Goal: Task Accomplishment & Management: Manage account settings

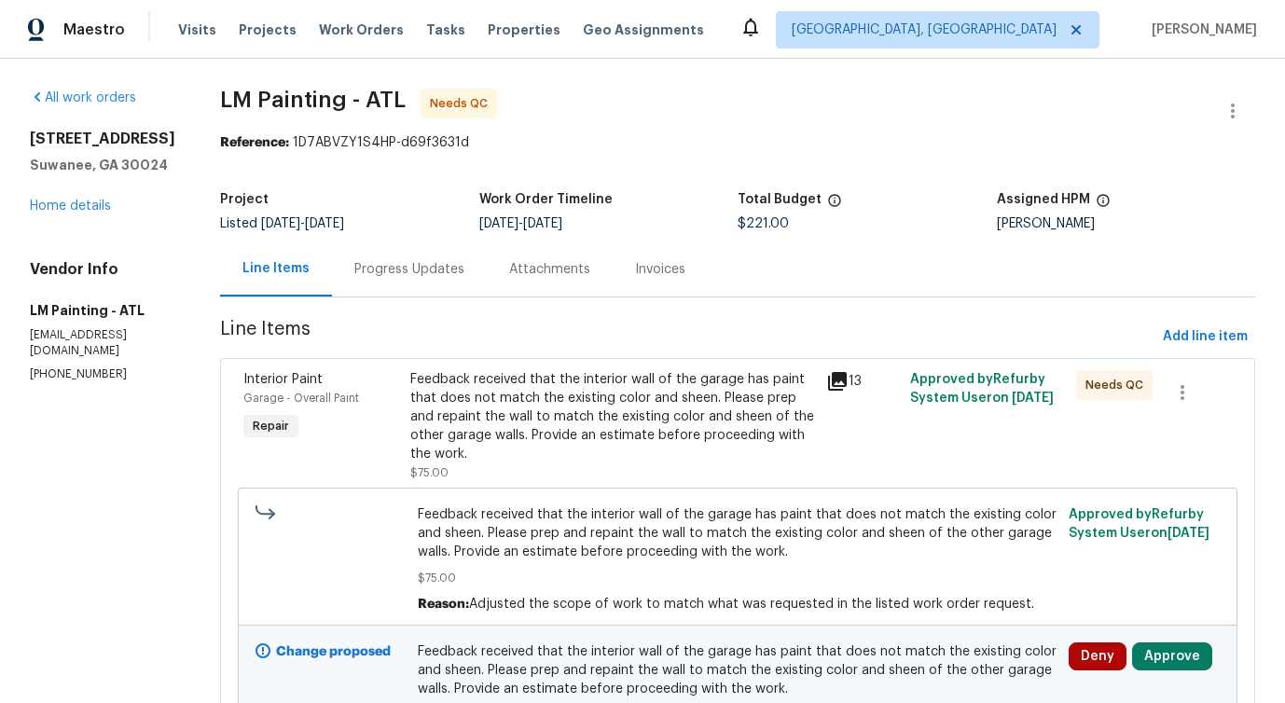
click at [464, 274] on div "Progress Updates" at bounding box center [409, 269] width 110 height 19
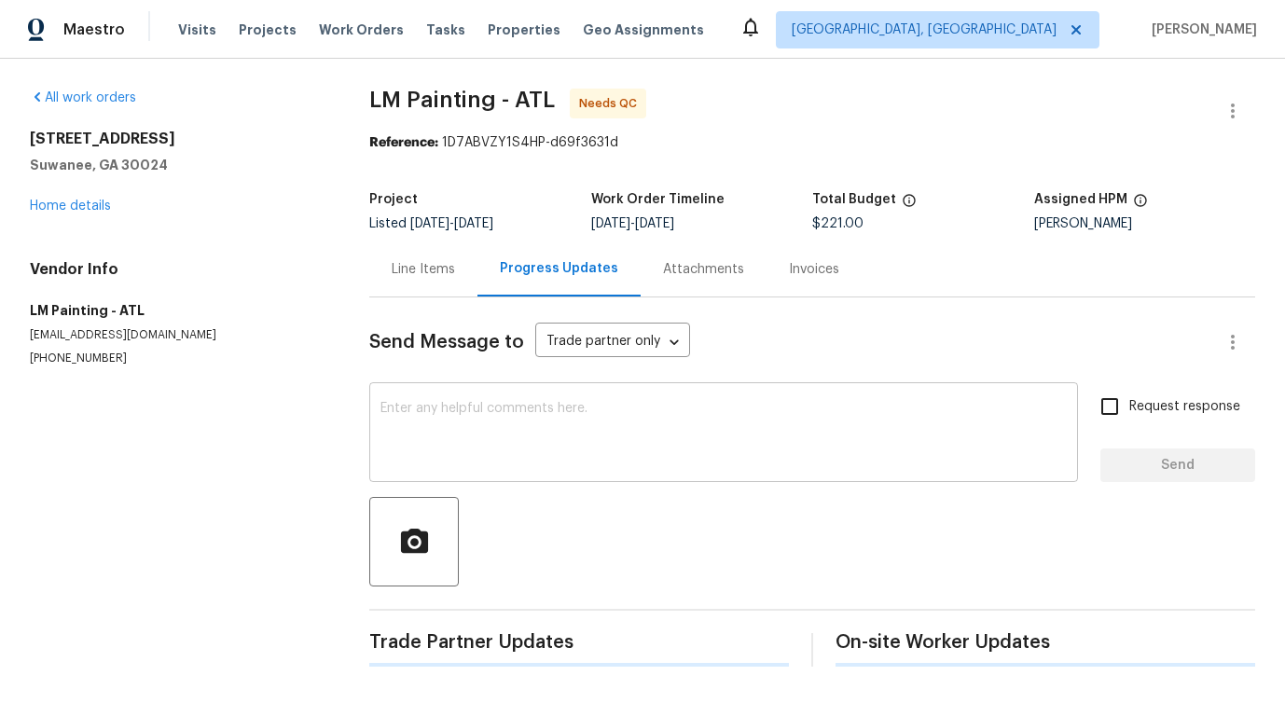
click at [538, 427] on textarea at bounding box center [723, 434] width 686 height 65
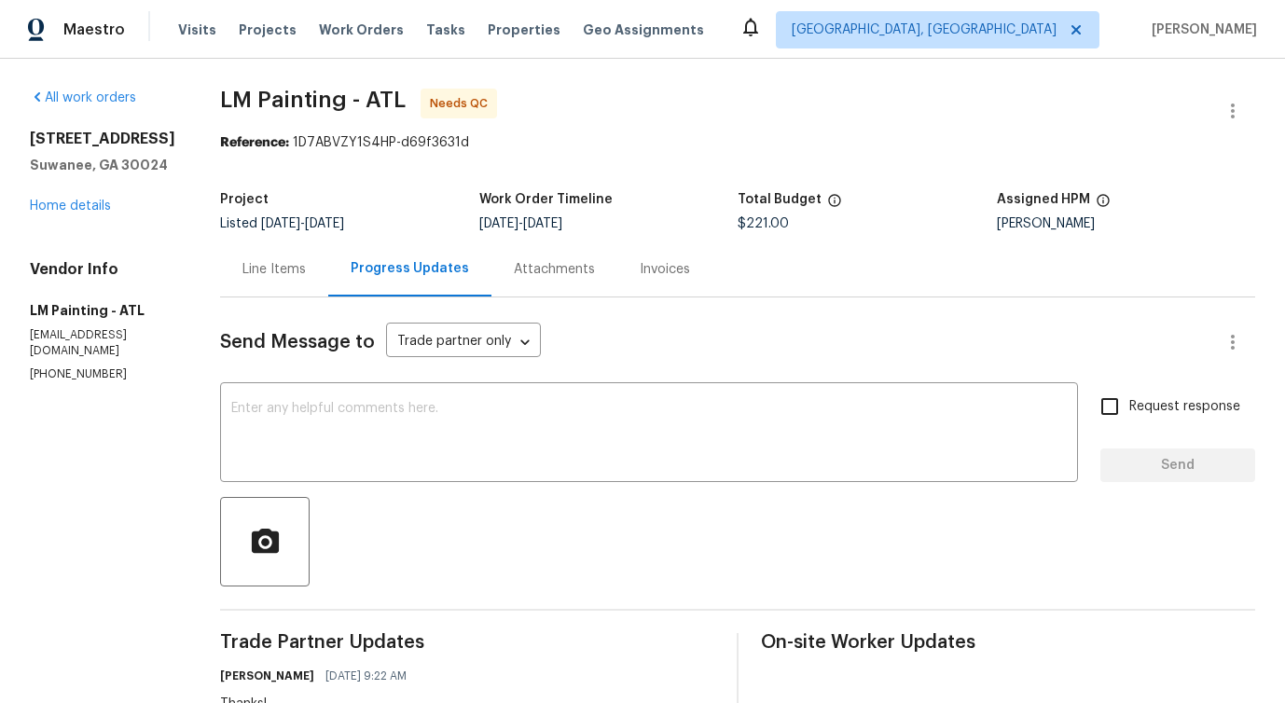
click at [306, 277] on div "Line Items" at bounding box center [273, 269] width 63 height 19
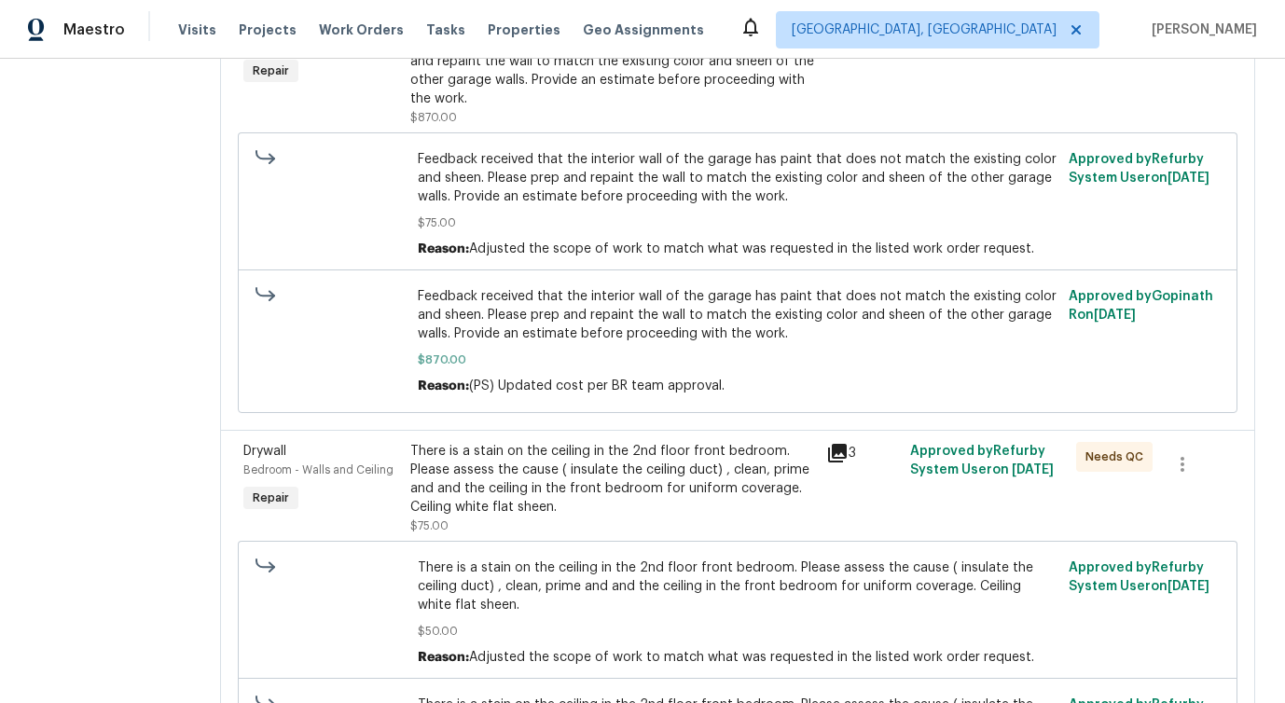
scroll to position [1688, 0]
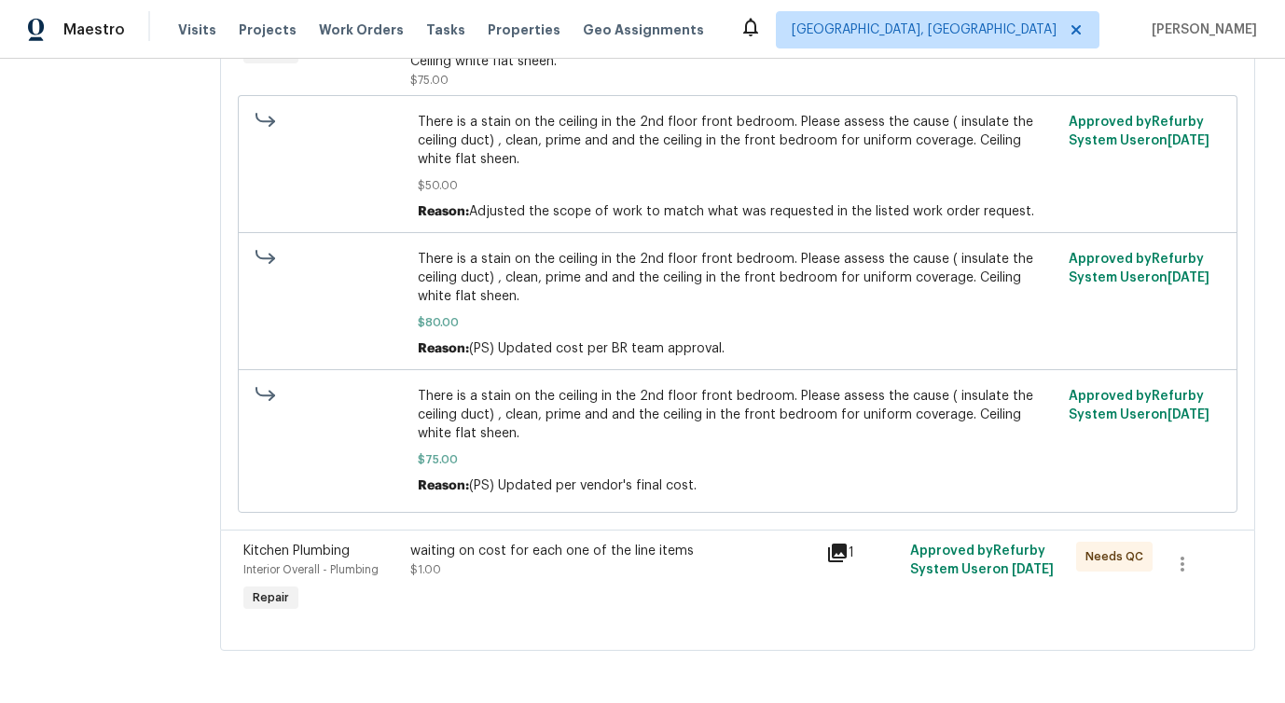
click at [759, 638] on div at bounding box center [737, 627] width 988 height 22
click at [785, 579] on div "waiting on cost for each one of the line items $1.00" at bounding box center [613, 579] width 417 height 86
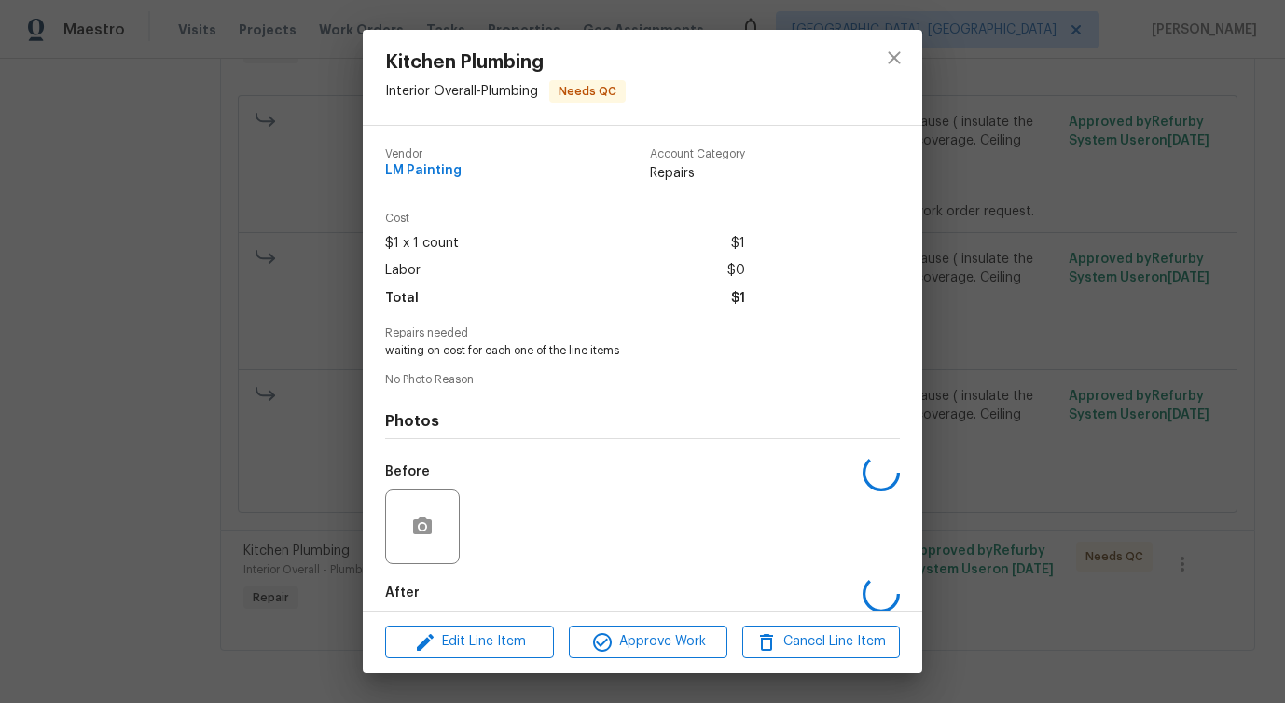
scroll to position [93, 0]
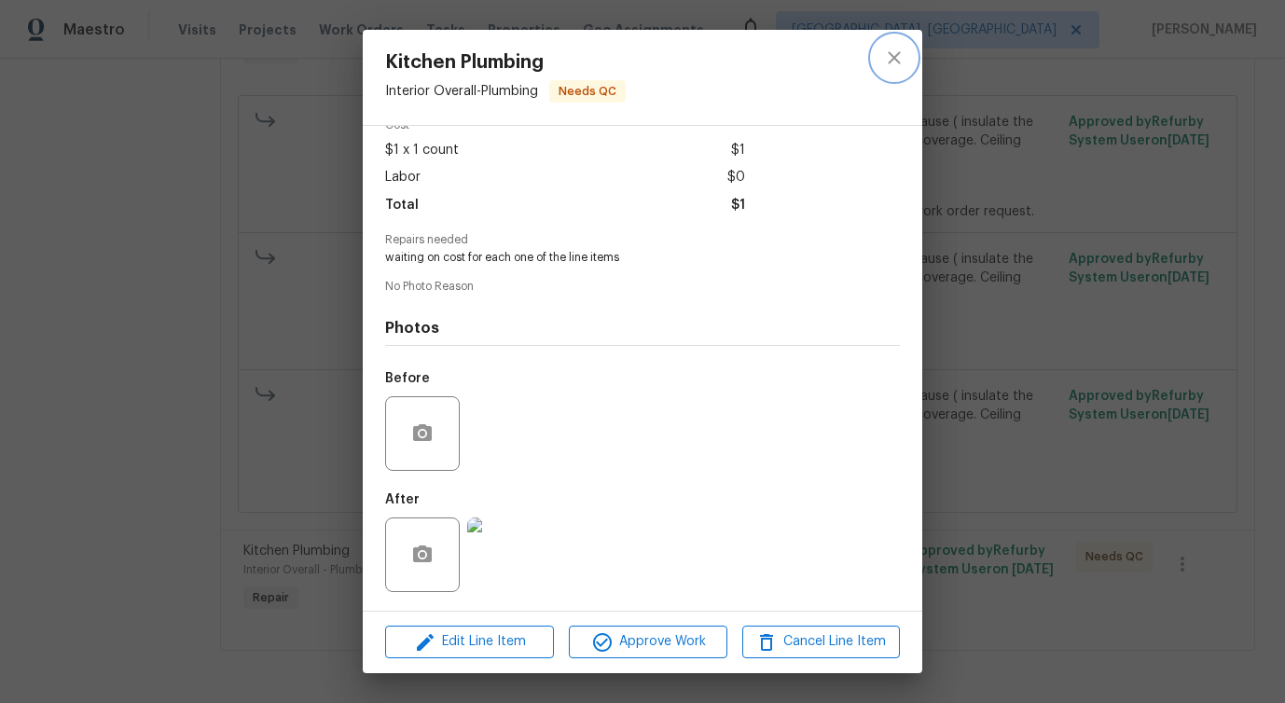
click at [892, 57] on icon "close" at bounding box center [894, 58] width 22 height 22
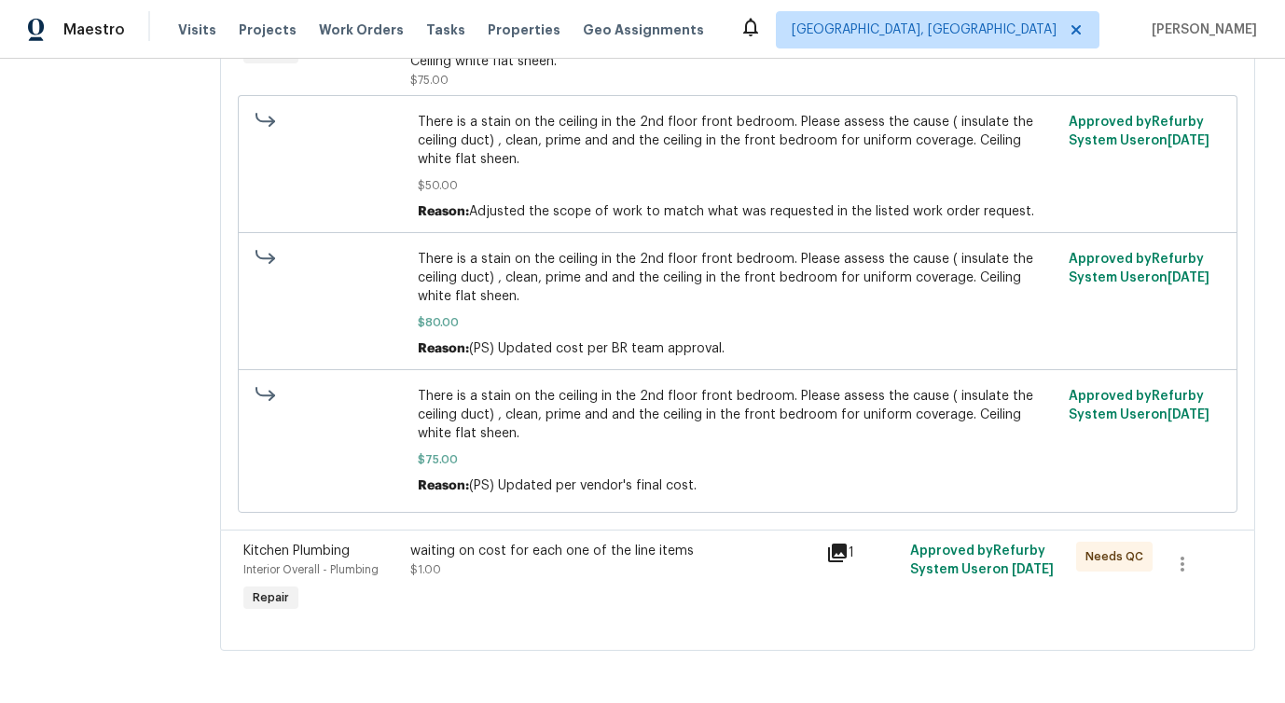
click at [847, 554] on icon at bounding box center [837, 553] width 19 height 19
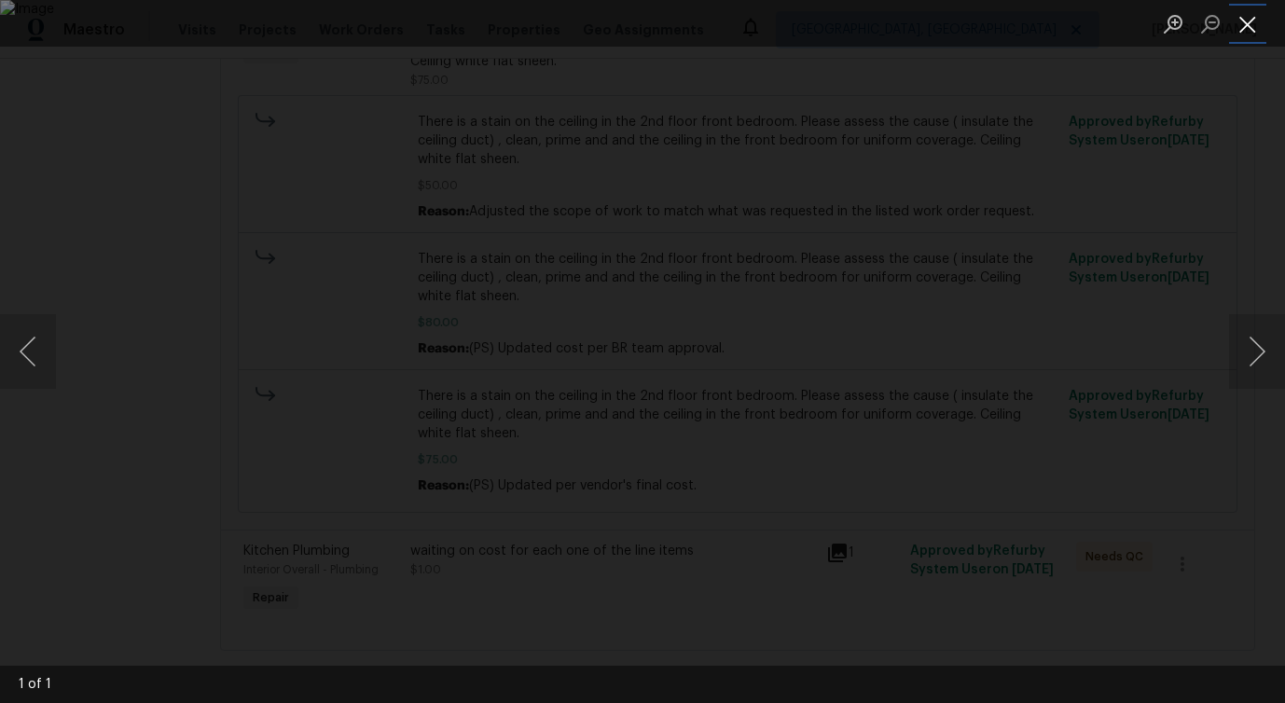
click at [1244, 15] on button "Close lightbox" at bounding box center [1247, 23] width 37 height 33
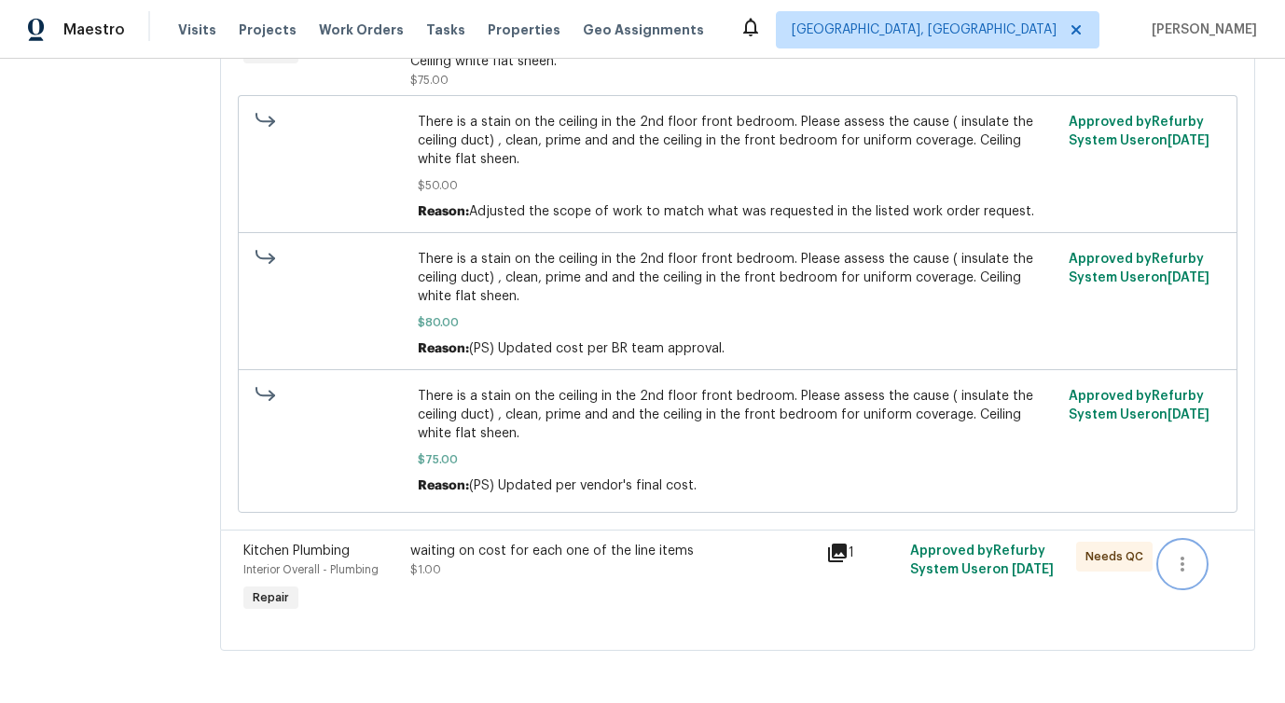
click at [1204, 567] on button "button" at bounding box center [1182, 564] width 45 height 45
click at [1220, 558] on li "Cancel" at bounding box center [1201, 563] width 72 height 31
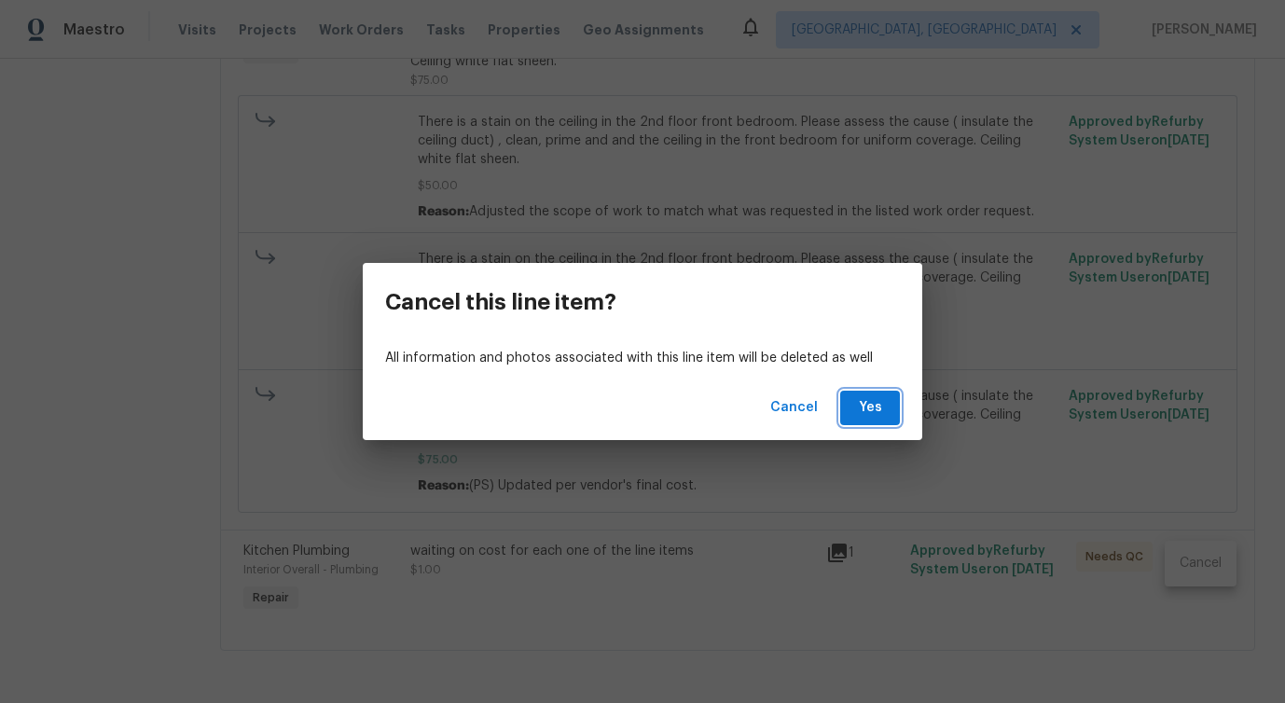
click at [874, 402] on span "Yes" at bounding box center [870, 407] width 30 height 23
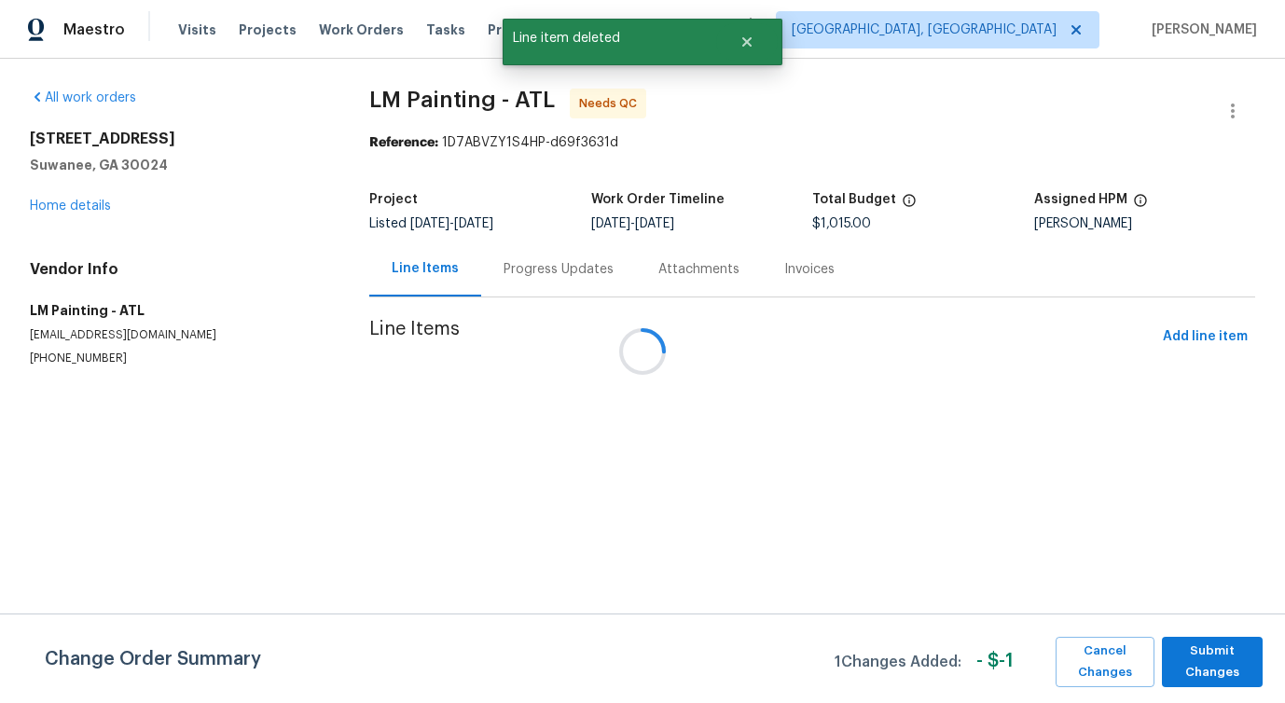
scroll to position [0, 0]
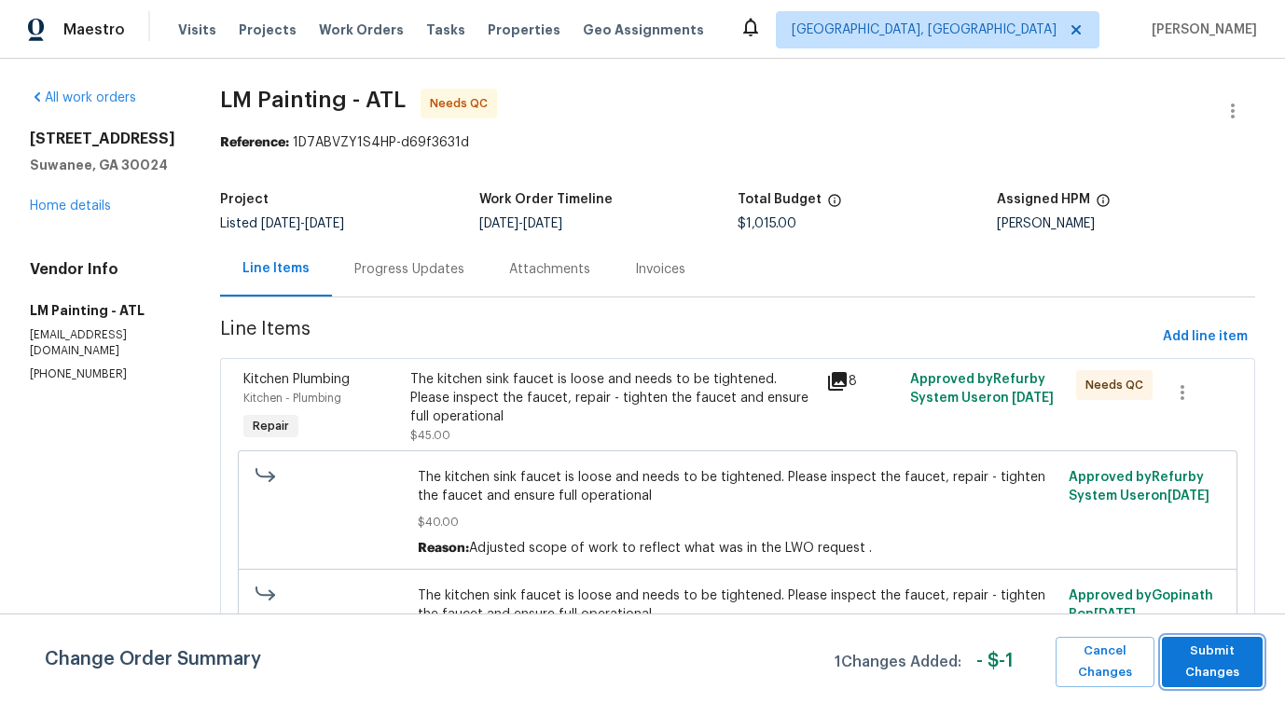
click at [1220, 651] on span "Submit Changes" at bounding box center [1212, 662] width 82 height 43
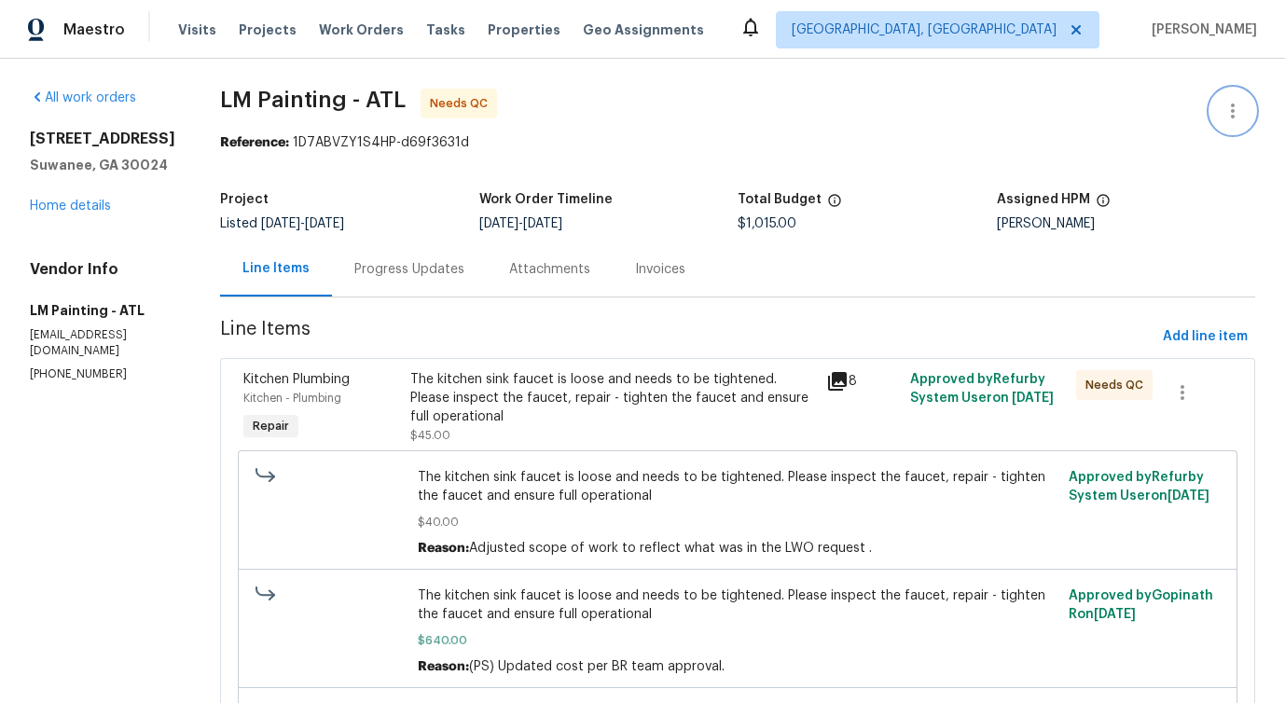
click at [1232, 97] on button "button" at bounding box center [1232, 111] width 45 height 45
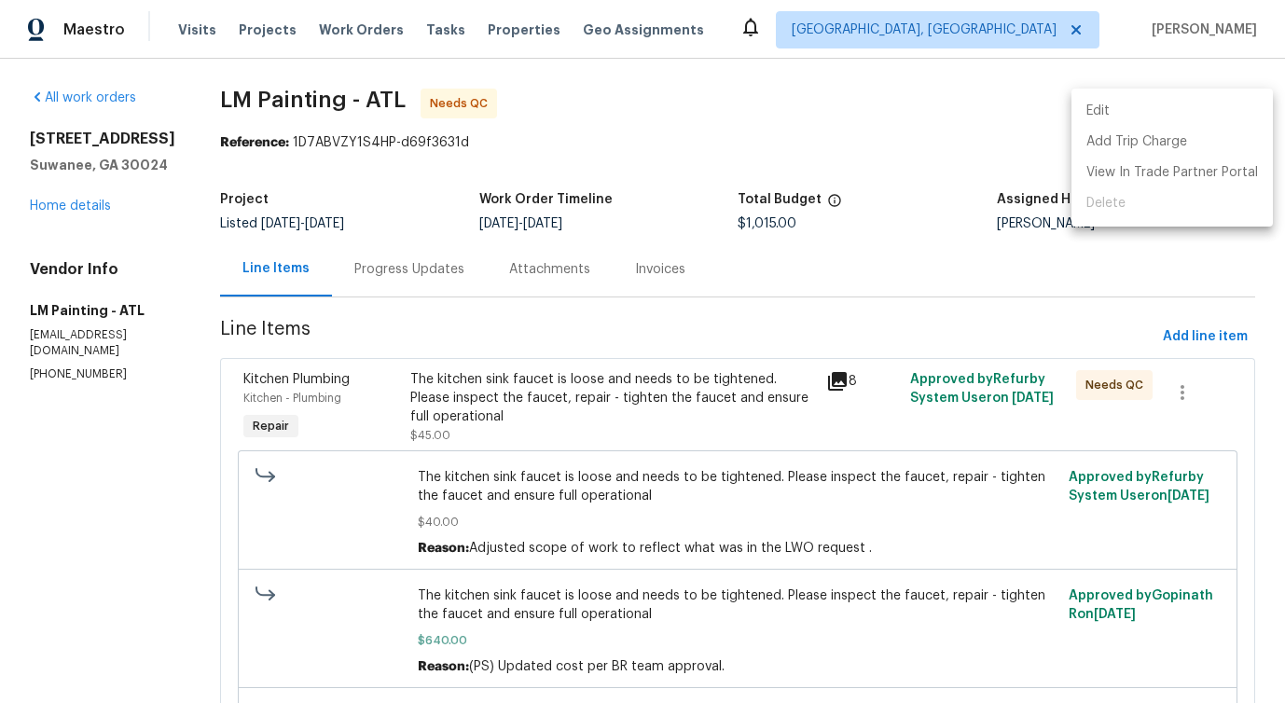
click at [1158, 100] on li "Edit" at bounding box center [1171, 111] width 201 height 31
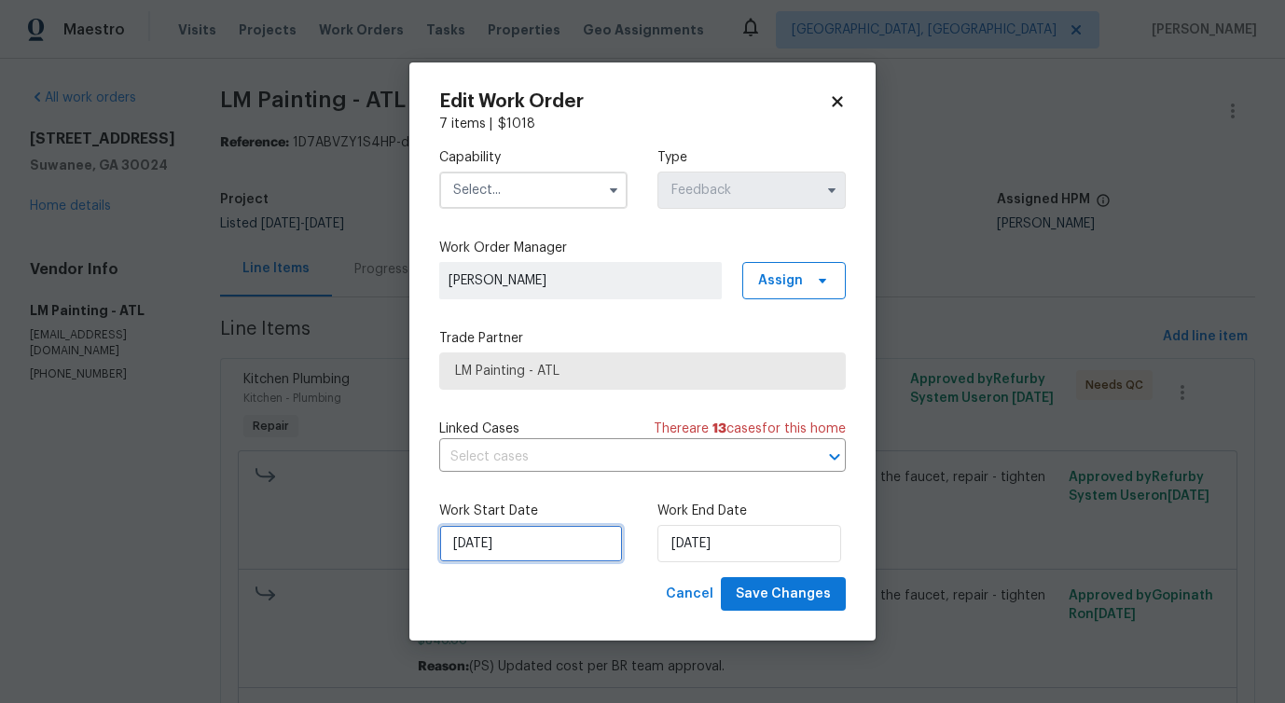
click at [538, 531] on input "[DATE]" at bounding box center [531, 543] width 184 height 37
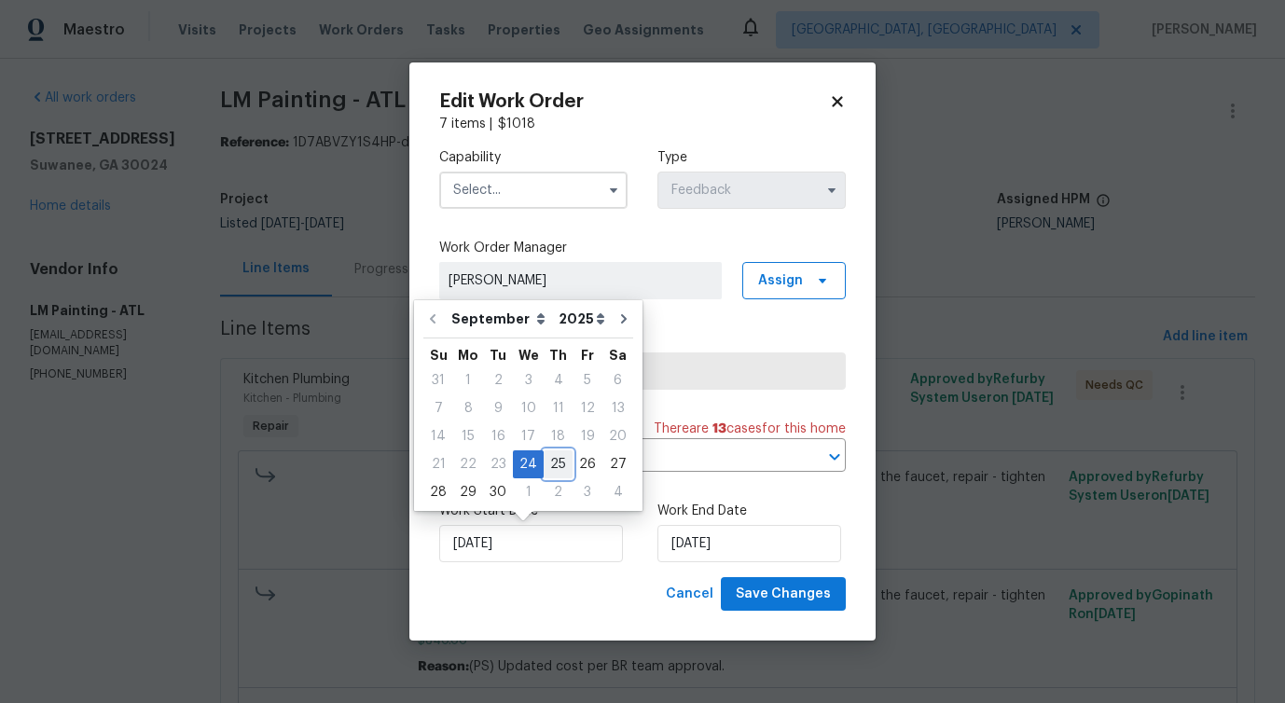
click at [560, 458] on div "25" at bounding box center [558, 464] width 29 height 26
type input "[DATE]"
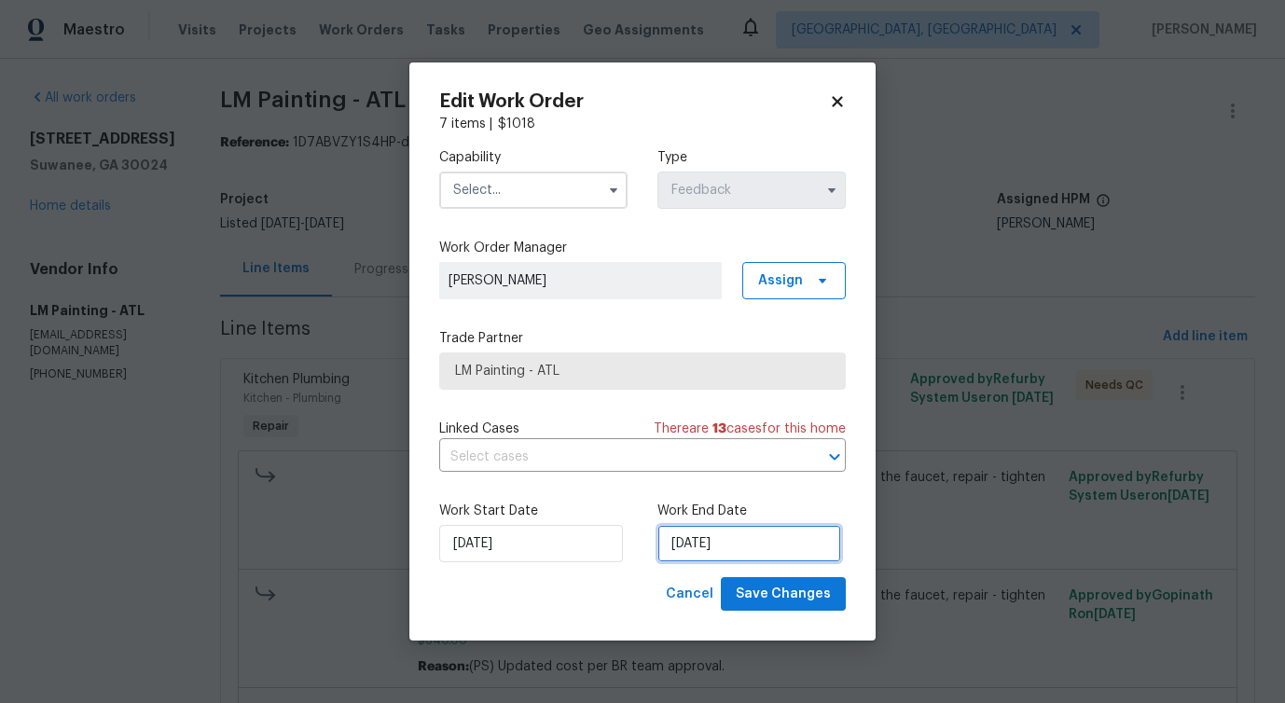
click at [708, 545] on input "[DATE]" at bounding box center [749, 543] width 184 height 37
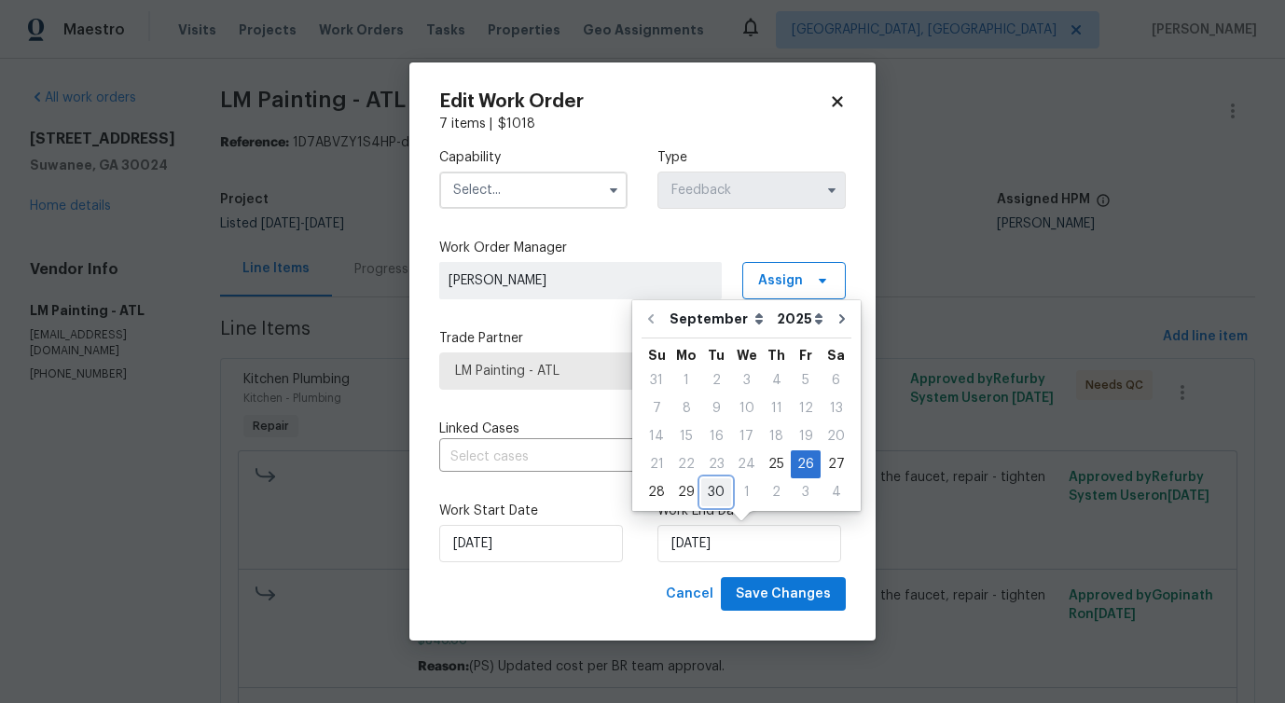
click at [710, 497] on div "30" at bounding box center [716, 492] width 30 height 26
type input "9/30/2025"
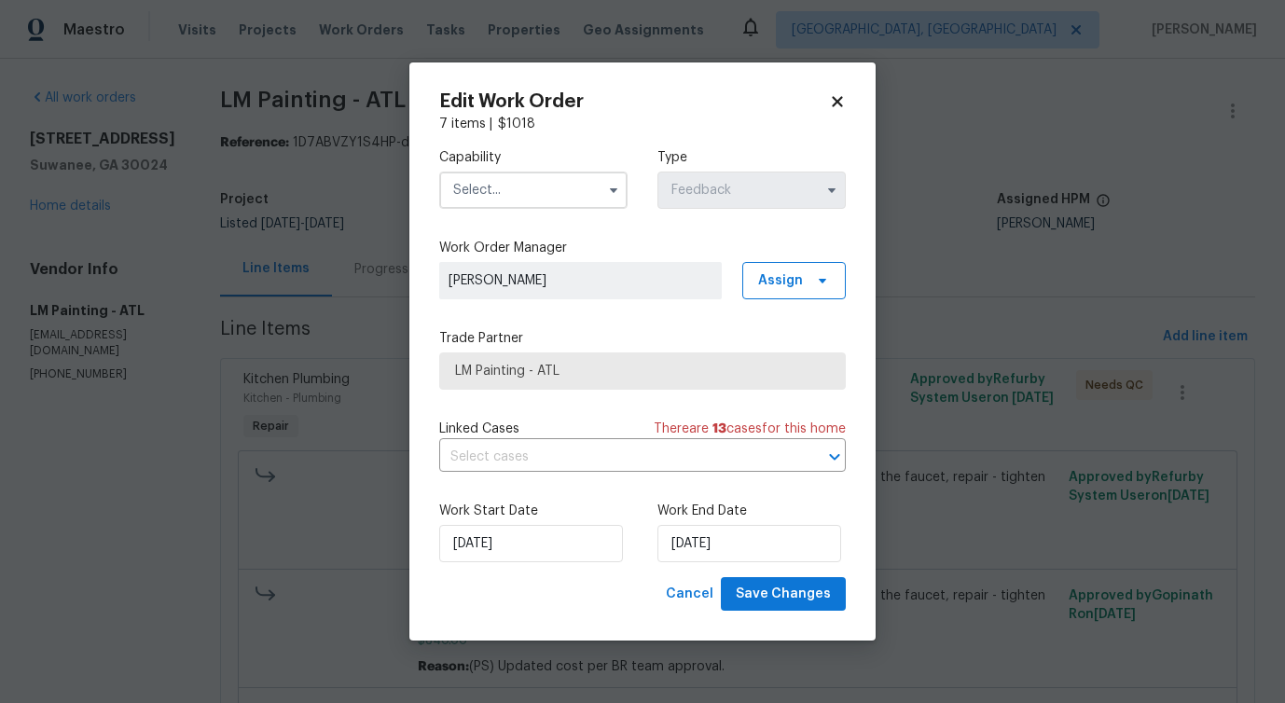
click at [556, 186] on input "text" at bounding box center [533, 190] width 188 height 37
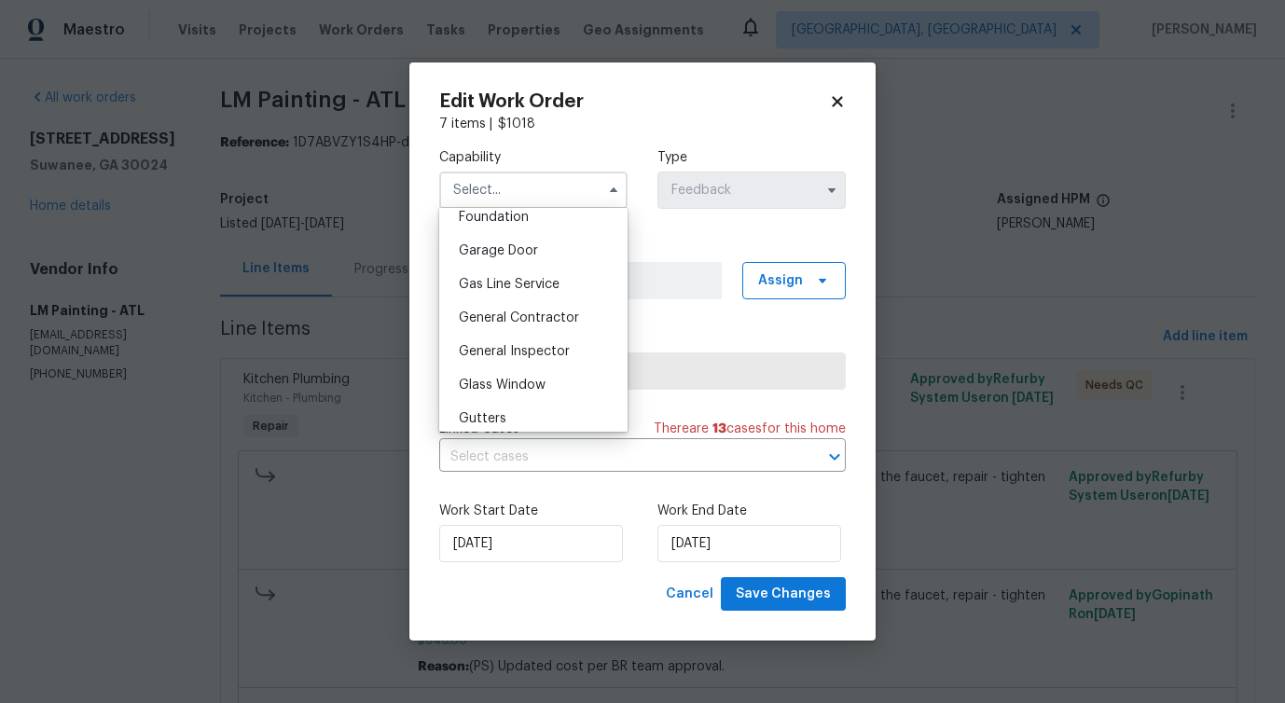
scroll to position [951, 0]
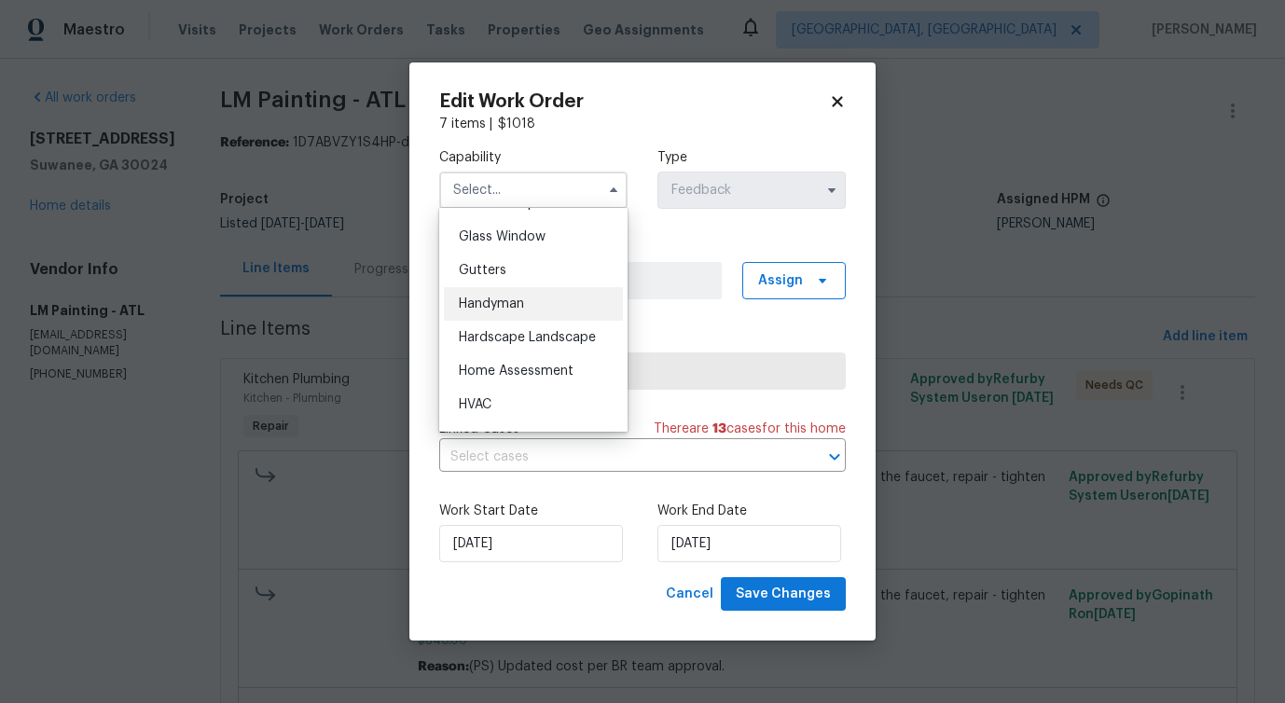
click at [561, 310] on div "Handyman" at bounding box center [533, 304] width 179 height 34
type input "Handyman"
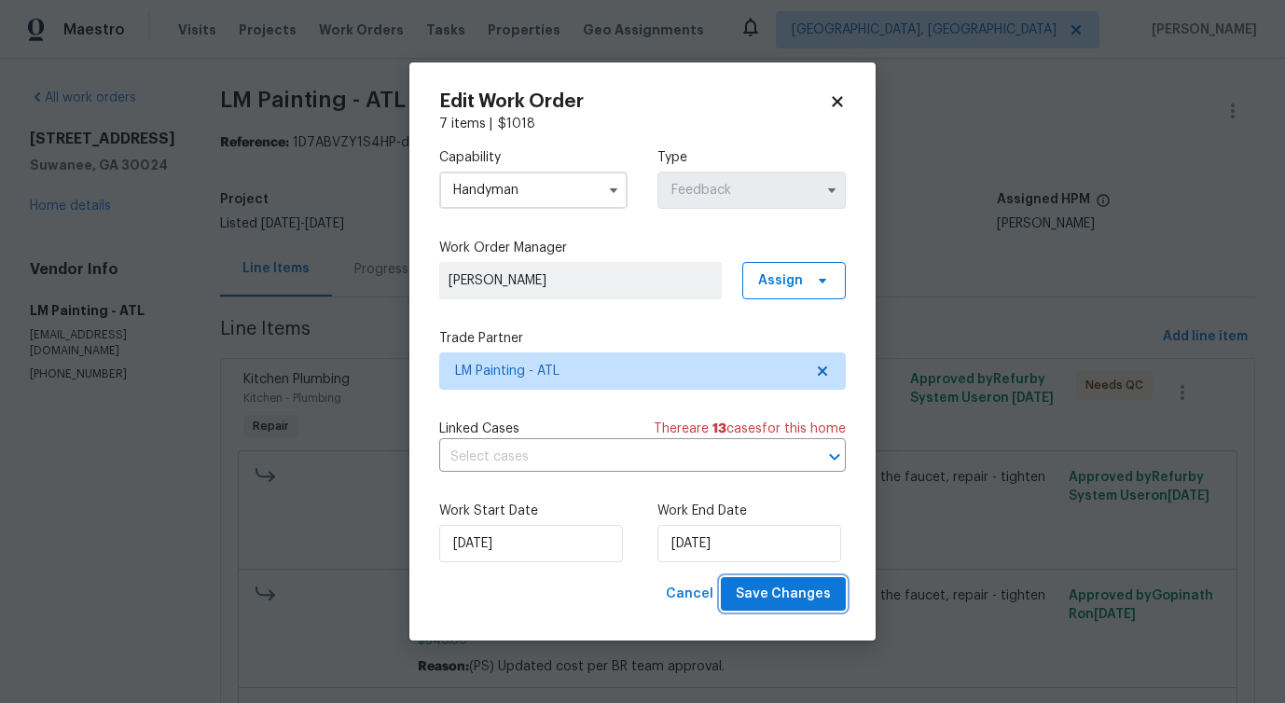
click at [815, 605] on span "Save Changes" at bounding box center [783, 594] width 95 height 23
click at [103, 571] on body "Maestro Visits Projects Work Orders Tasks Properties Geo Assignments Detroit, M…" at bounding box center [642, 351] width 1285 height 703
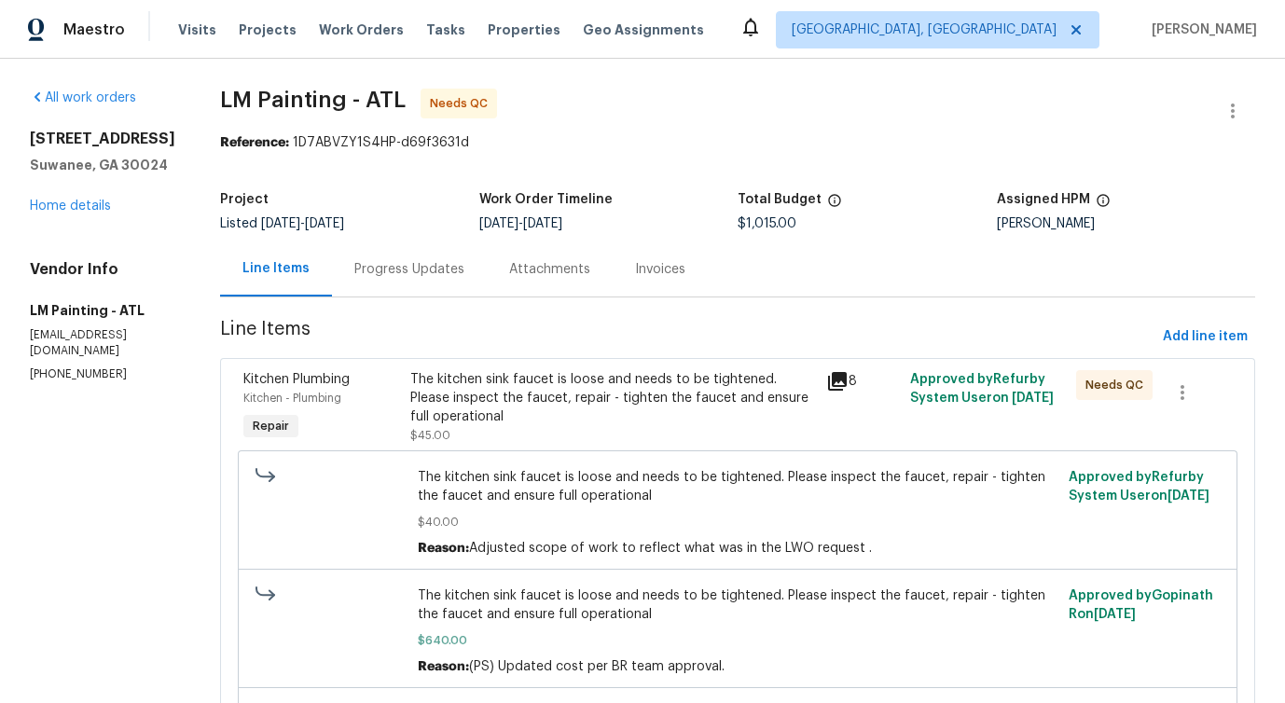
click at [600, 434] on div "The kitchen sink faucet is loose and needs to be tightened. Please inspect the …" at bounding box center [613, 407] width 406 height 75
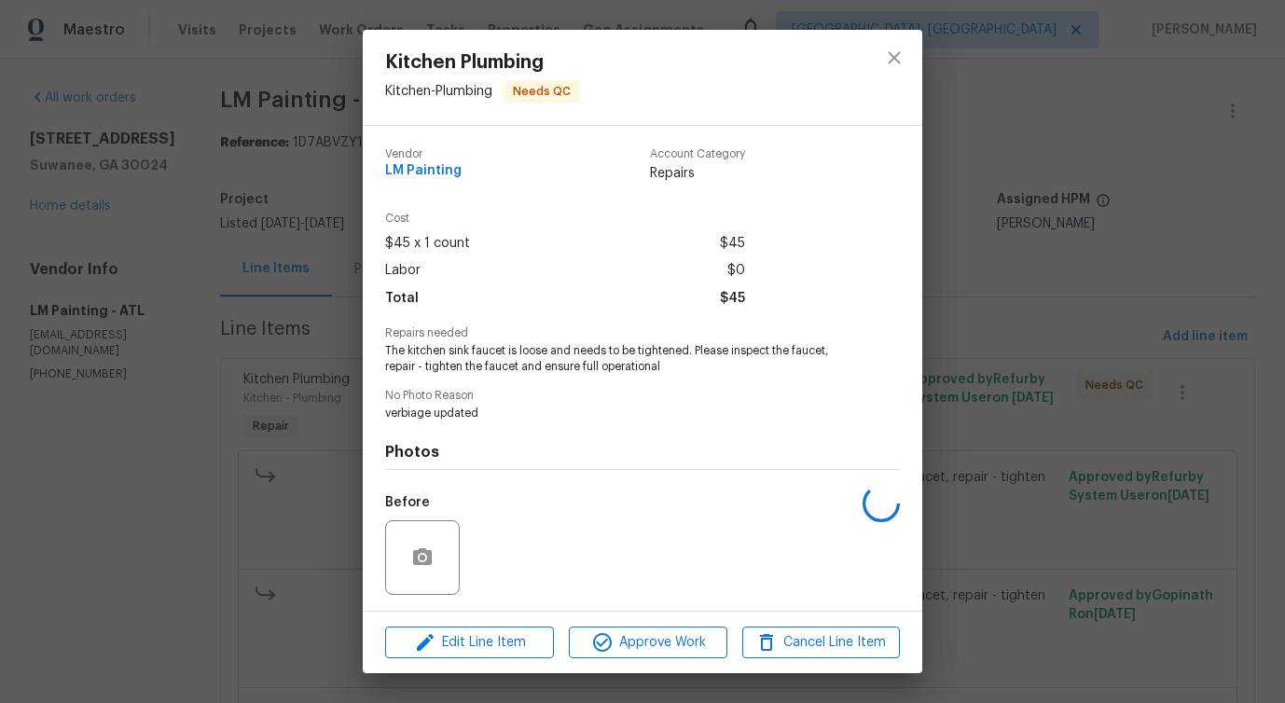
scroll to position [124, 0]
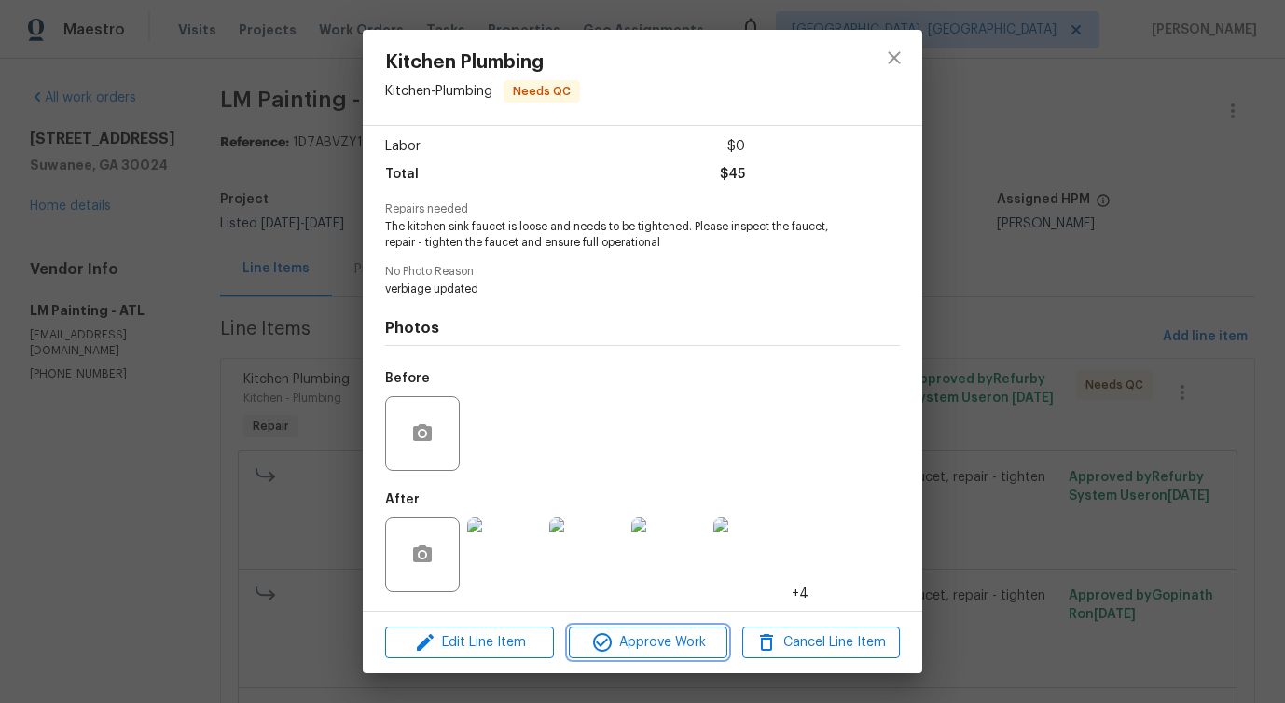
click at [680, 651] on span "Approve Work" at bounding box center [647, 642] width 146 height 23
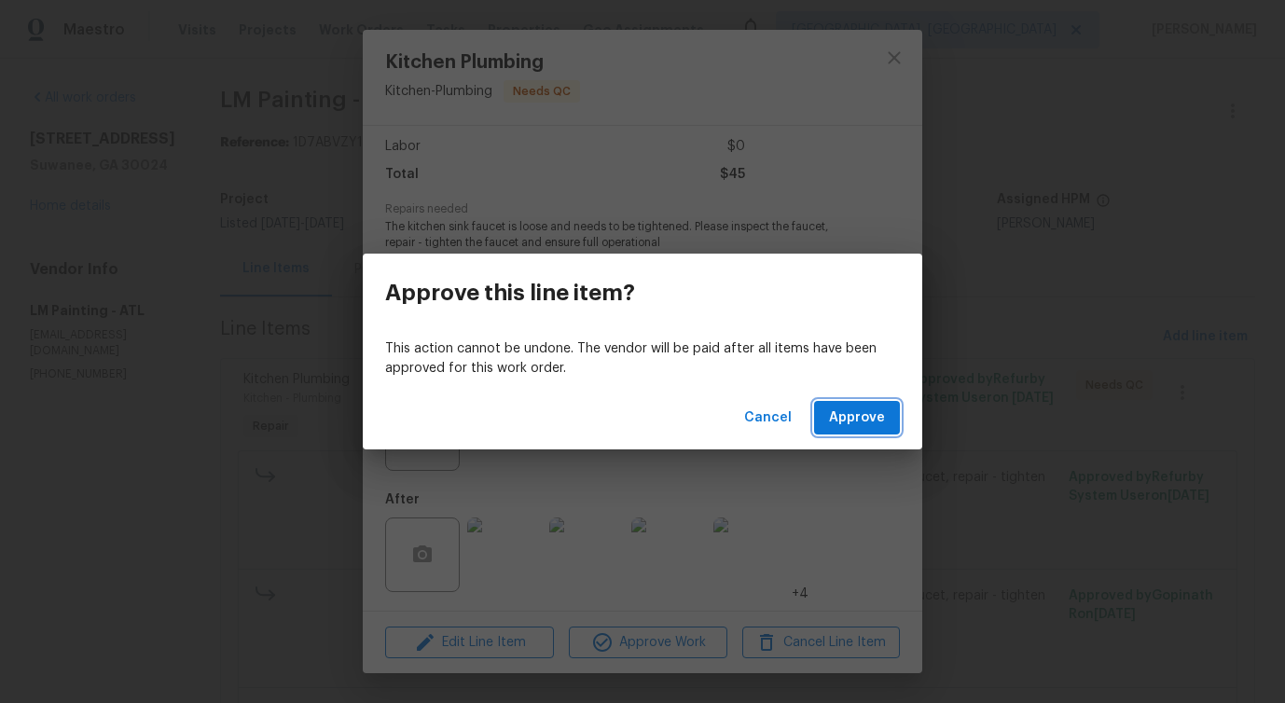
click at [873, 423] on span "Approve" at bounding box center [857, 418] width 56 height 23
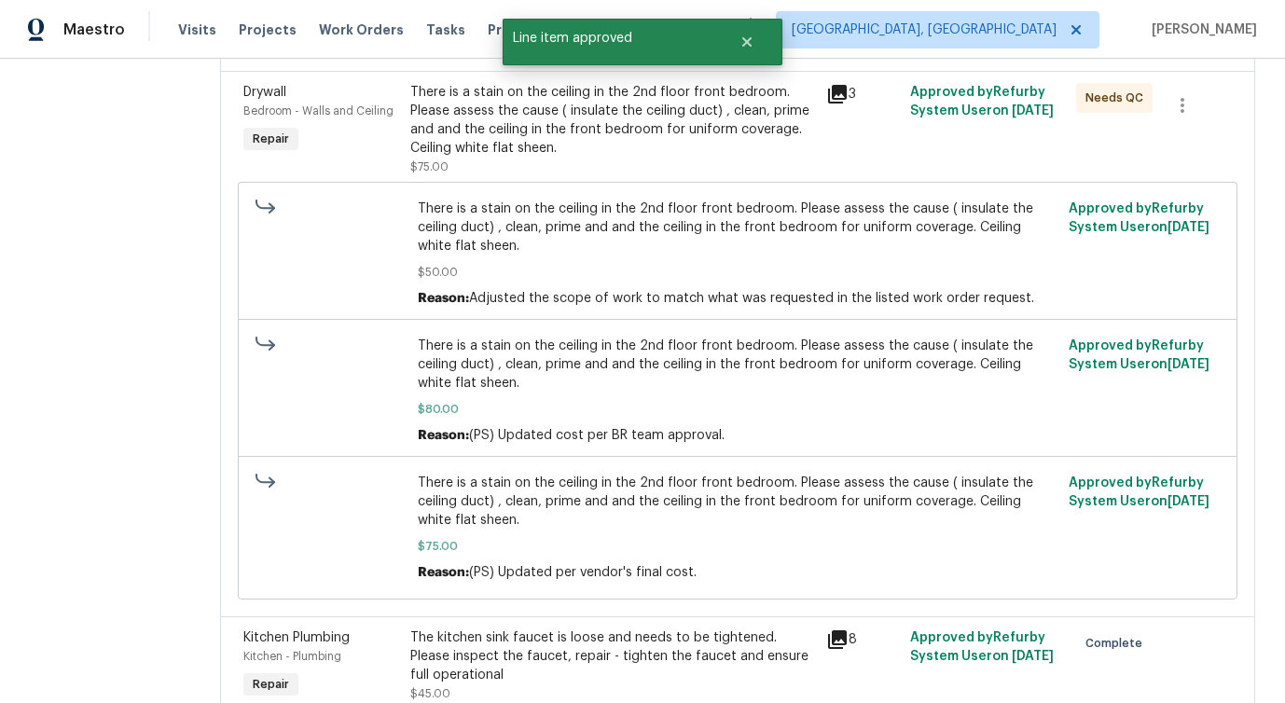
scroll to position [0, 0]
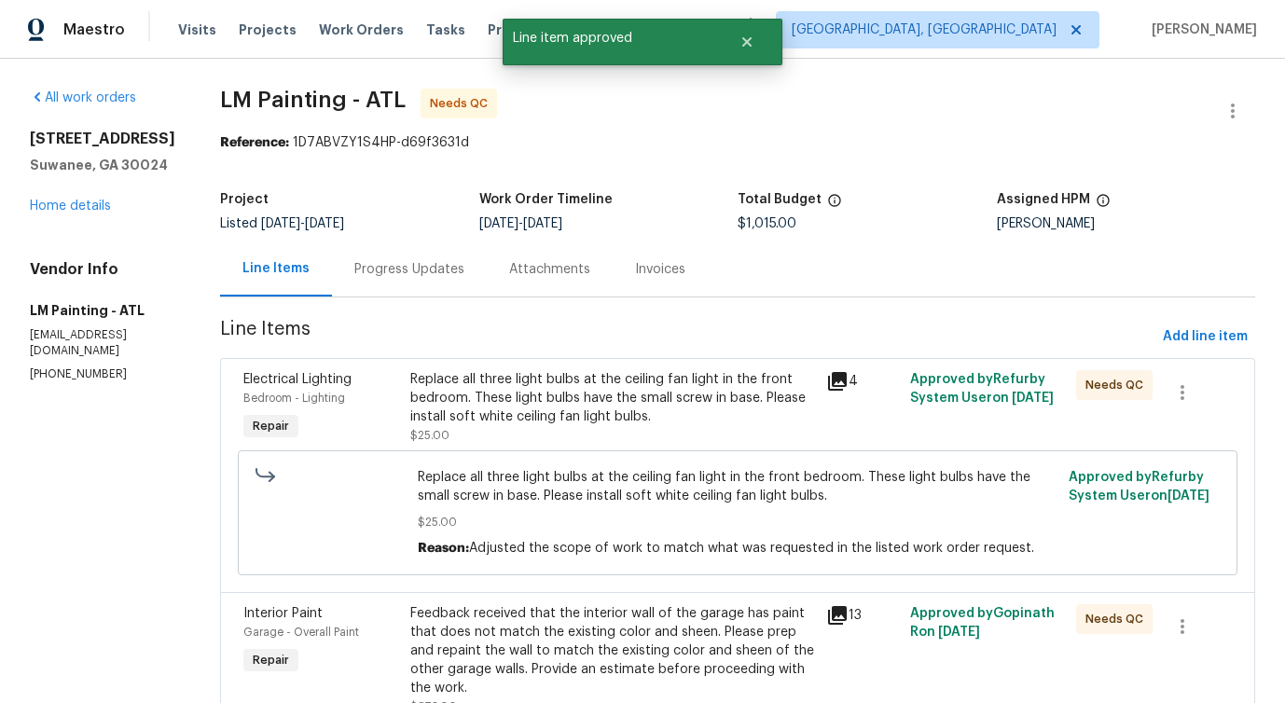
click at [601, 402] on div "Replace all three light bulbs at the ceiling fan light in the front bedroom. Th…" at bounding box center [613, 398] width 406 height 56
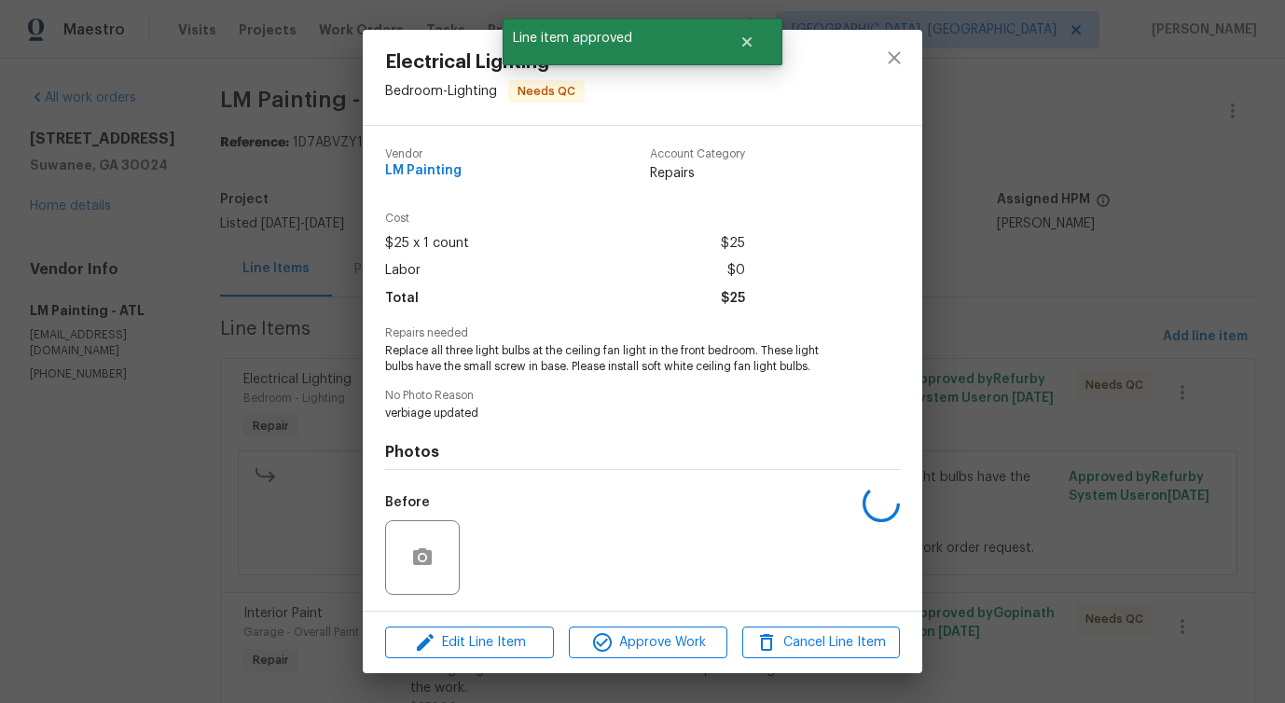
scroll to position [124, 0]
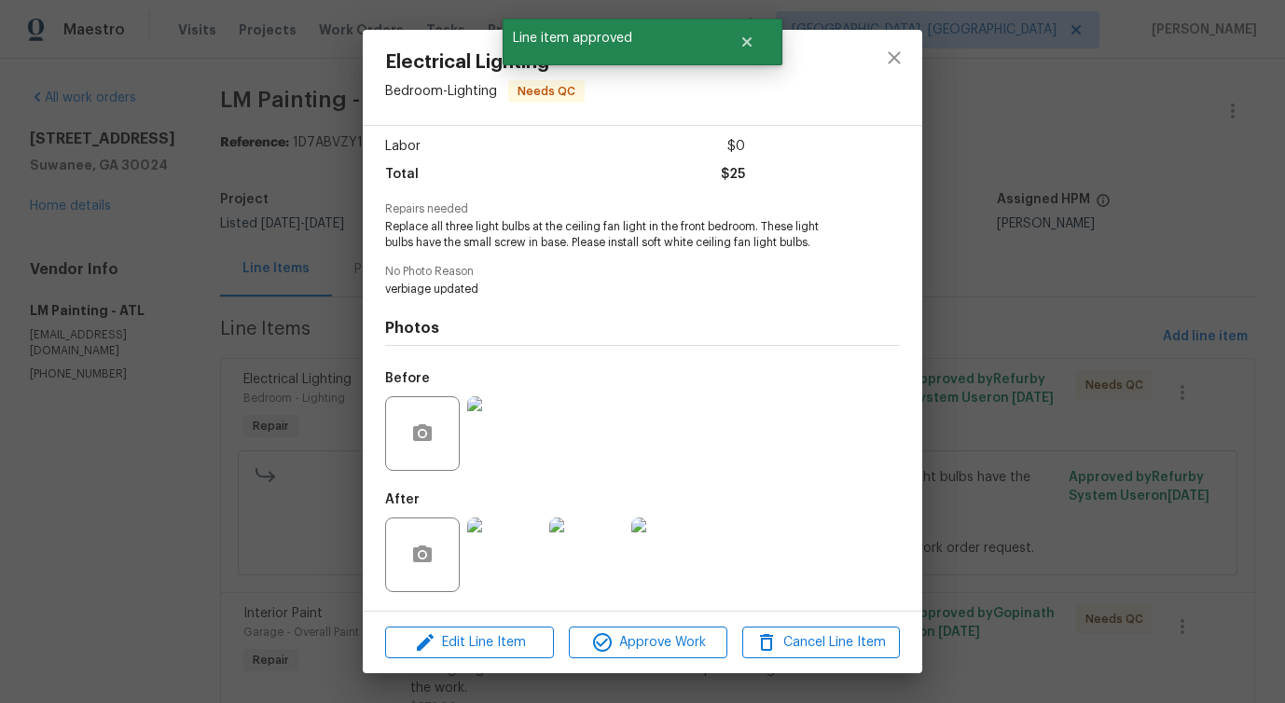
click at [645, 665] on div "Edit Line Item Approve Work Cancel Line Item" at bounding box center [642, 643] width 559 height 62
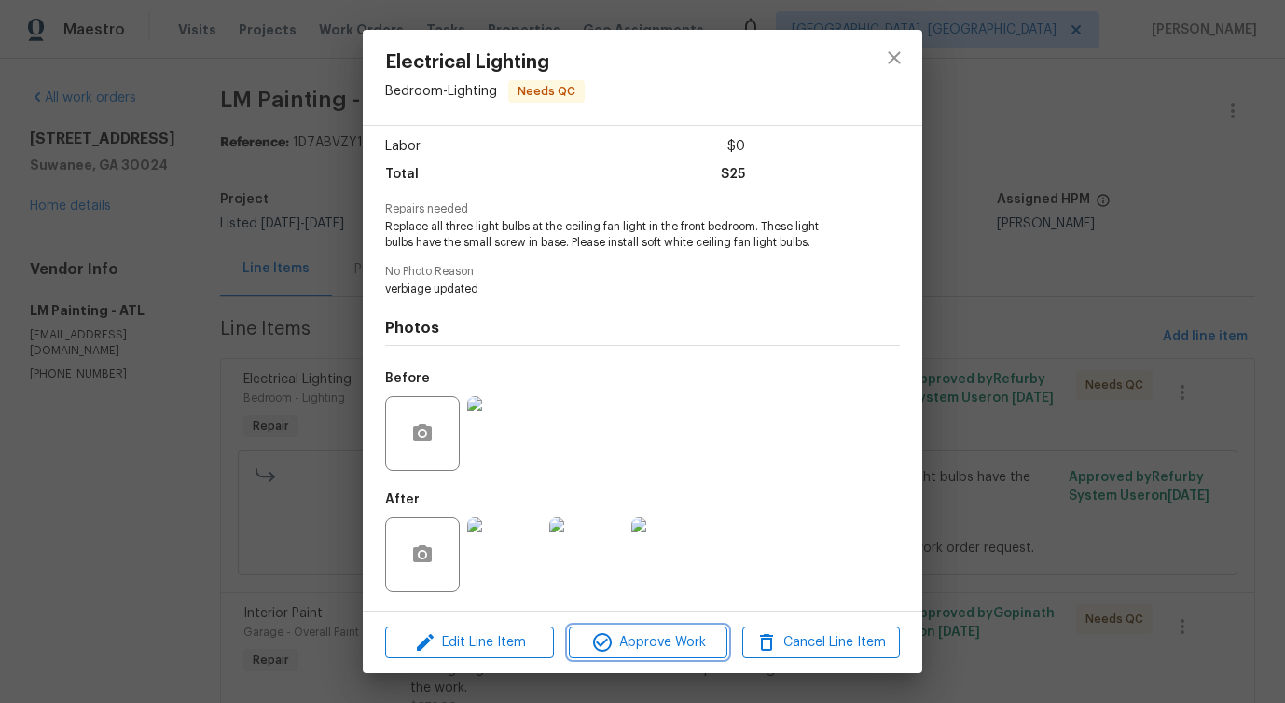
click at [651, 636] on span "Approve Work" at bounding box center [647, 642] width 146 height 23
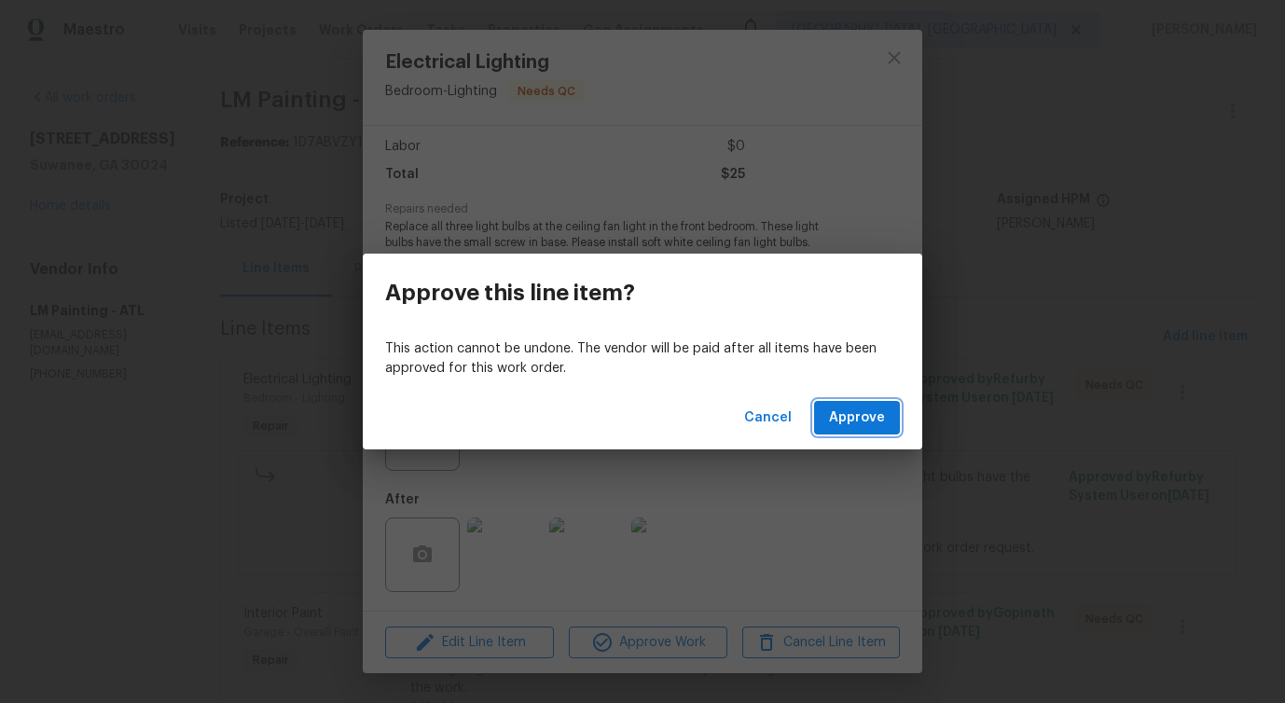
click at [846, 426] on span "Approve" at bounding box center [857, 418] width 56 height 23
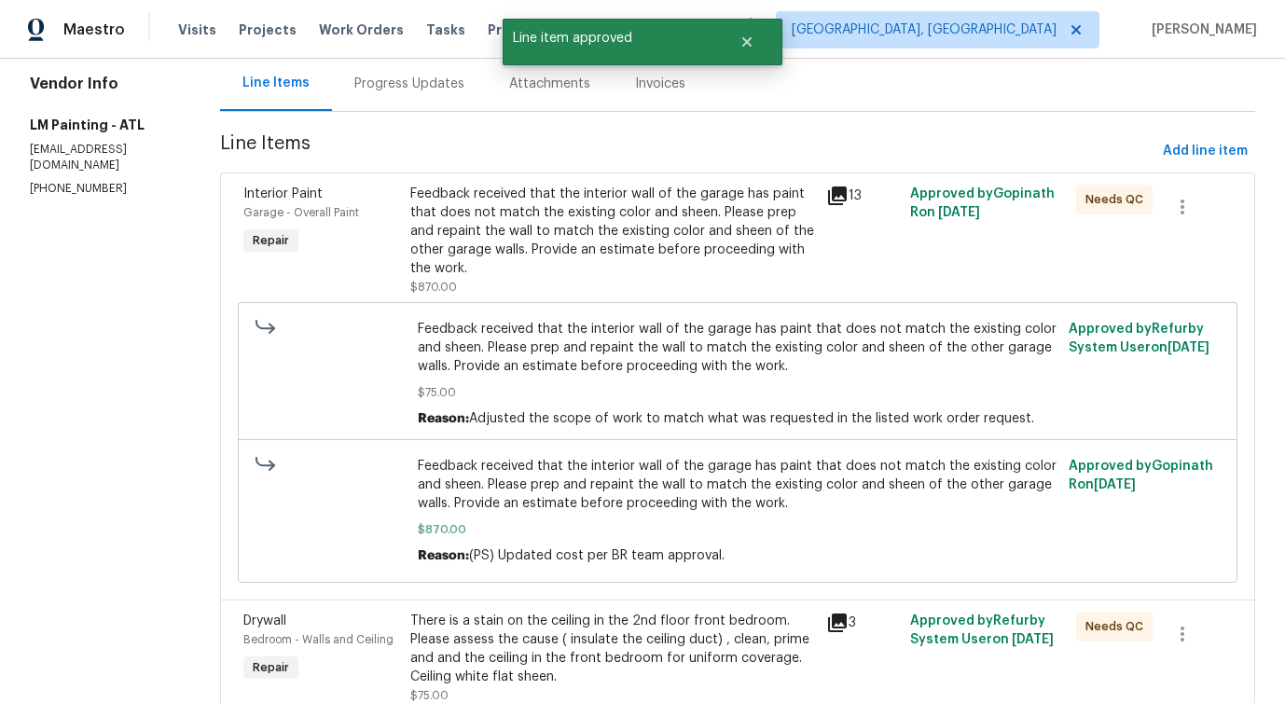
scroll to position [186, 0]
click at [735, 250] on div "Feedback received that the interior wall of the garage has paint that does not …" at bounding box center [613, 230] width 406 height 93
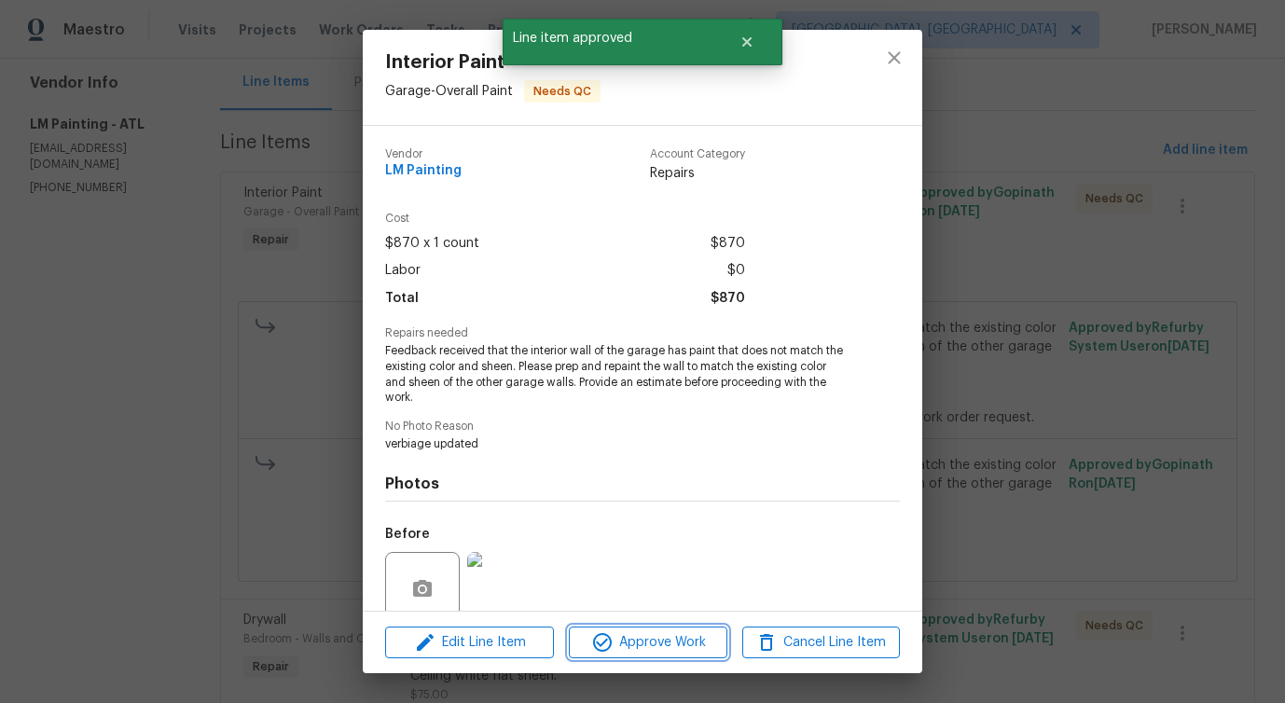
click at [678, 652] on span "Approve Work" at bounding box center [647, 642] width 146 height 23
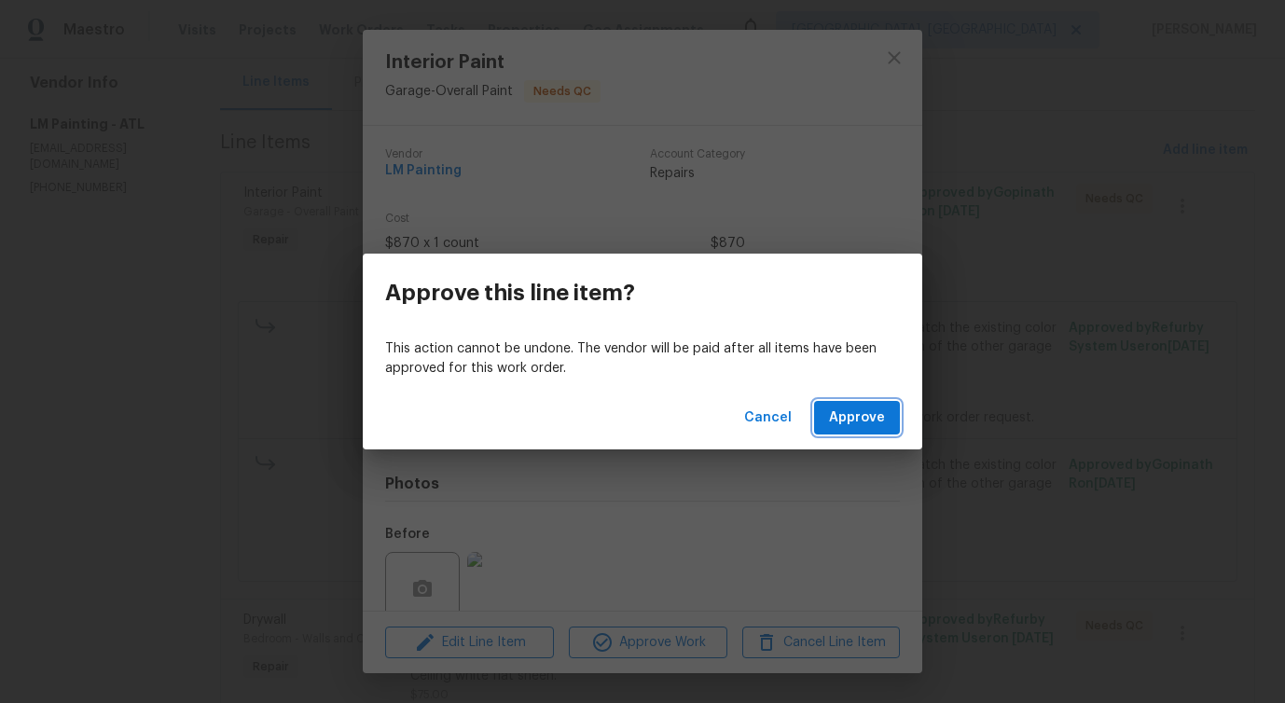
click at [865, 409] on span "Approve" at bounding box center [857, 418] width 56 height 23
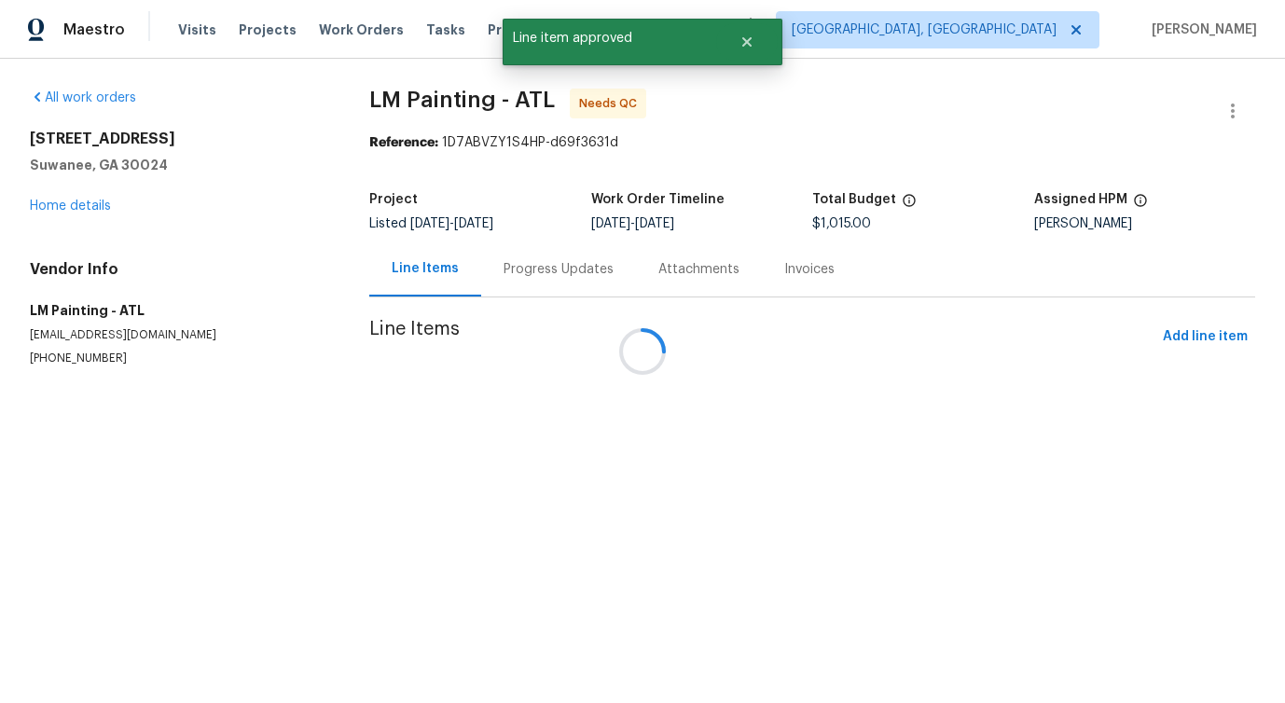
scroll to position [0, 0]
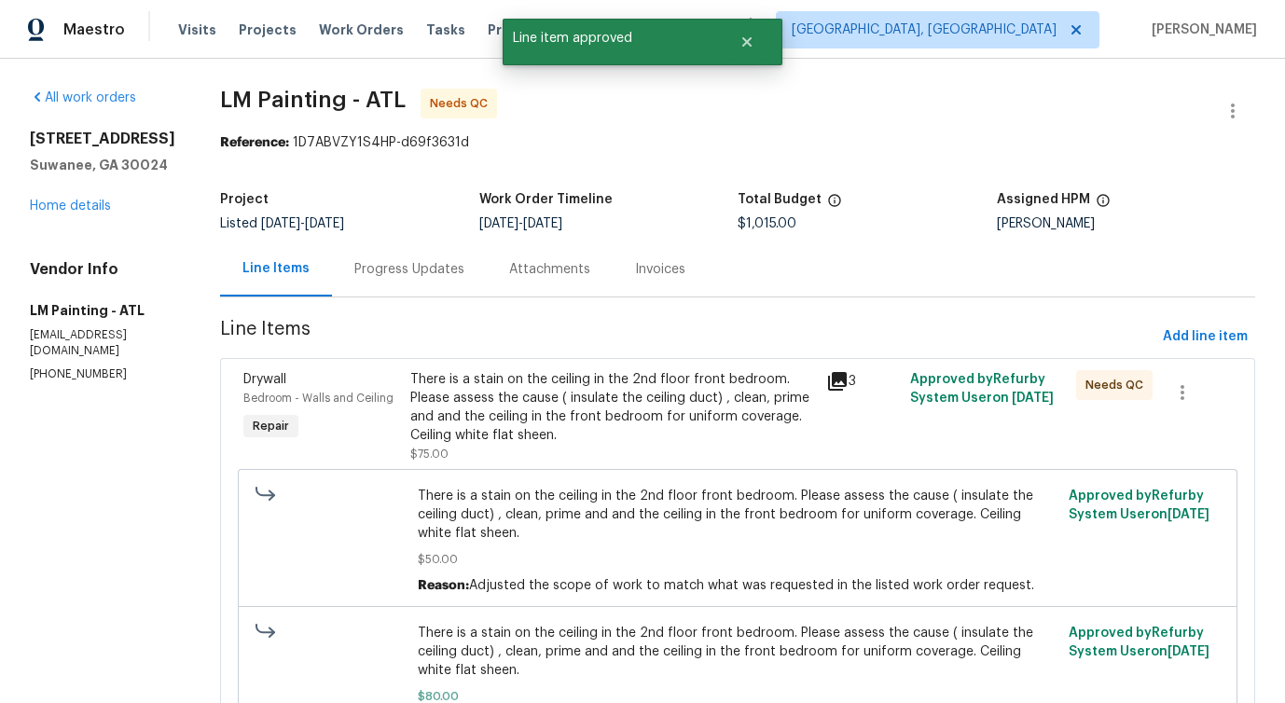
click at [648, 402] on div "There is a stain on the ceiling in the 2nd floor front bedroom. Please assess t…" at bounding box center [613, 407] width 406 height 75
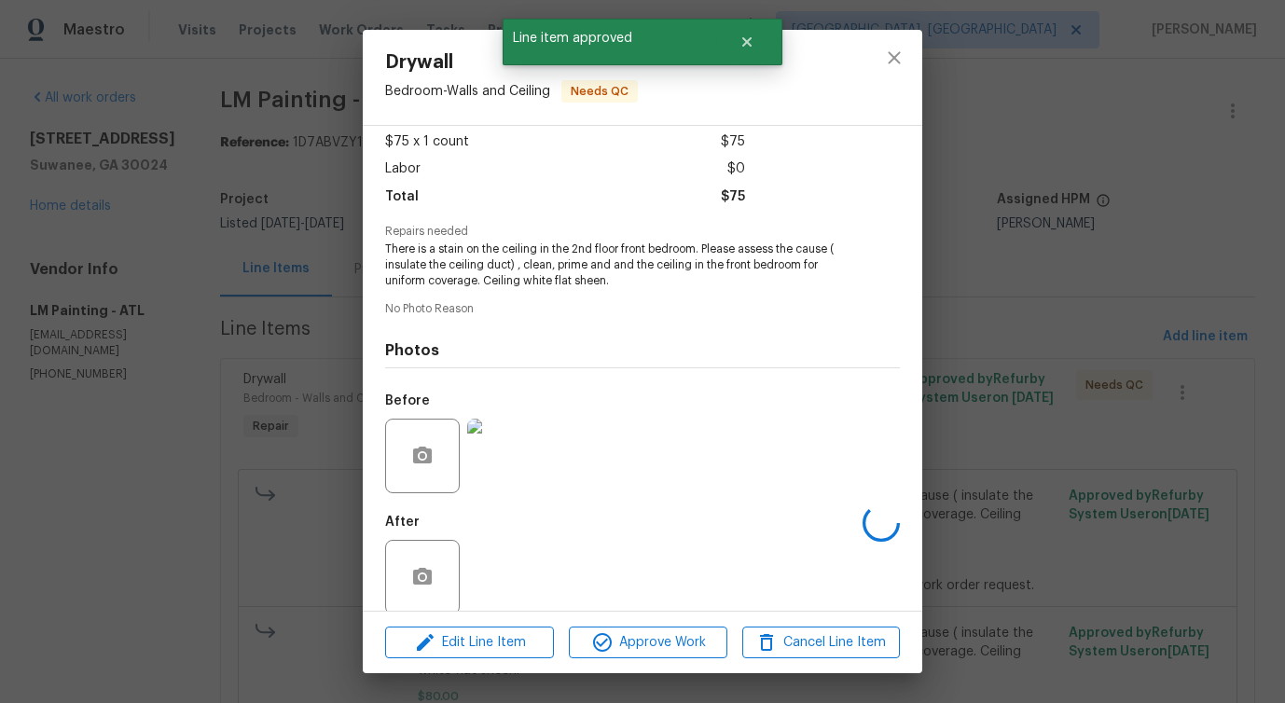
scroll to position [124, 0]
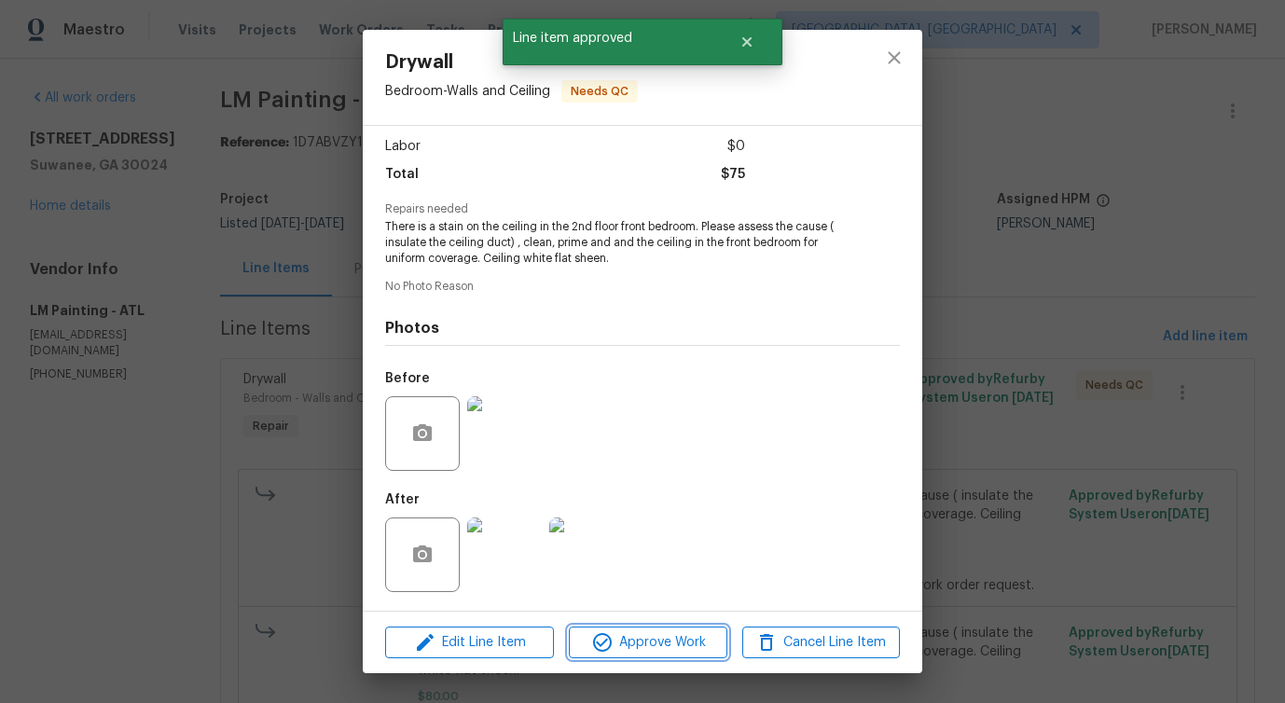
click at [670, 628] on button "Approve Work" at bounding box center [648, 643] width 158 height 33
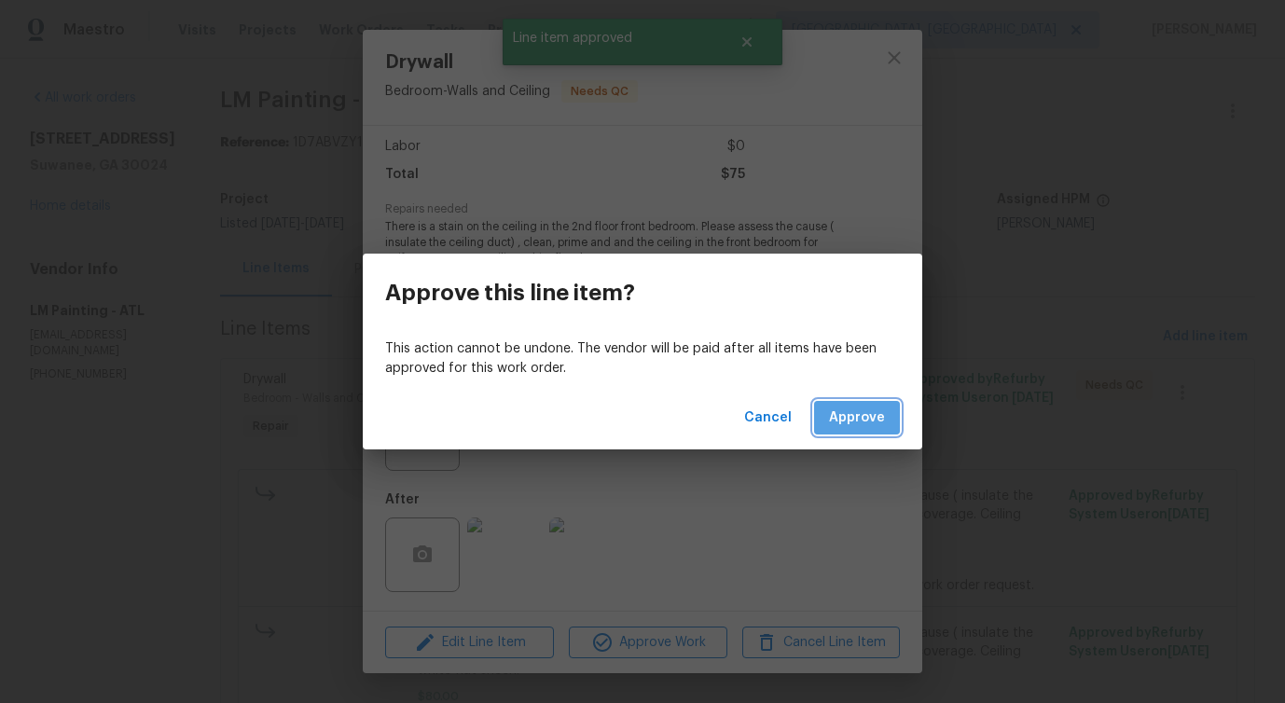
click at [863, 413] on span "Approve" at bounding box center [857, 418] width 56 height 23
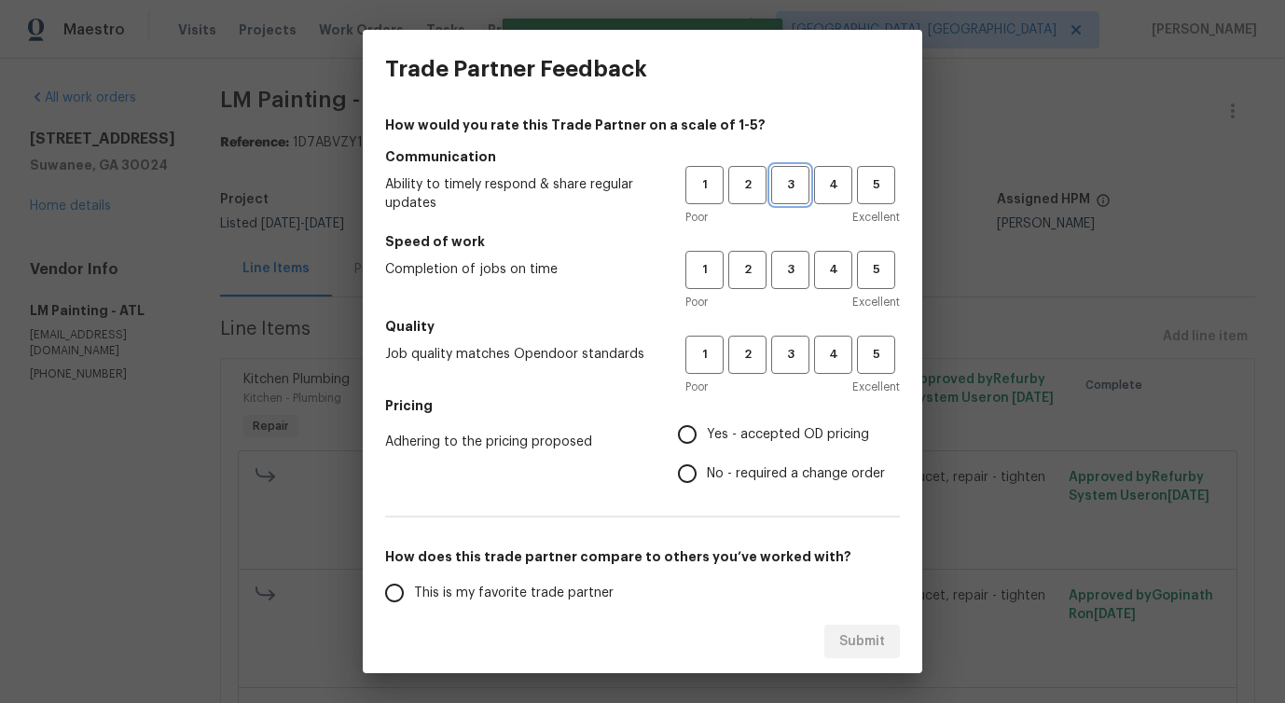
click at [798, 192] on span "3" at bounding box center [790, 184] width 34 height 21
click at [801, 267] on span "3" at bounding box center [790, 269] width 34 height 21
click at [783, 364] on span "3" at bounding box center [790, 354] width 34 height 21
click at [711, 478] on span "No - required a change order" at bounding box center [796, 474] width 178 height 20
click at [707, 478] on input "No - required a change order" at bounding box center [687, 473] width 39 height 39
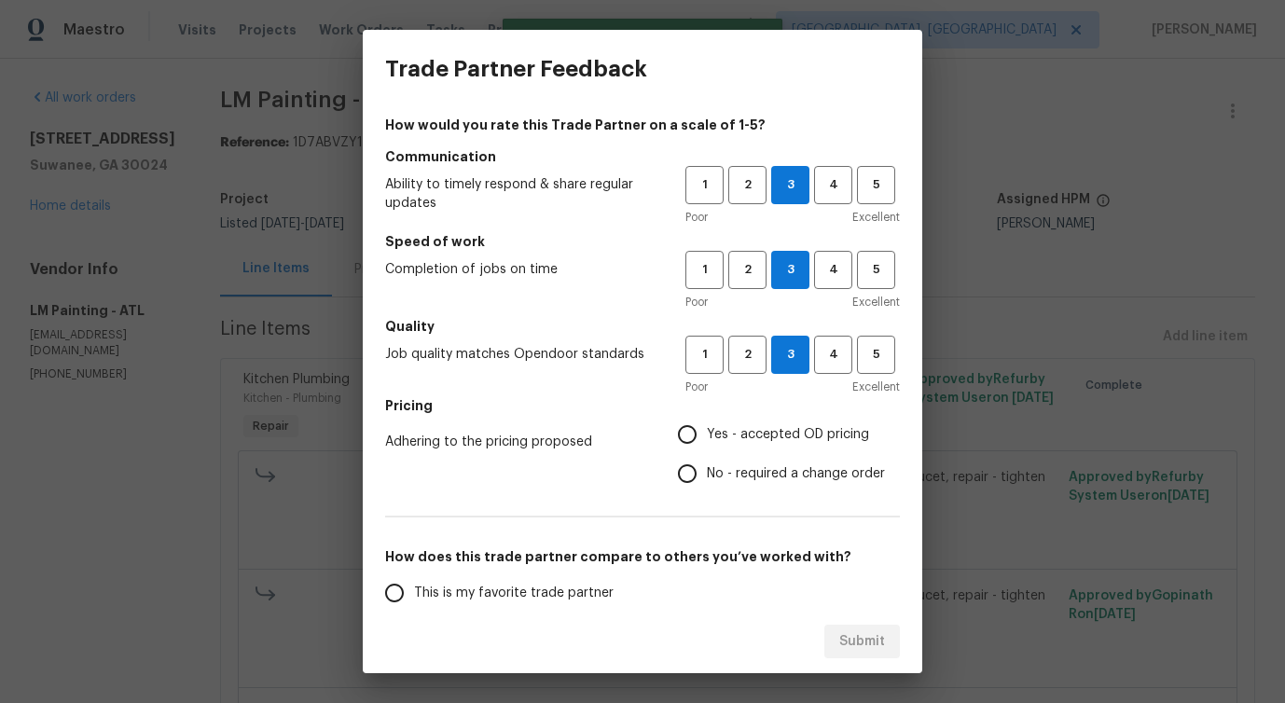
radio input "true"
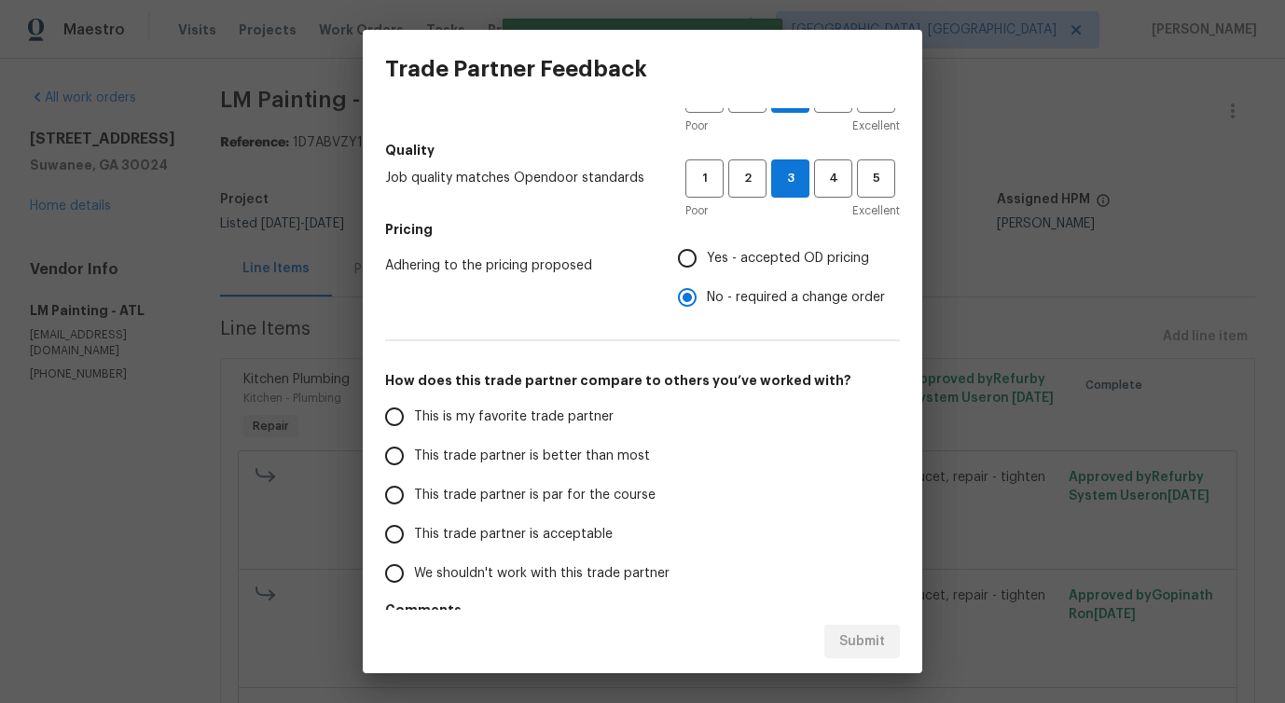
scroll to position [243, 0]
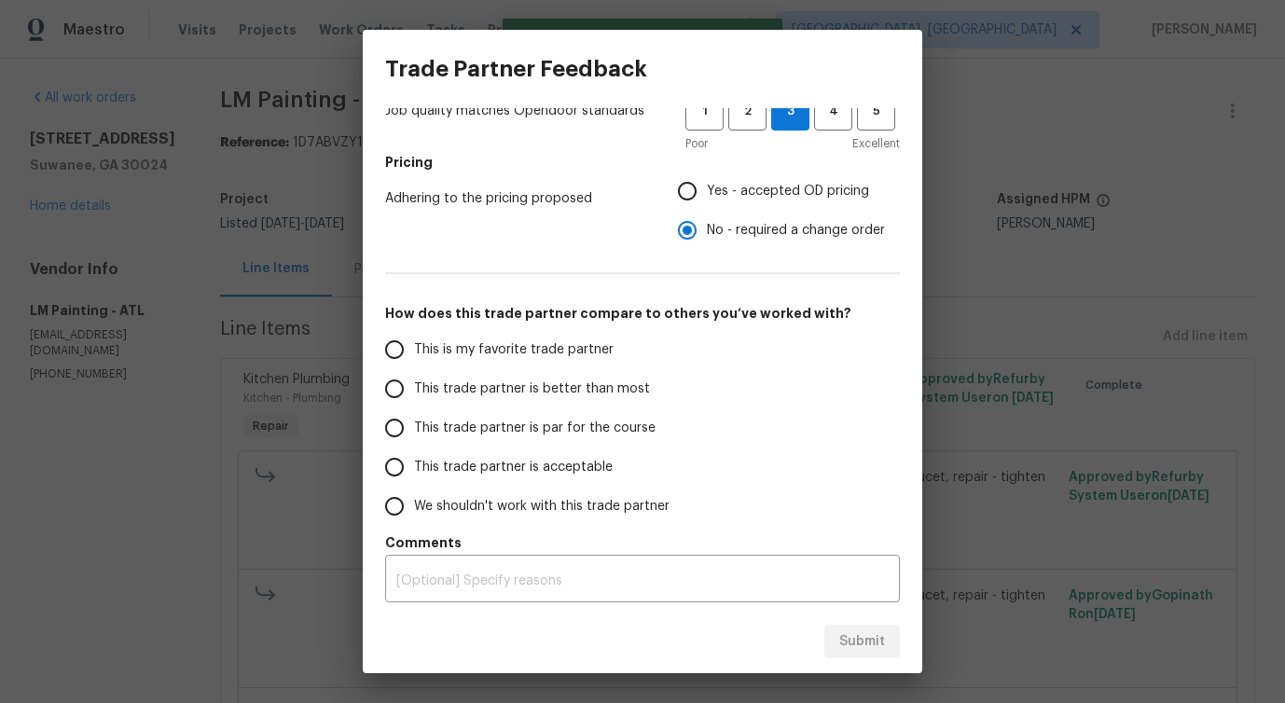
click at [604, 379] on span "This trade partner is better than most" at bounding box center [532, 389] width 236 height 20
click at [414, 379] on input "This trade partner is better than most" at bounding box center [394, 388] width 39 height 39
click at [848, 654] on button "Submit" at bounding box center [862, 642] width 76 height 34
radio input "true"
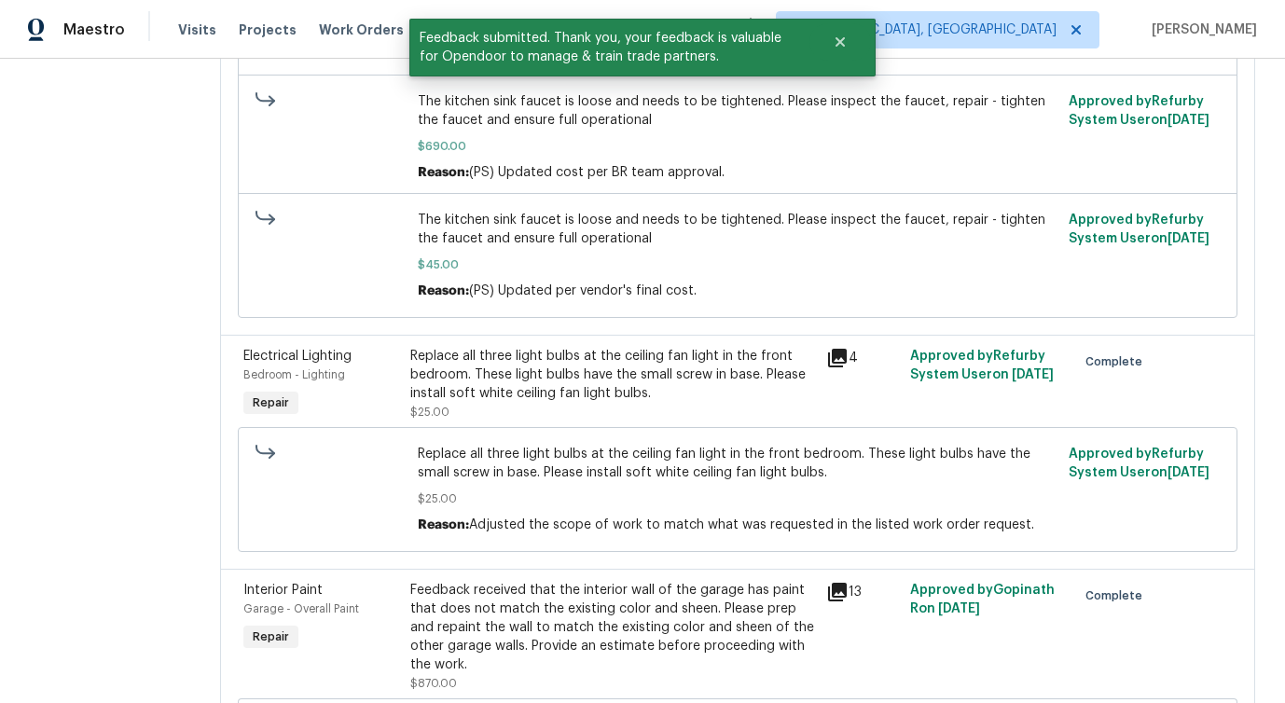
scroll to position [0, 0]
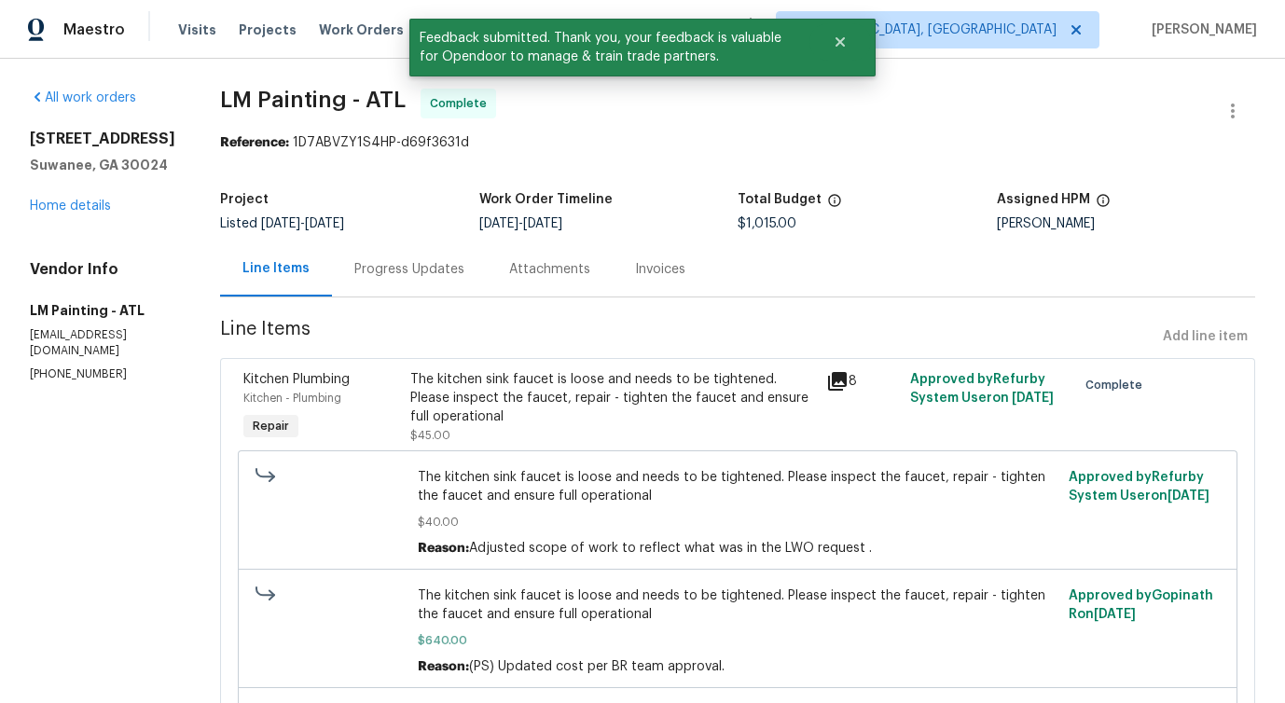
click at [487, 289] on div "Progress Updates" at bounding box center [409, 268] width 155 height 55
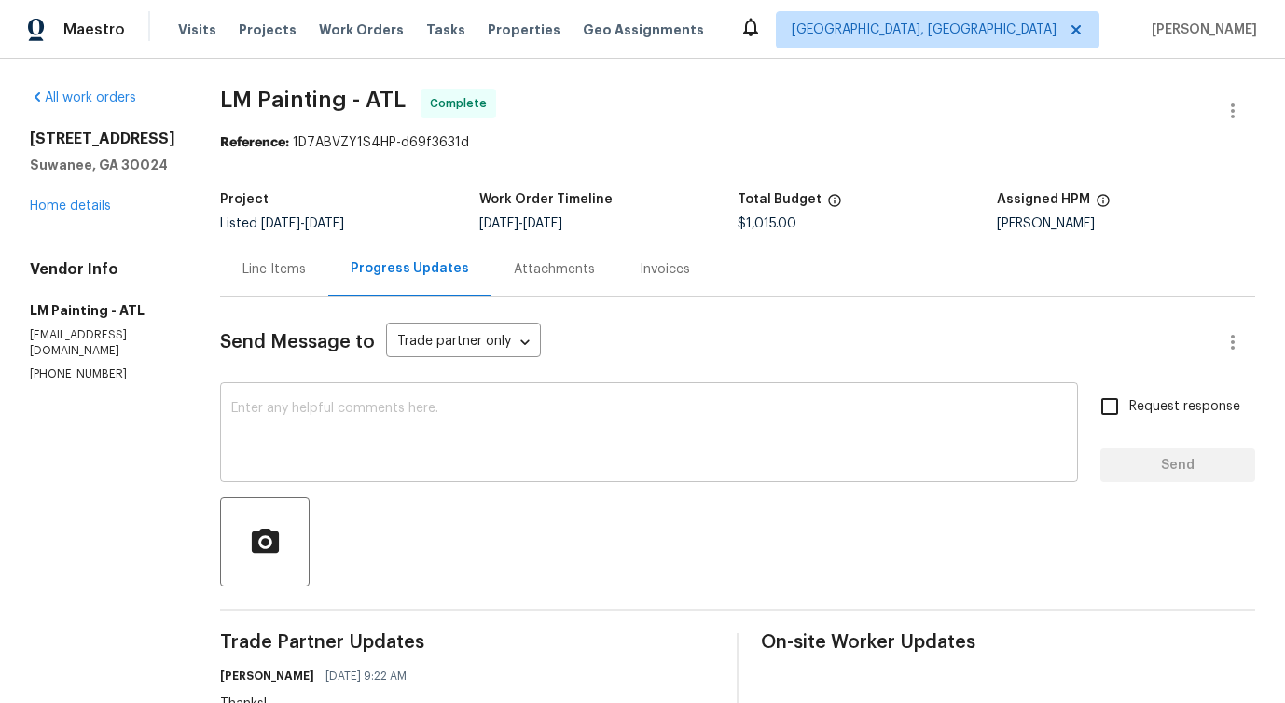
click at [534, 434] on textarea at bounding box center [648, 434] width 835 height 65
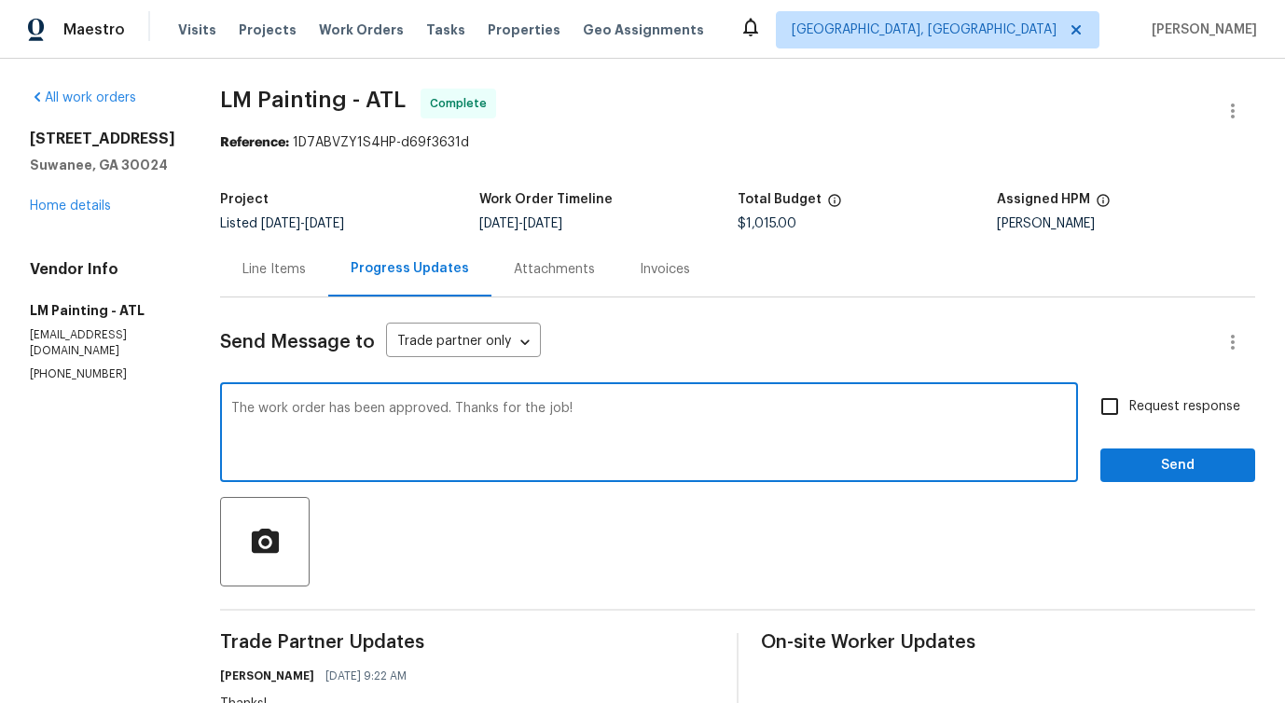
type textarea "The work order has been approved. Thanks for the job!"
click at [1199, 459] on span "Send" at bounding box center [1177, 465] width 125 height 23
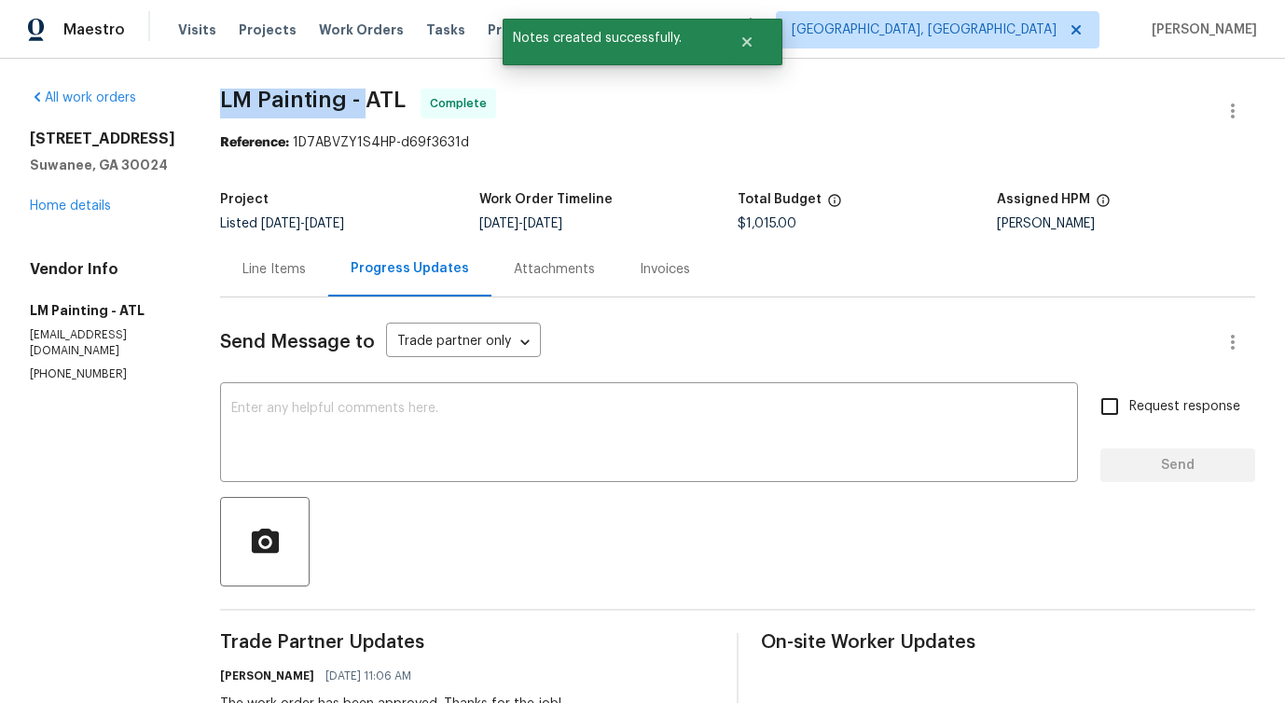
drag, startPoint x: 278, startPoint y: 90, endPoint x: 420, endPoint y: 103, distance: 143.2
click at [406, 102] on span "LM Painting - ATL" at bounding box center [313, 100] width 186 height 22
copy span "LM Painting -"
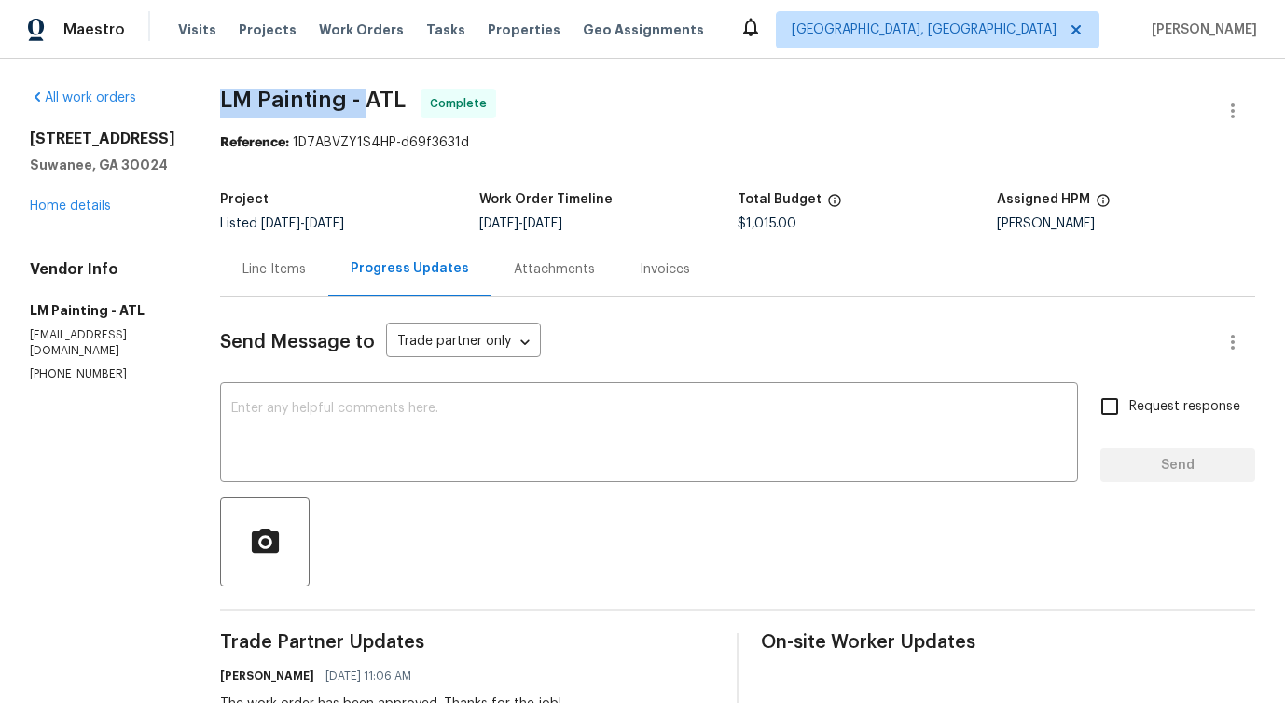
click at [784, 233] on div "Project Listed 9/24/2025 - 9/30/2025 Work Order Timeline 9/25/2025 - 9/30/2025 …" at bounding box center [737, 212] width 1035 height 60
copy span "$1,015.00"
click at [90, 203] on link "Home details" at bounding box center [70, 206] width 81 height 13
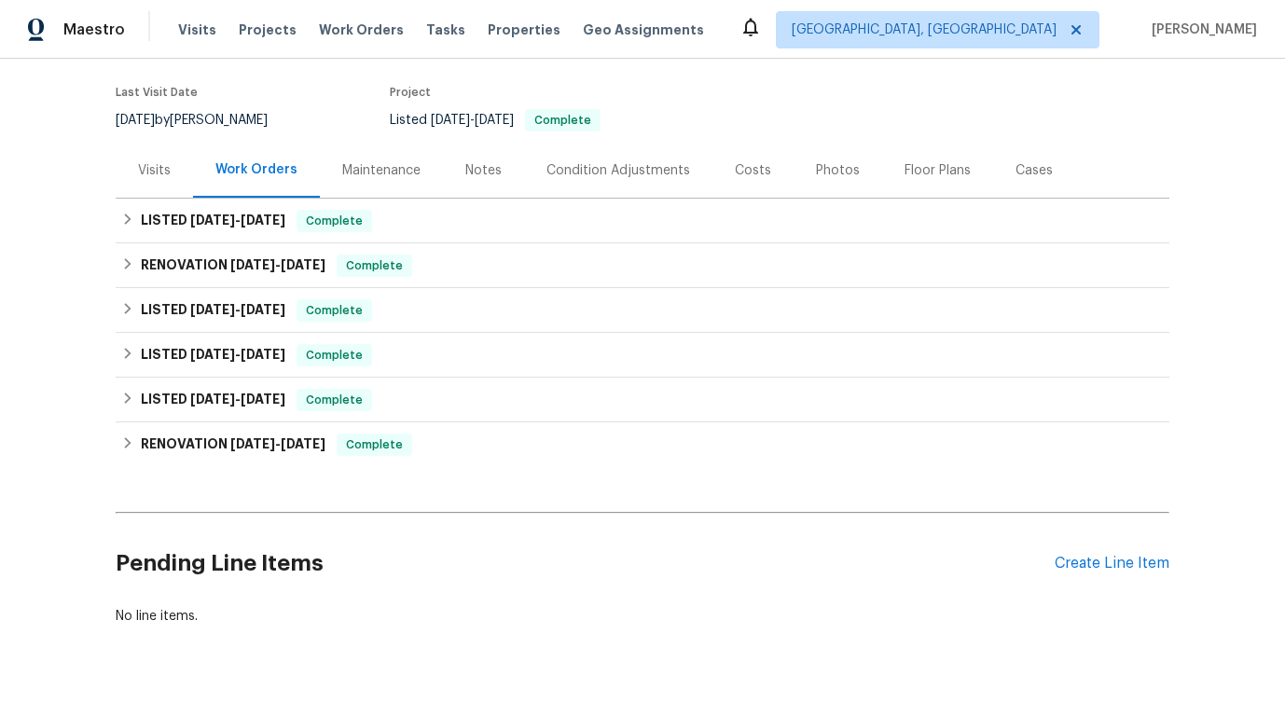
scroll to position [189, 0]
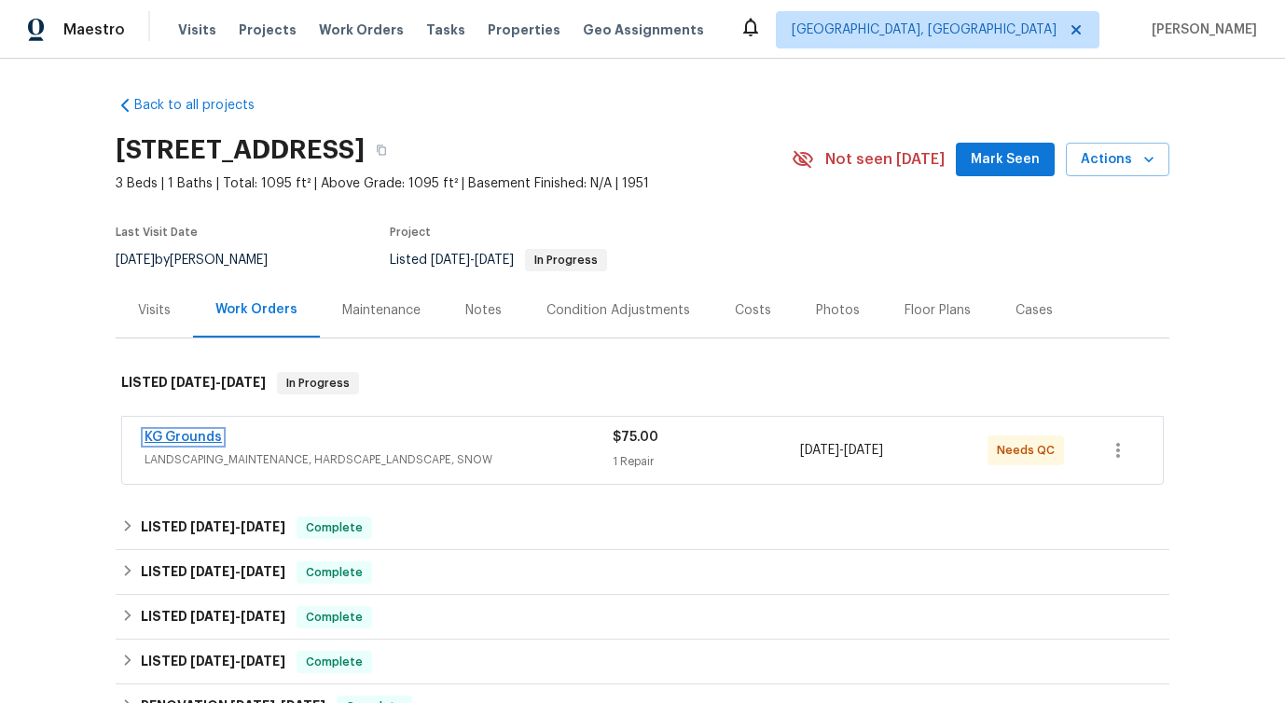
click at [209, 440] on link "KG Grounds" at bounding box center [183, 437] width 77 height 13
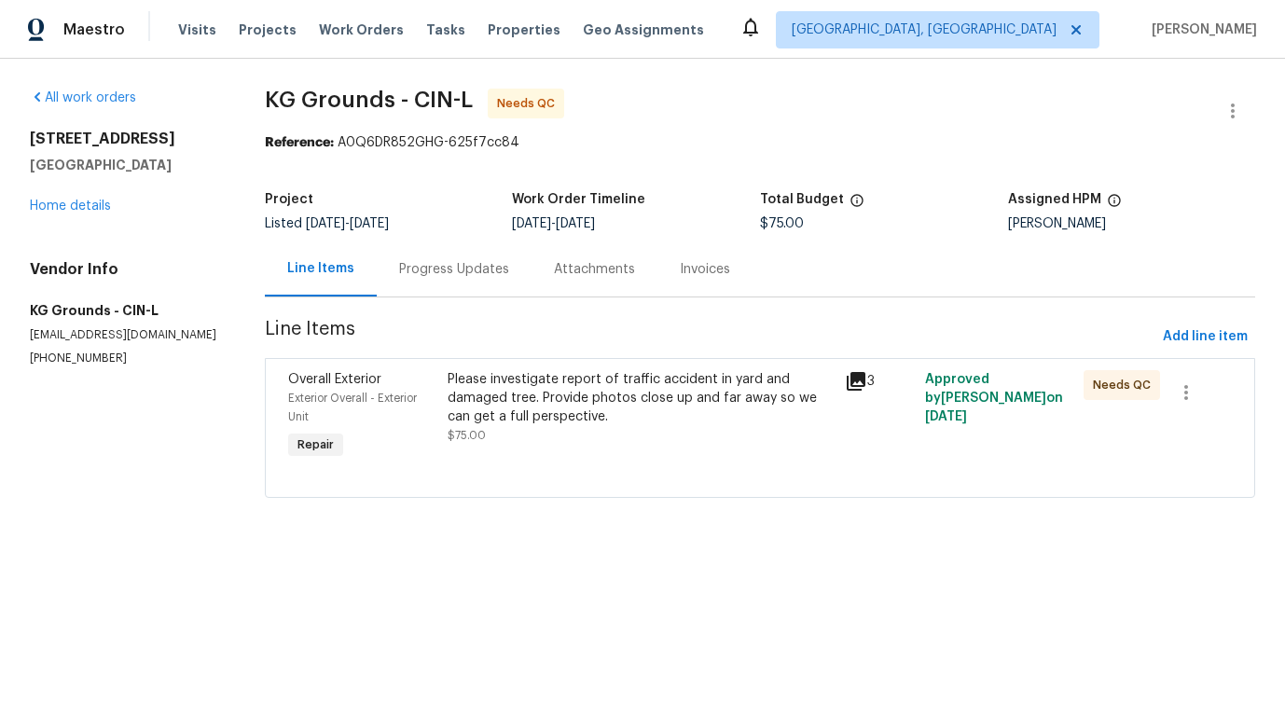
click at [444, 286] on div "Progress Updates" at bounding box center [454, 268] width 155 height 55
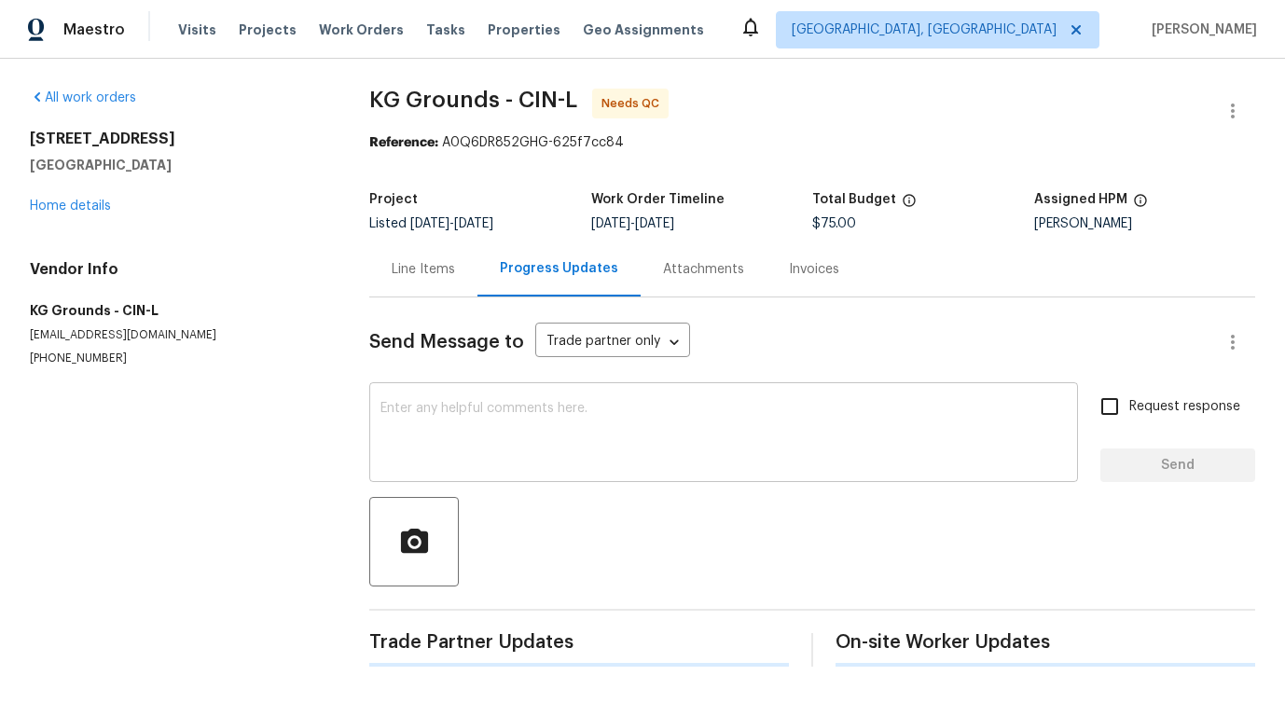
click at [468, 432] on textarea at bounding box center [723, 434] width 686 height 65
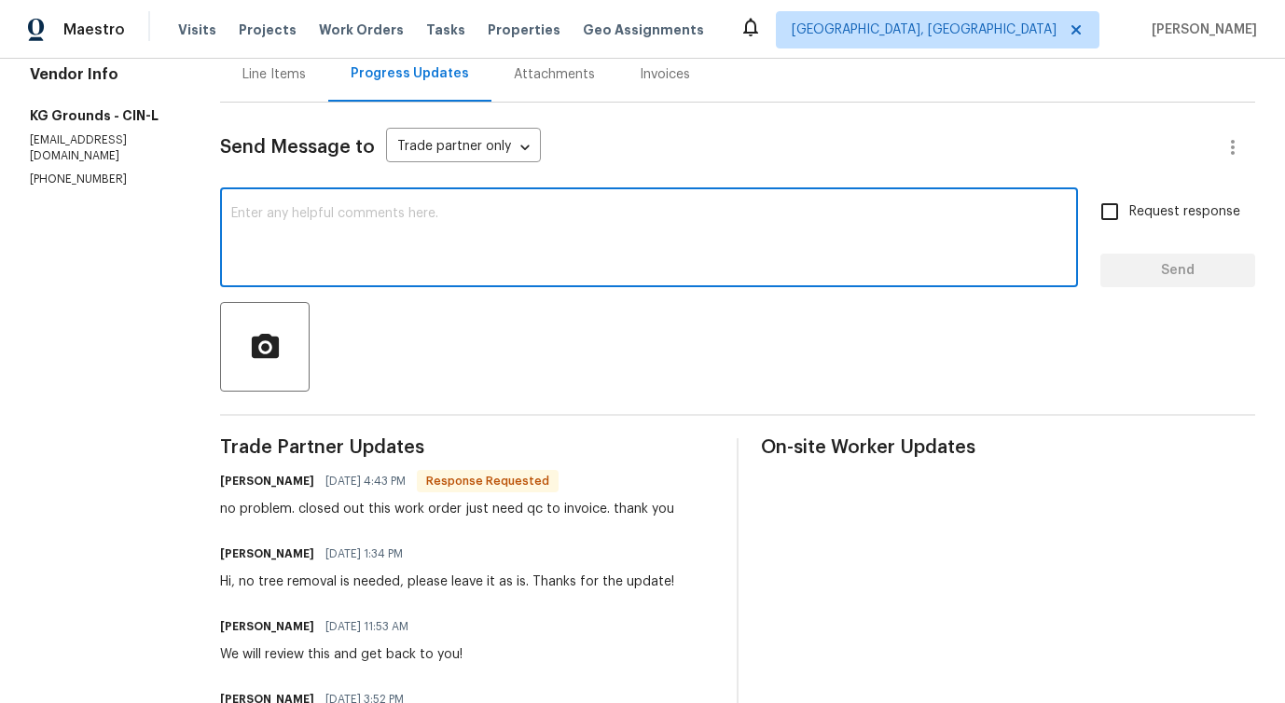
scroll to position [236, 0]
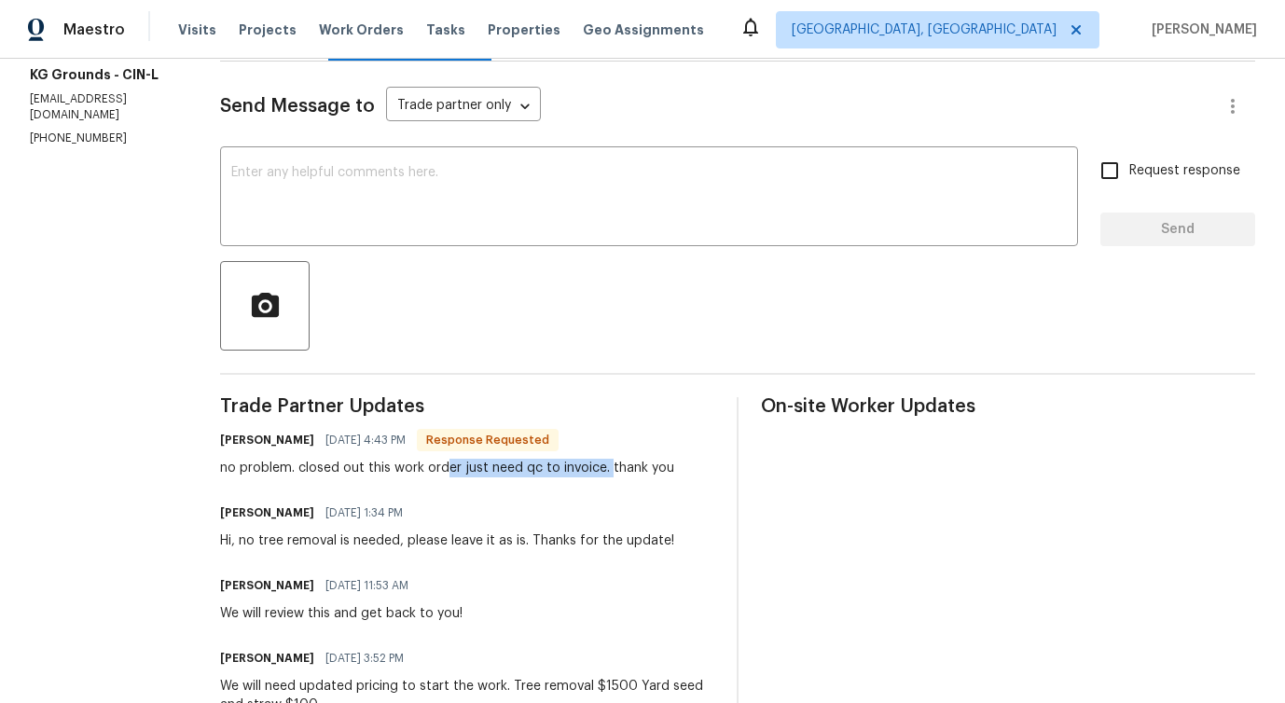
drag, startPoint x: 453, startPoint y: 470, endPoint x: 615, endPoint y: 472, distance: 162.2
click at [616, 472] on div "no problem. closed out this work order just need qc to invoice. thank you" at bounding box center [447, 468] width 454 height 19
drag, startPoint x: 334, startPoint y: 536, endPoint x: 482, endPoint y: 536, distance: 148.2
click at [482, 537] on div "Hi, no tree removal is needed, please leave it as is. Thanks for the update!" at bounding box center [447, 540] width 454 height 19
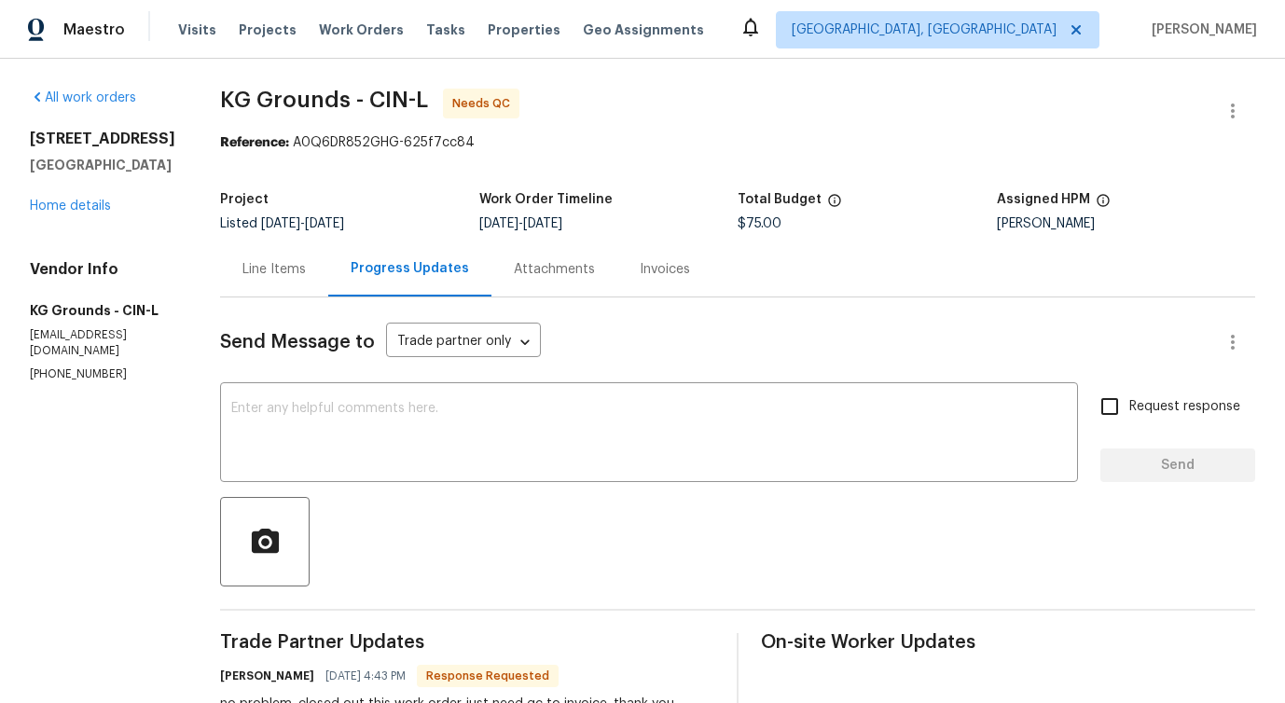
click at [278, 265] on div "Line Items" at bounding box center [273, 269] width 63 height 19
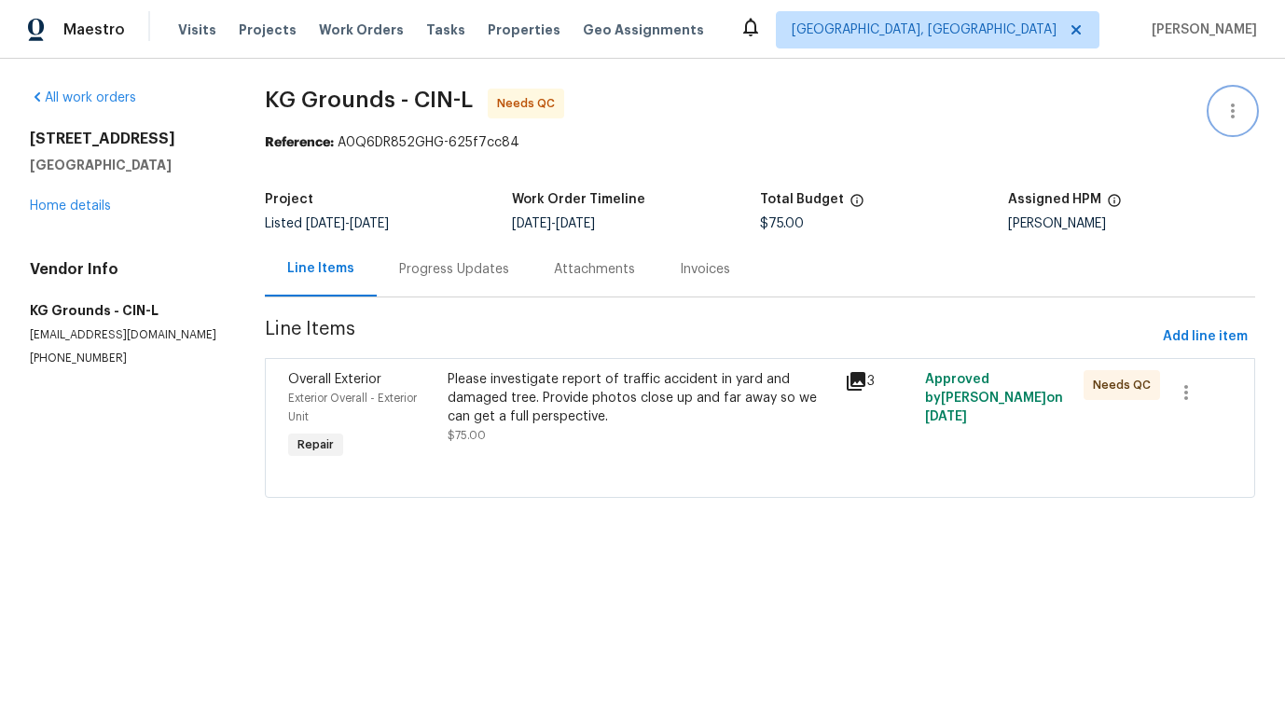
click at [1235, 111] on icon "button" at bounding box center [1232, 111] width 22 height 22
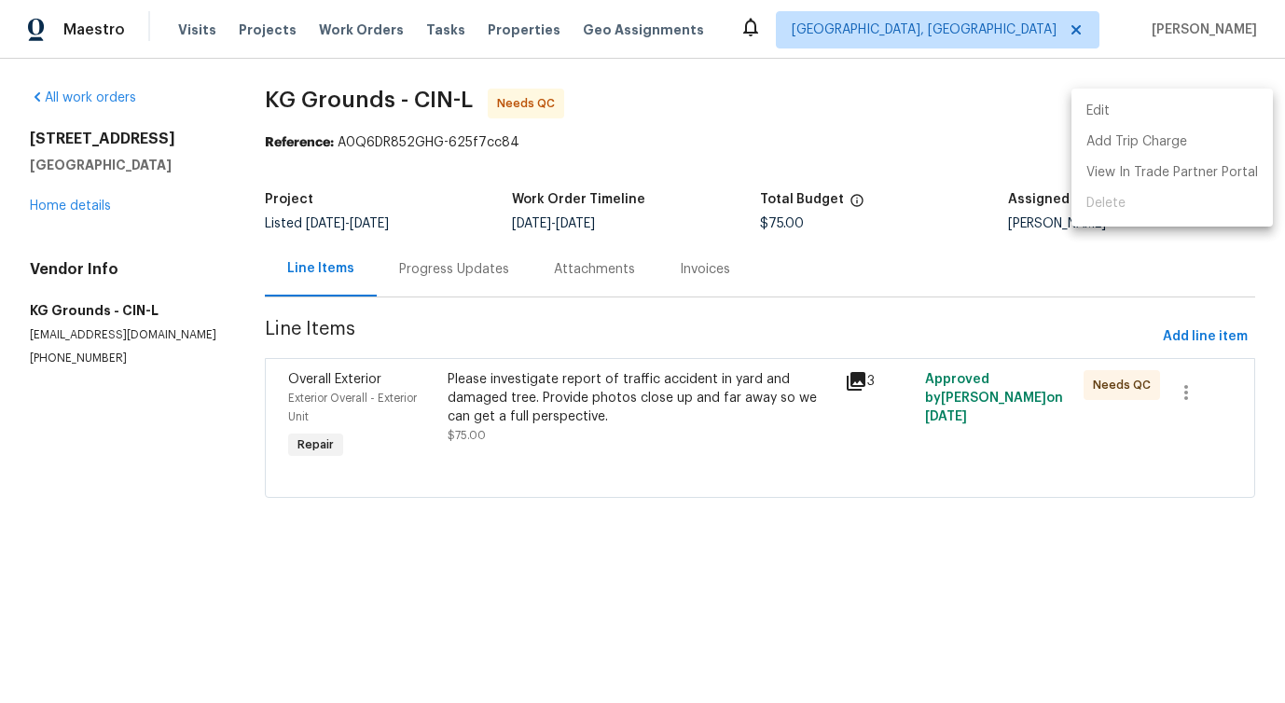
click at [1100, 109] on li "Edit" at bounding box center [1171, 111] width 201 height 31
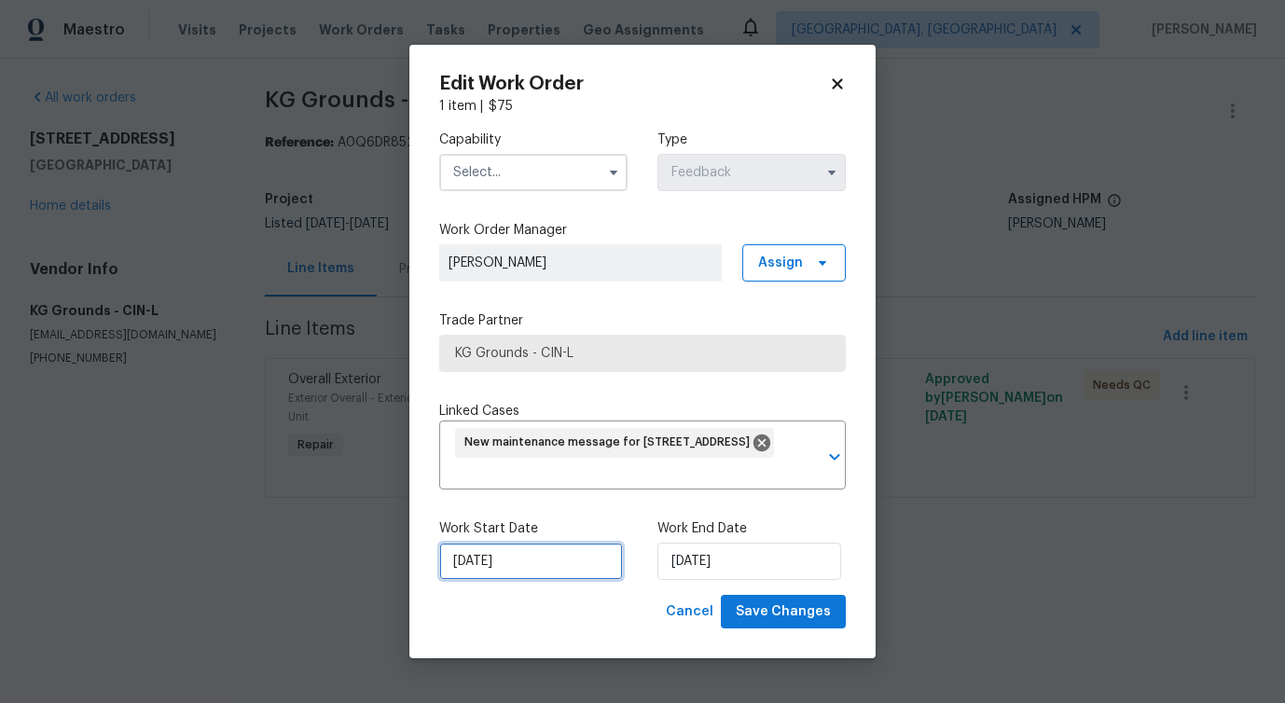
click at [499, 549] on input "[DATE]" at bounding box center [531, 561] width 184 height 37
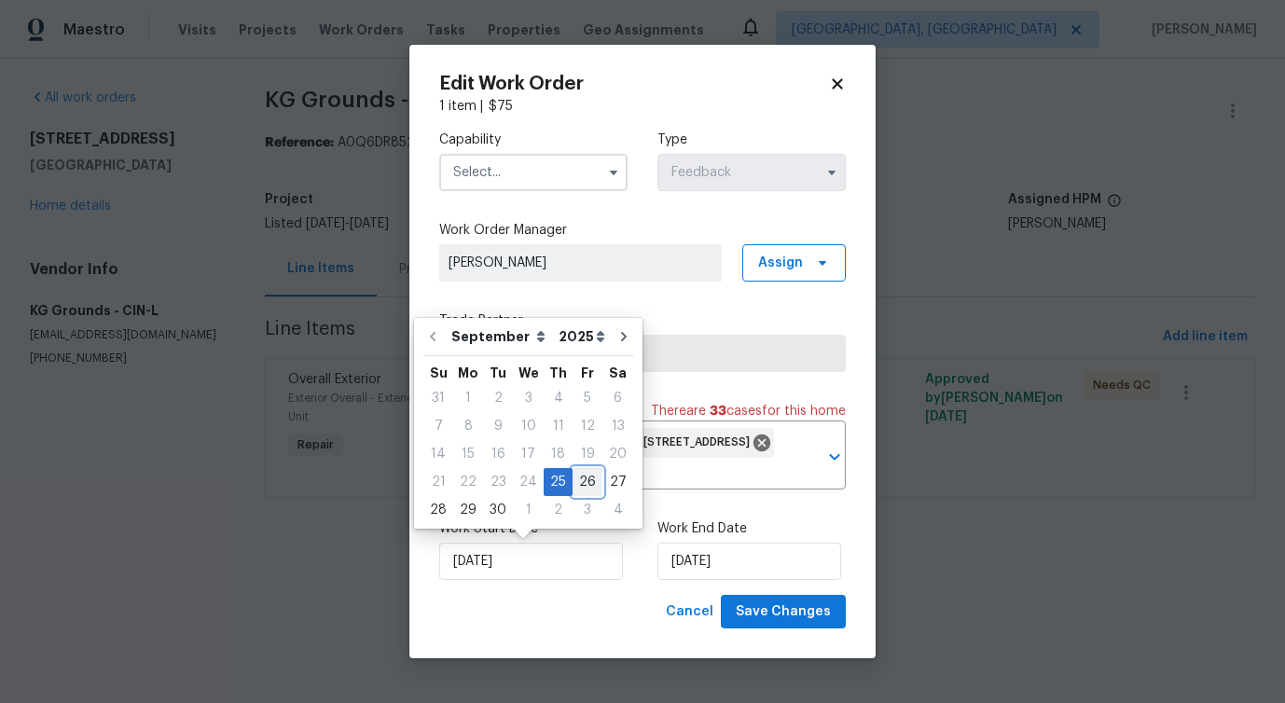
click at [574, 470] on div "26" at bounding box center [587, 482] width 30 height 26
type input "[DATE]"
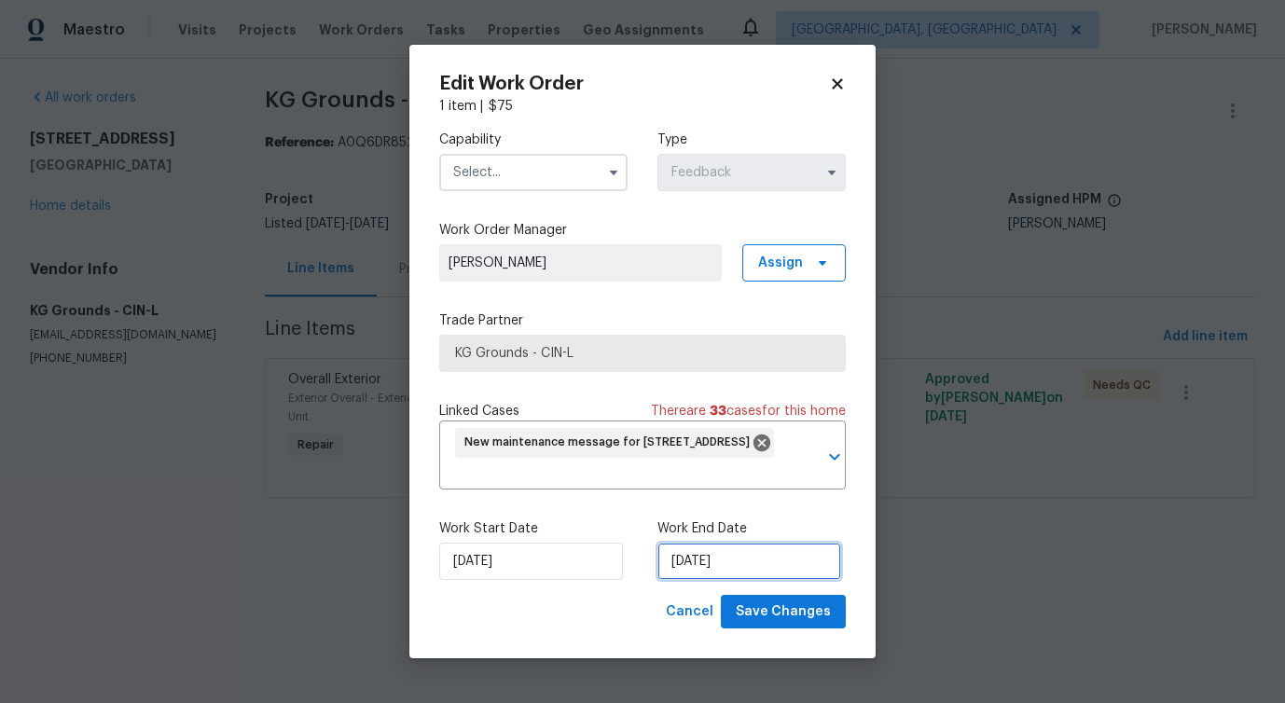
click at [677, 572] on input "9/27/2025" at bounding box center [749, 561] width 184 height 37
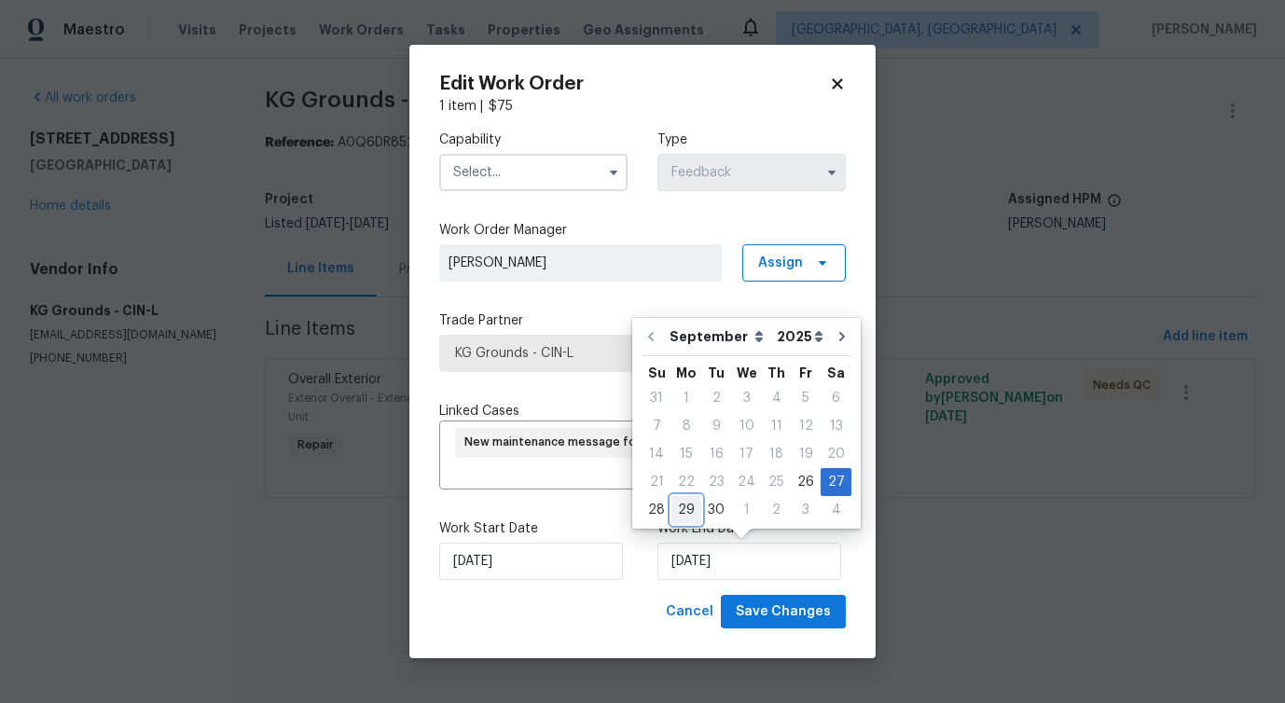
click at [689, 510] on div "29" at bounding box center [686, 510] width 30 height 26
type input "9/29/2025"
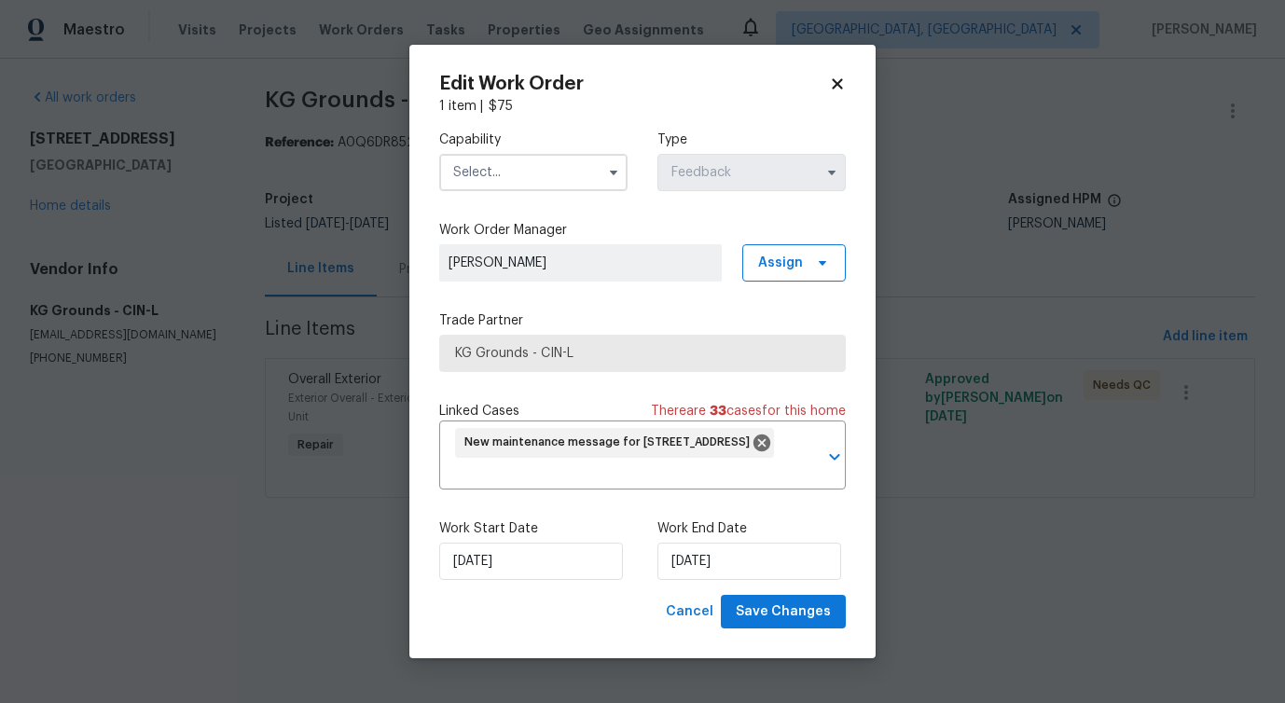
click at [545, 177] on input "text" at bounding box center [533, 172] width 188 height 37
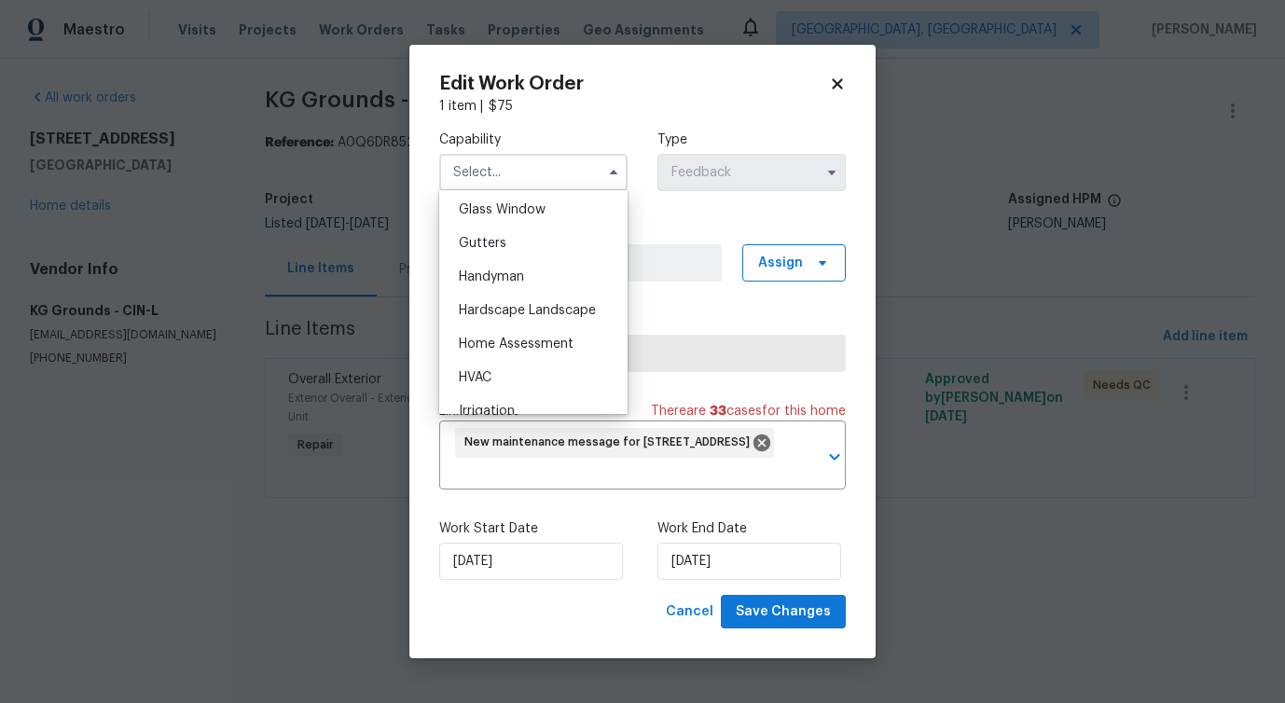
scroll to position [987, 0]
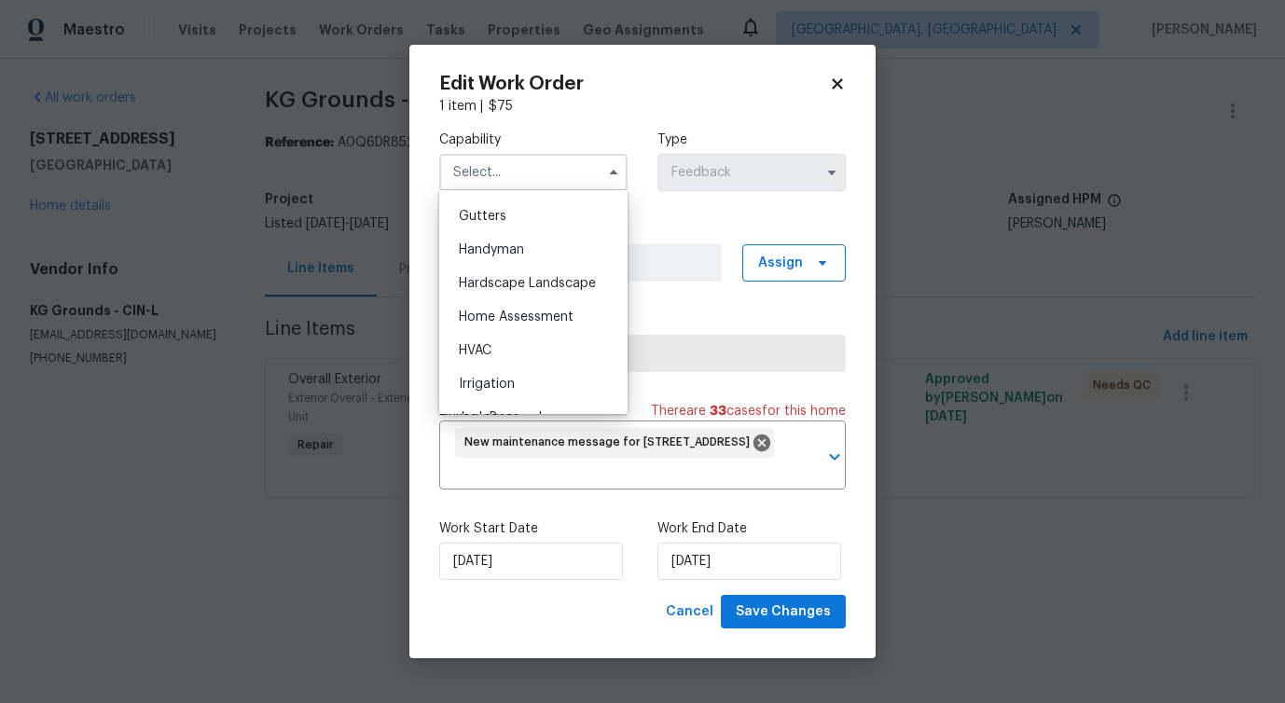
click at [545, 257] on div "Handyman" at bounding box center [533, 250] width 179 height 34
type input "Handyman"
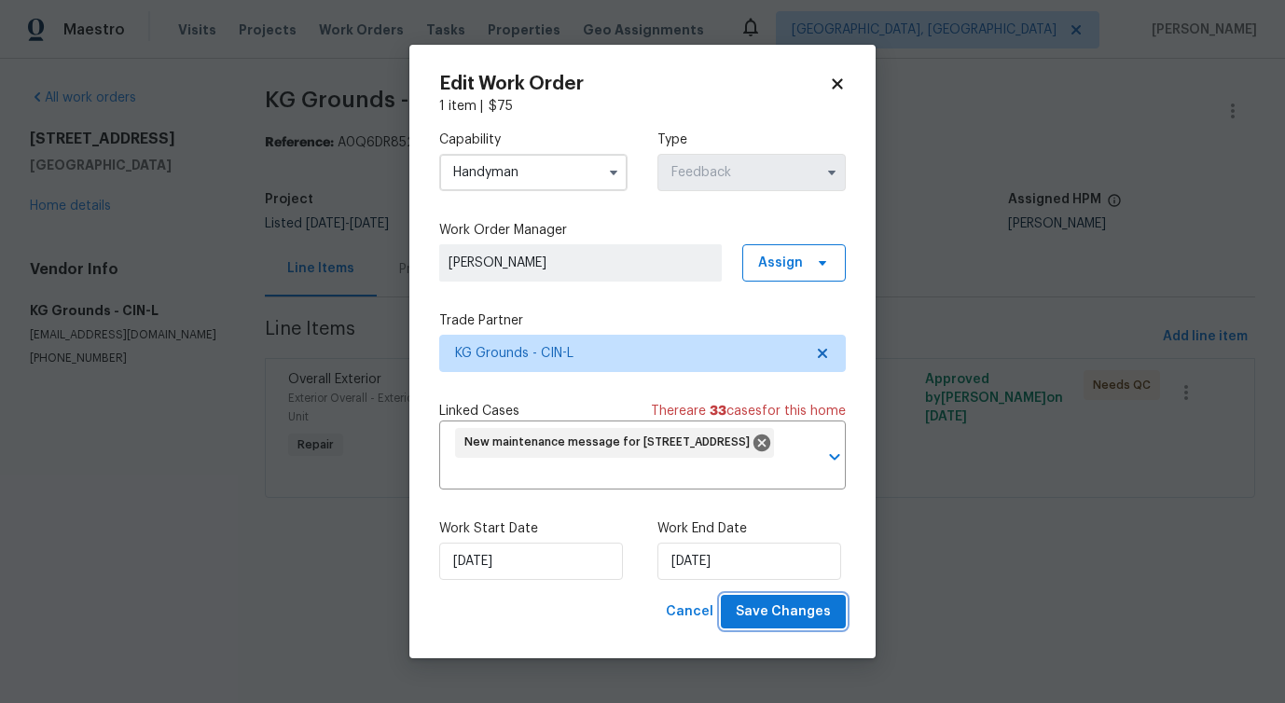
click at [780, 619] on span "Save Changes" at bounding box center [783, 611] width 95 height 23
click at [263, 550] on html "Maestro Visits Projects Work Orders Tasks Properties Geo Assignments Detroit, M…" at bounding box center [642, 275] width 1285 height 550
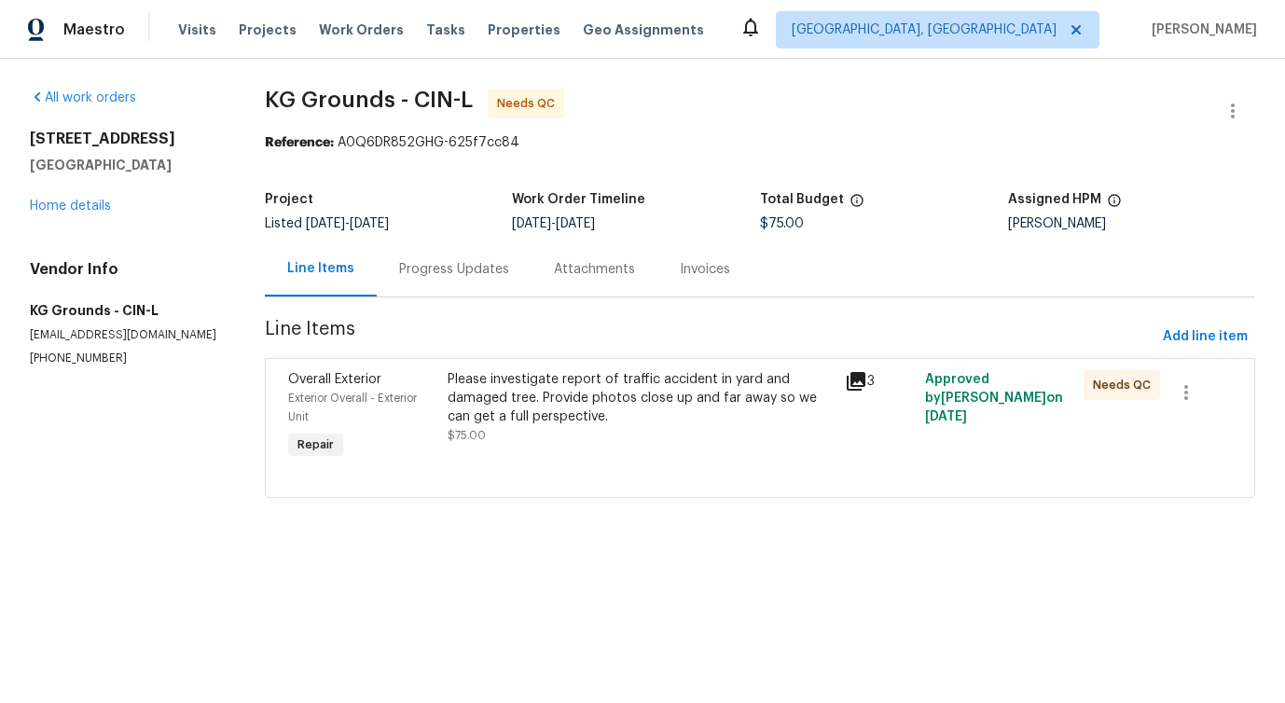
click at [619, 396] on div "Please investigate report of traffic accident in yard and damaged tree. Provide…" at bounding box center [641, 398] width 387 height 56
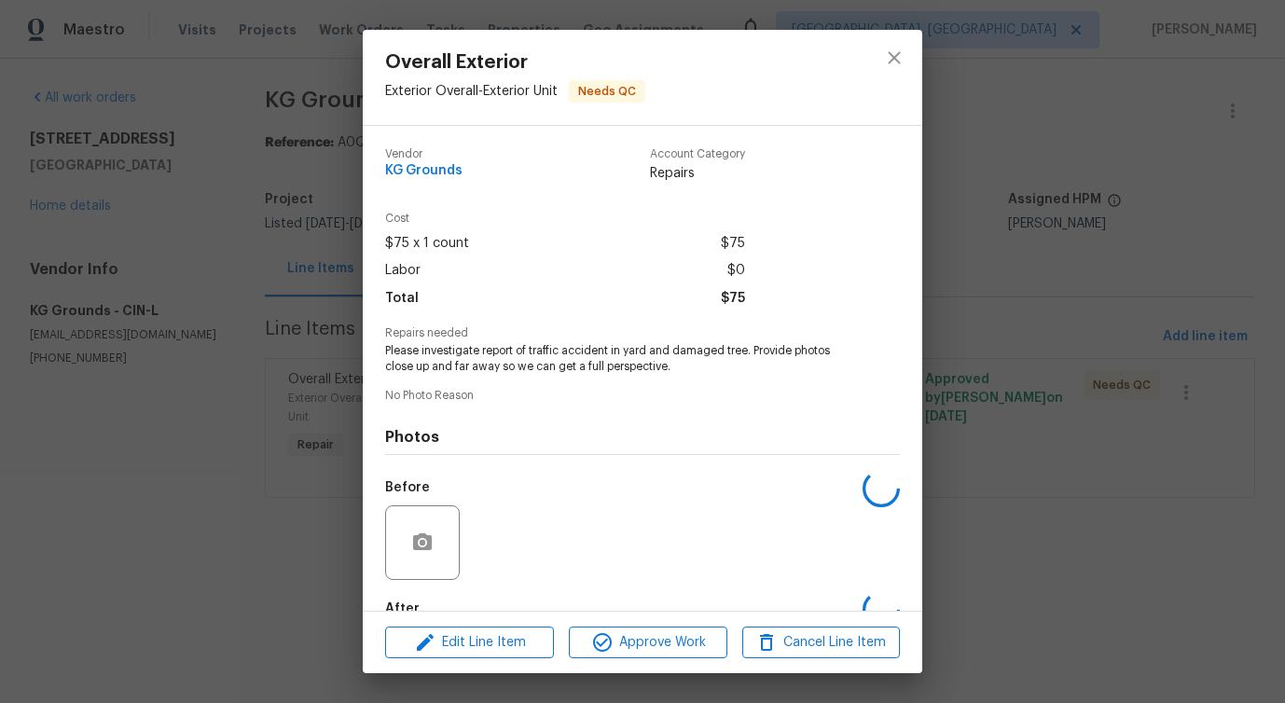
scroll to position [109, 0]
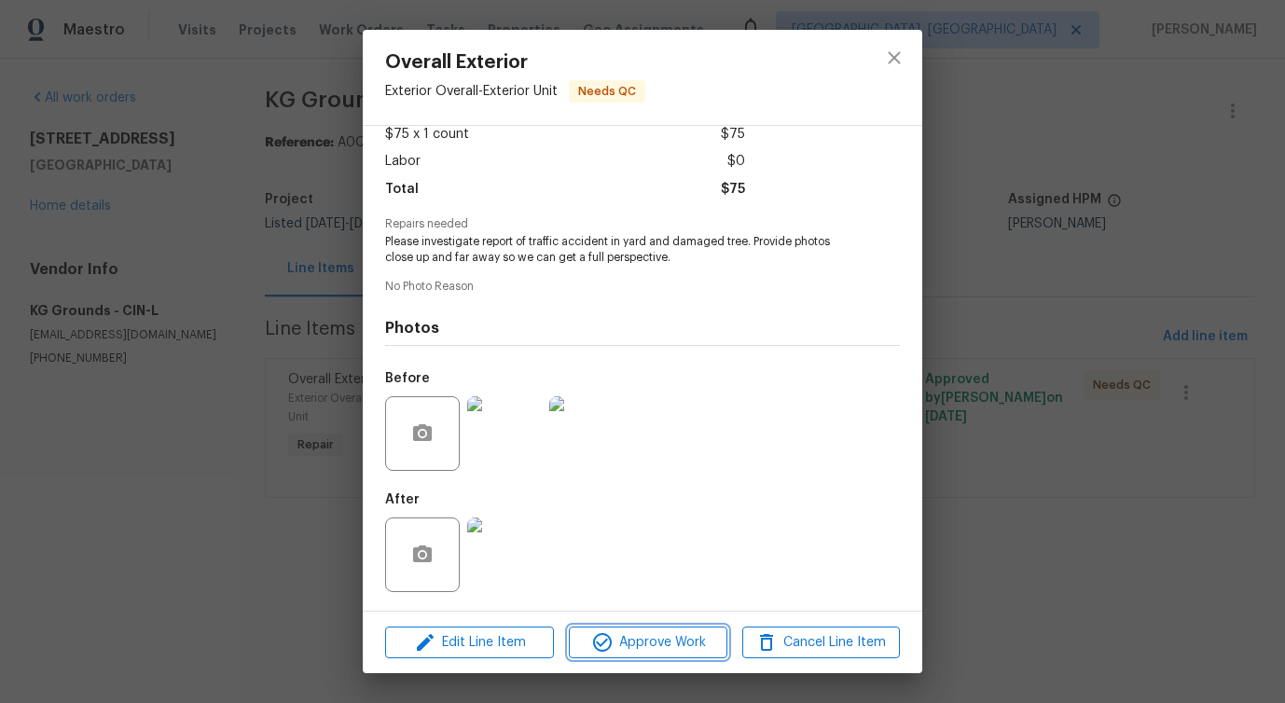
click at [648, 640] on span "Approve Work" at bounding box center [647, 642] width 146 height 23
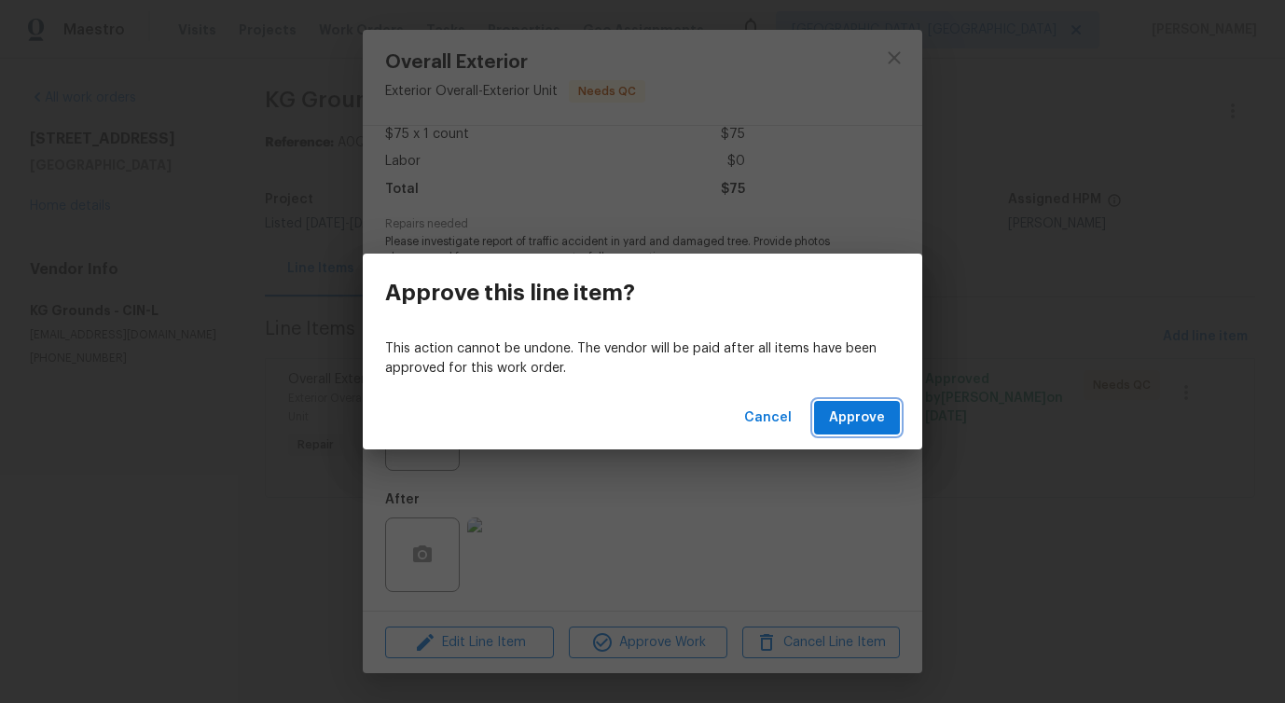
click at [862, 413] on span "Approve" at bounding box center [857, 418] width 56 height 23
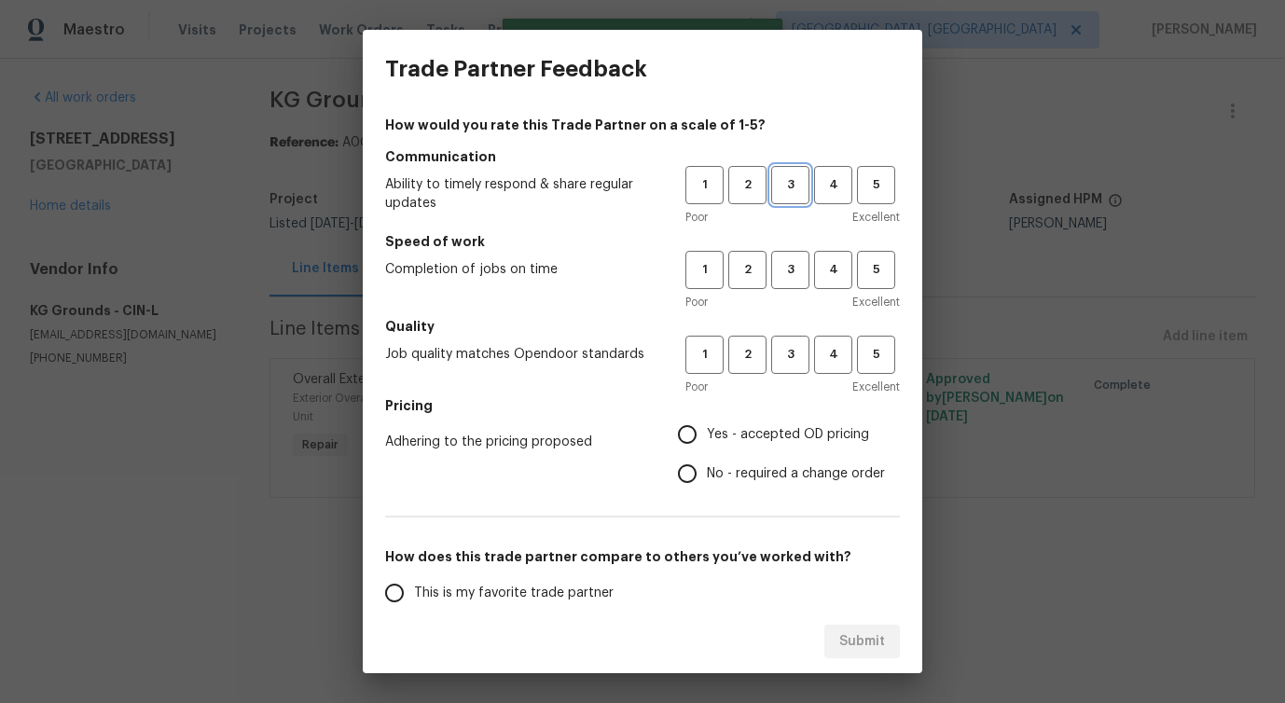
click at [781, 178] on span "3" at bounding box center [790, 184] width 34 height 21
click at [801, 291] on div "1 2 3 4 5 Poor Excellent" at bounding box center [792, 281] width 214 height 61
click at [792, 271] on span "3" at bounding box center [790, 269] width 34 height 21
click at [793, 350] on span "3" at bounding box center [790, 354] width 34 height 21
click at [699, 471] on input "No - required a change order" at bounding box center [687, 473] width 39 height 39
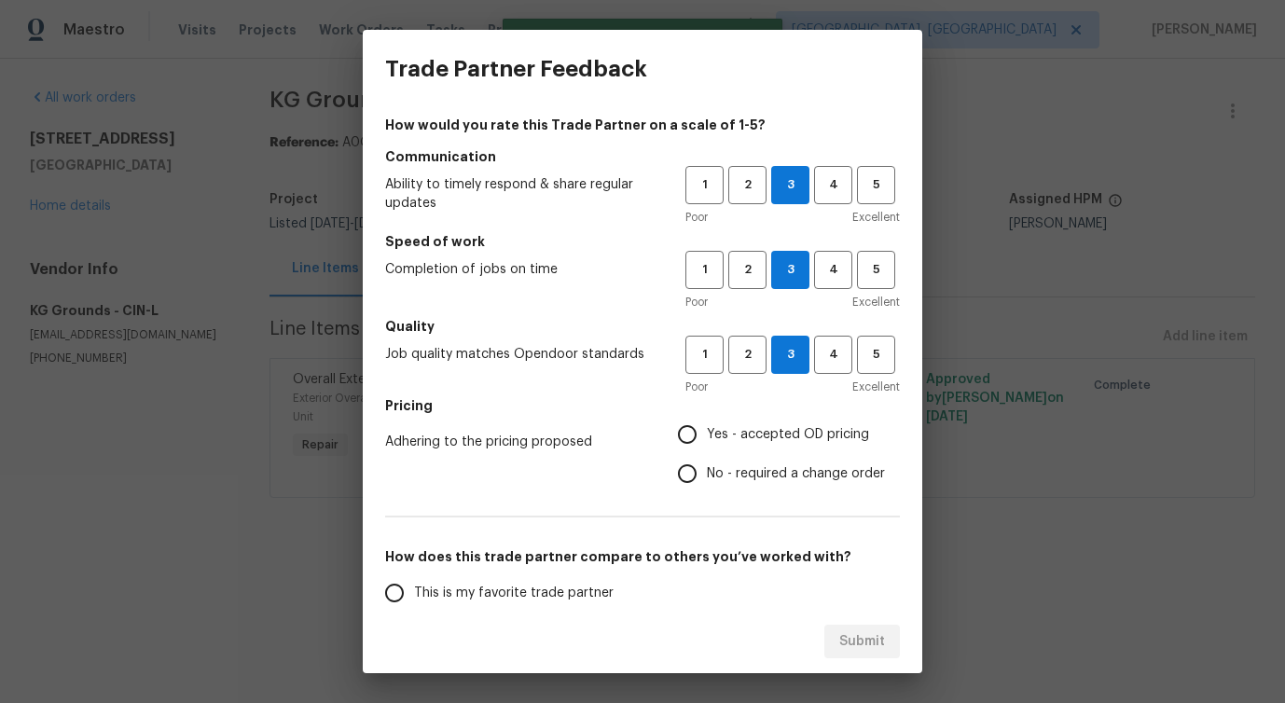
radio input "true"
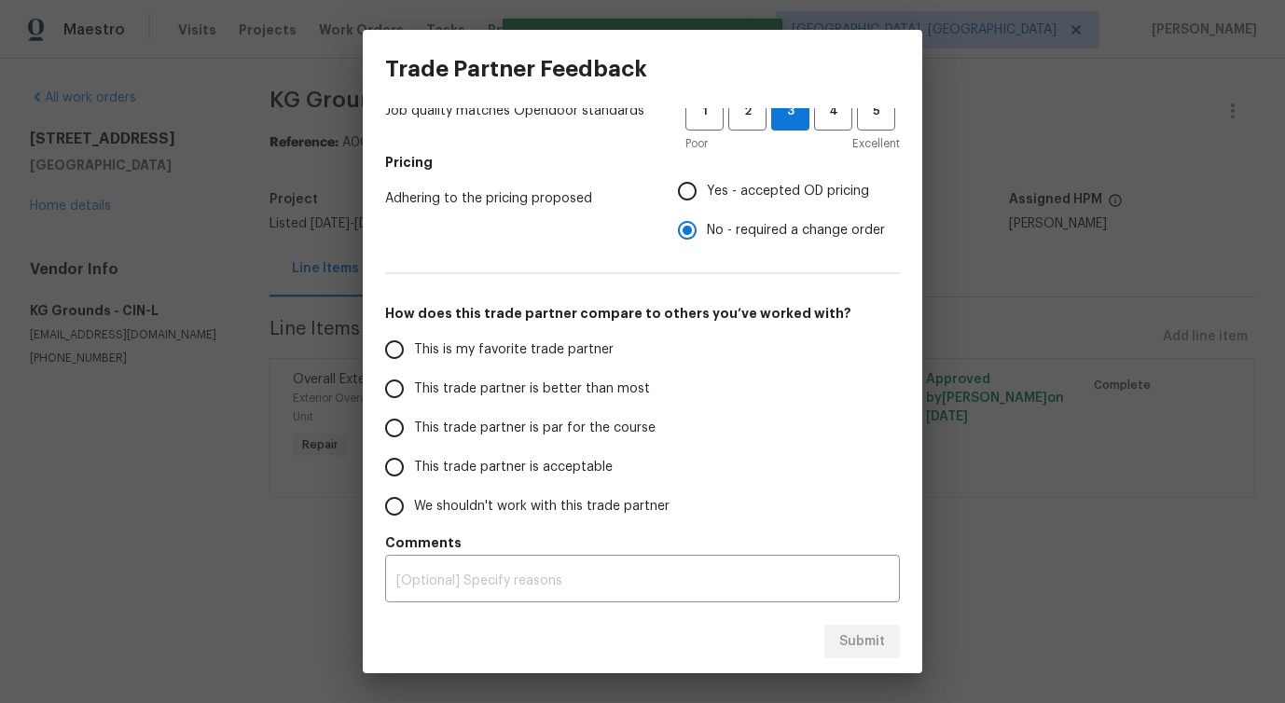
click at [592, 382] on span "This trade partner is better than most" at bounding box center [532, 389] width 236 height 20
click at [414, 382] on input "This trade partner is better than most" at bounding box center [394, 388] width 39 height 39
radio input "false"
click at [713, 186] on span "Yes - accepted OD pricing" at bounding box center [788, 192] width 162 height 20
click at [707, 186] on input "Yes - accepted OD pricing" at bounding box center [687, 191] width 39 height 39
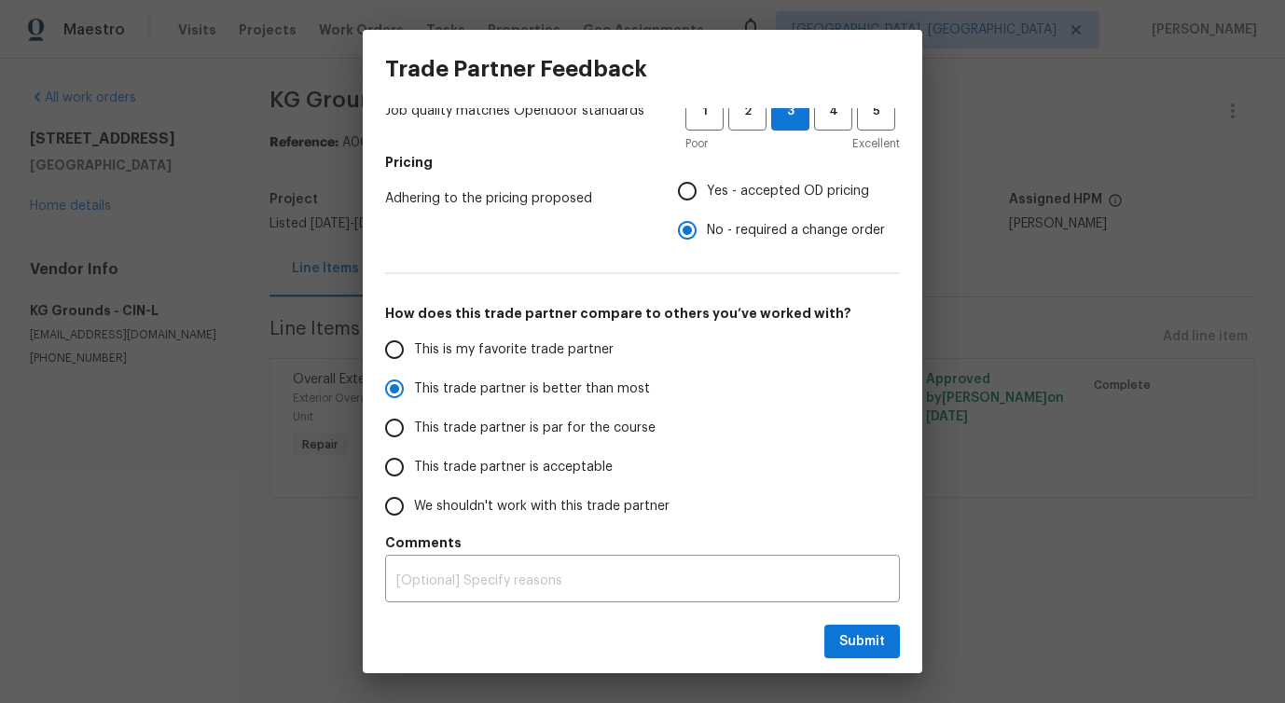
radio input "false"
radio input "true"
click at [851, 638] on span "Submit" at bounding box center [862, 641] width 46 height 23
radio input "false"
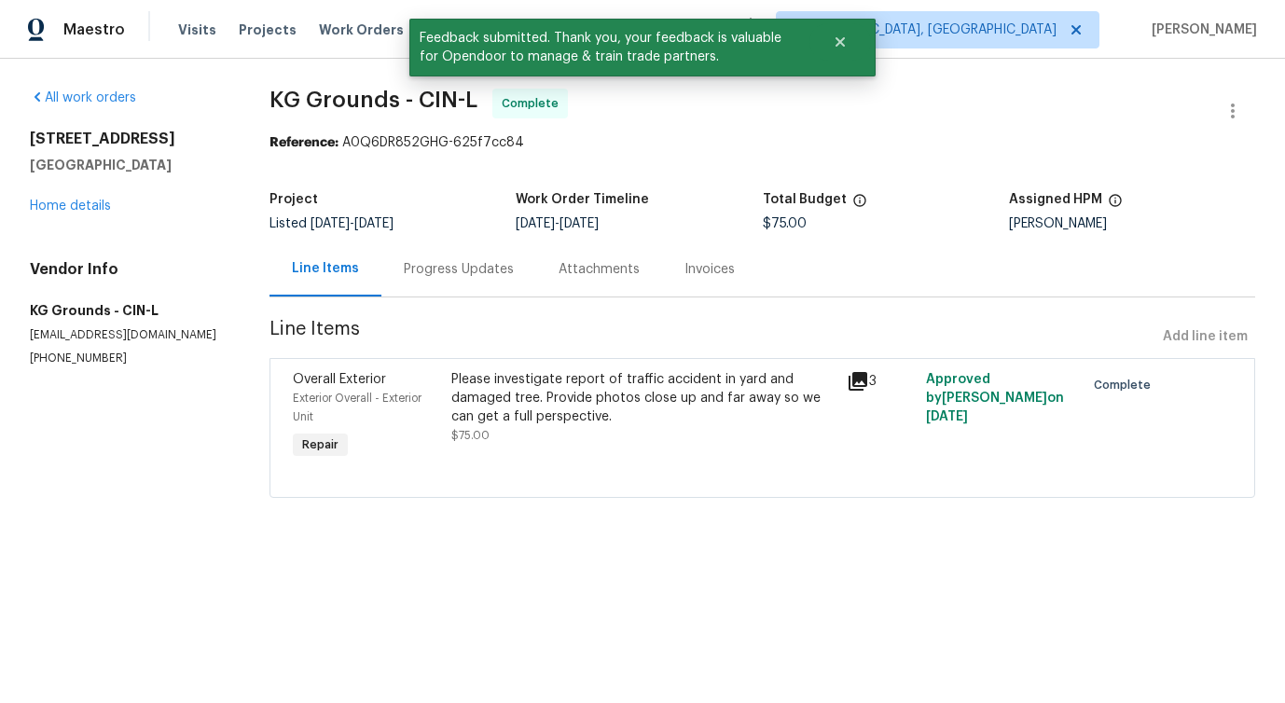
click at [192, 550] on html "Maestro Visits Projects Work Orders Tasks Properties Geo Assignments [GEOGRAPHI…" at bounding box center [642, 275] width 1285 height 550
click at [471, 297] on section "KG Grounds - CIN-L Complete Reference: A0Q6DR852GHG-625f7cc84 Project Listed [D…" at bounding box center [762, 305] width 986 height 432
click at [471, 277] on div "Progress Updates" at bounding box center [459, 269] width 110 height 19
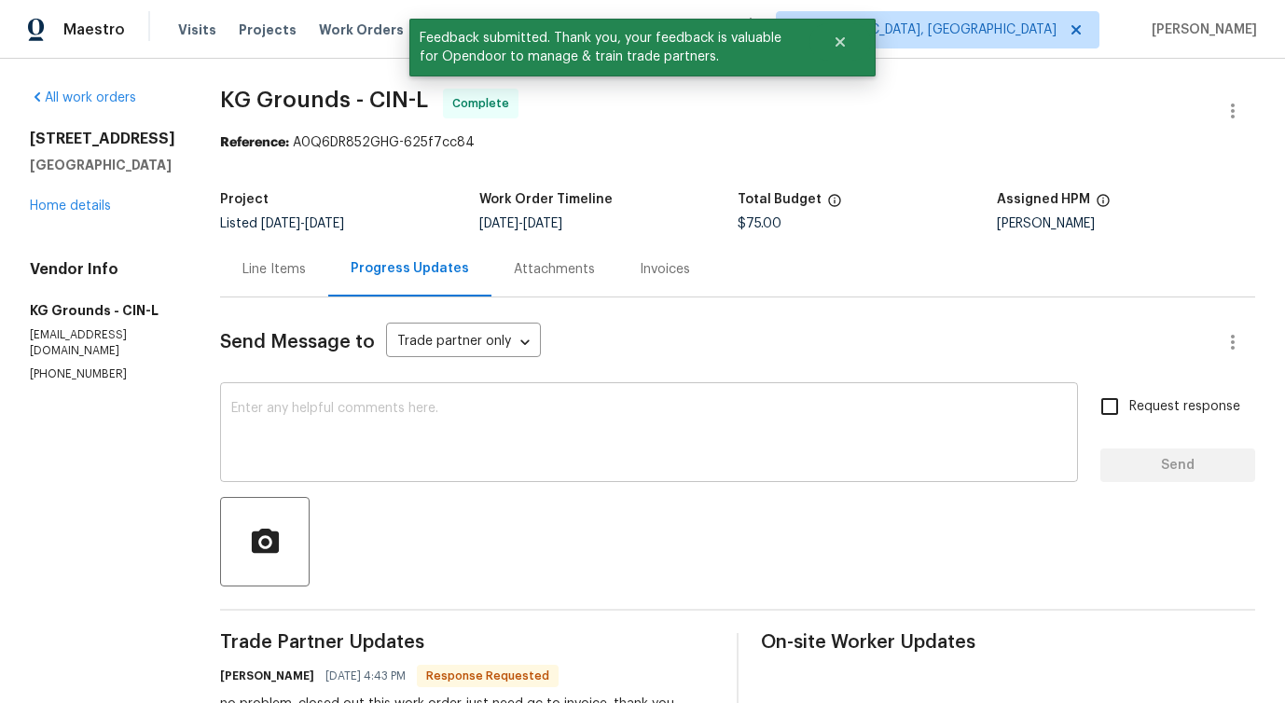
click at [481, 390] on div "x ​" at bounding box center [649, 434] width 858 height 95
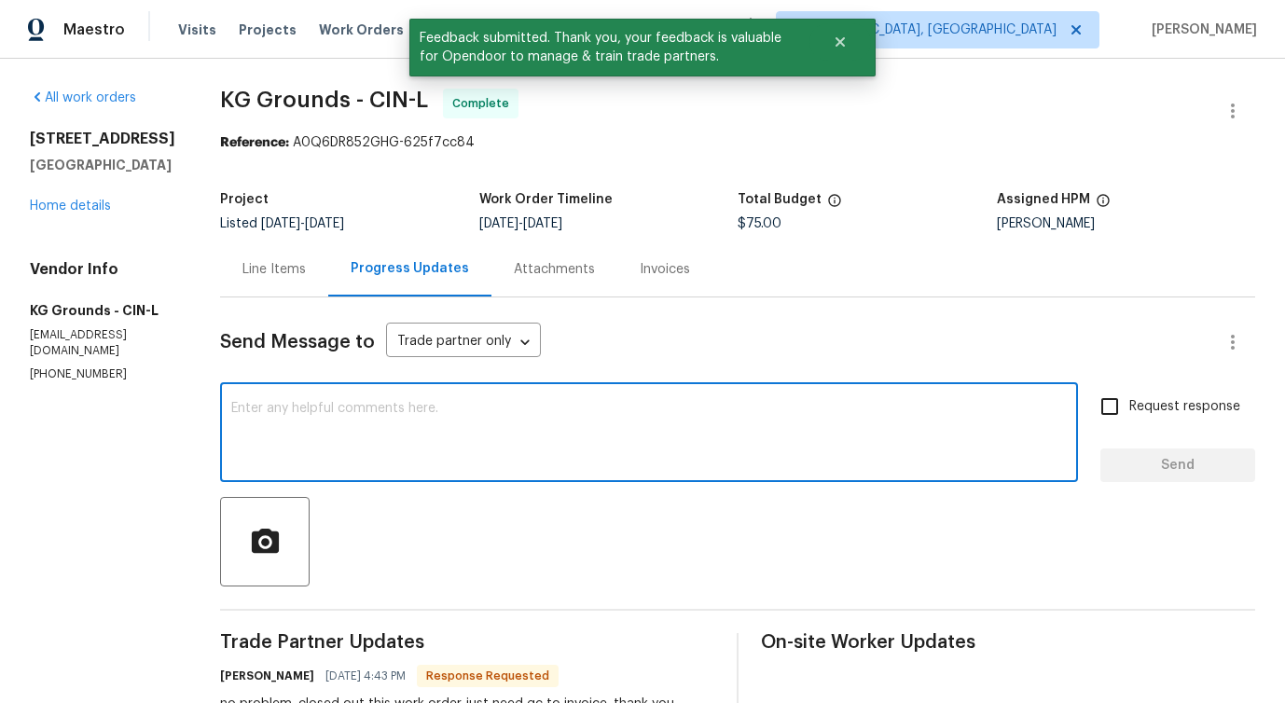
click at [484, 407] on textarea at bounding box center [648, 434] width 835 height 65
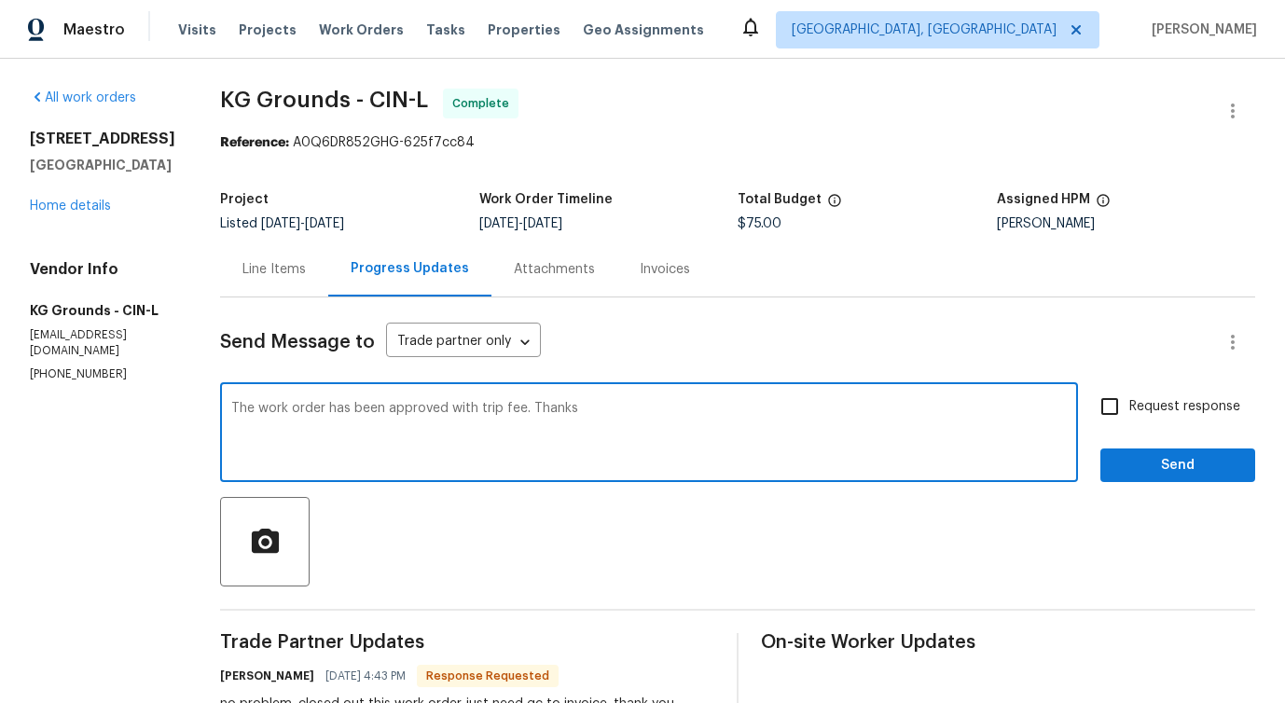
type textarea "The work order has been approved with trip fee. Thanks!"
click at [448, 403] on textarea "The work order has been approved with trip fee. Thanks!" at bounding box center [648, 434] width 835 height 65
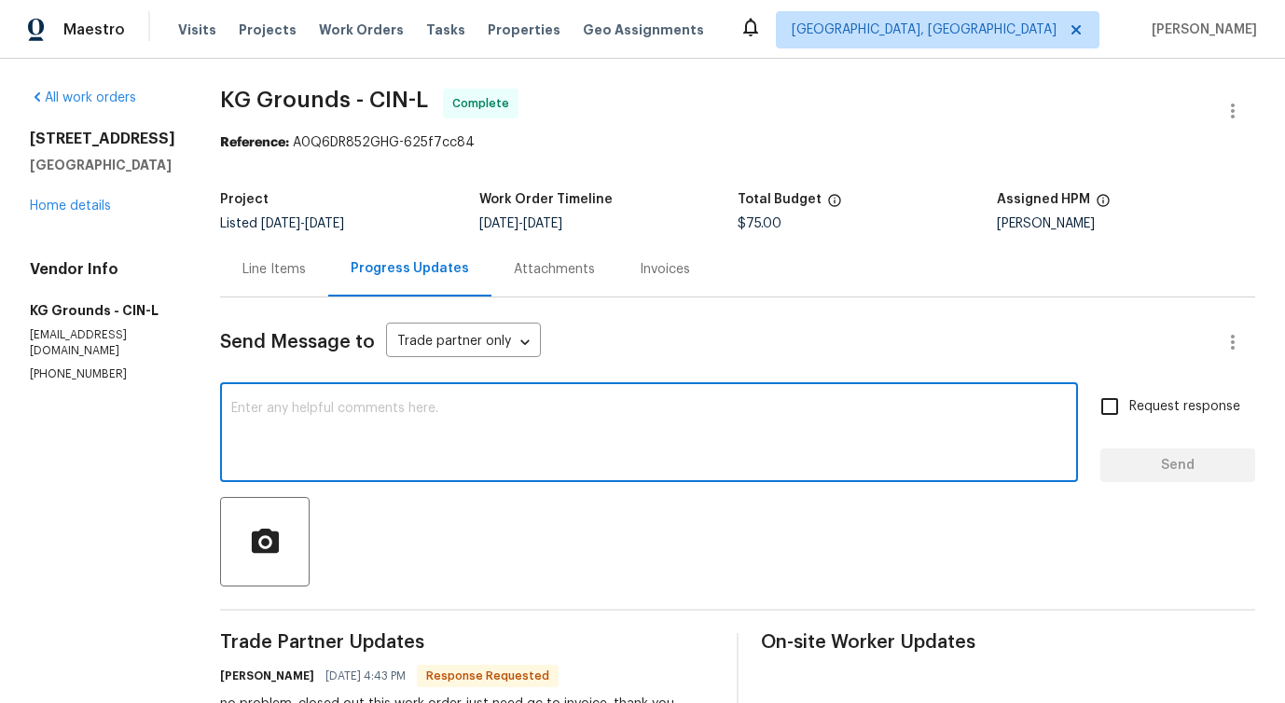
paste textarea "The work order has been approved with trip fee. Thanks!"
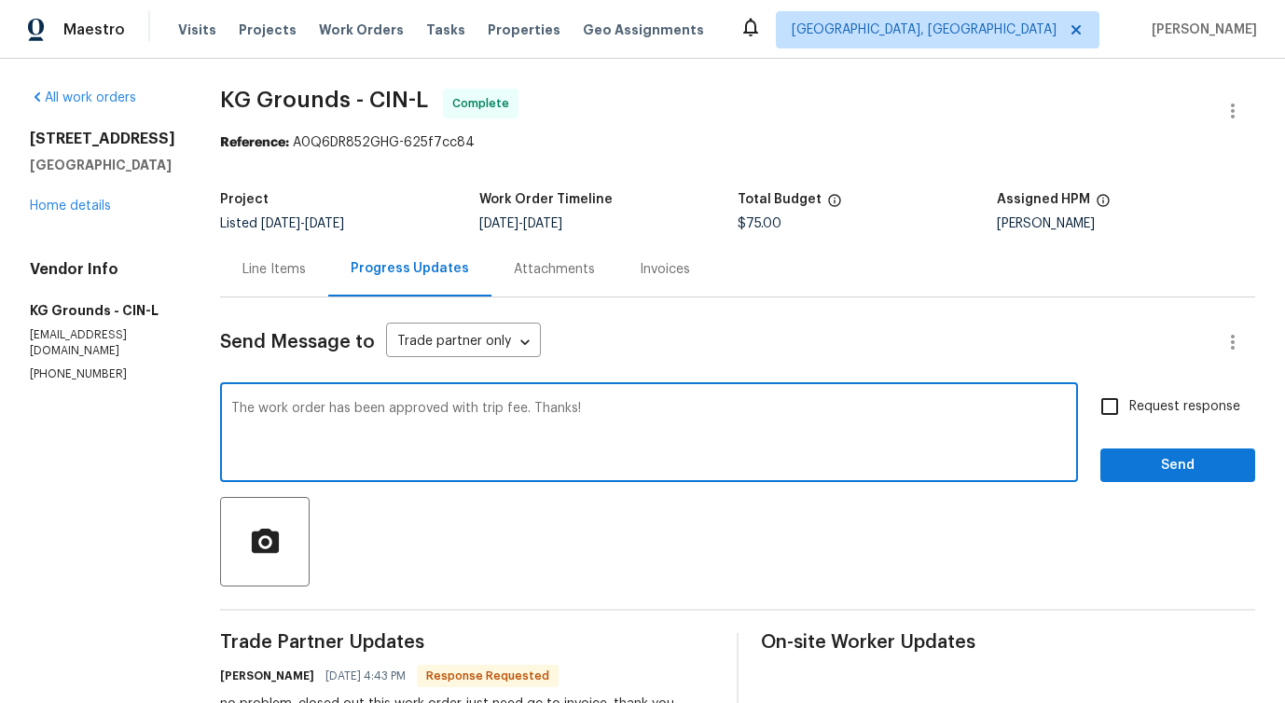
click at [482, 407] on textarea "The work order has been approved with trip fee. Thanks!" at bounding box center [648, 434] width 835 height 65
click at [0, 0] on qb-div "Correct the article a trip" at bounding box center [0, 0] width 0 height 0
type textarea "The work order has been approved with a trip fee. Thanks!"
click at [1201, 465] on span "Send" at bounding box center [1177, 465] width 125 height 23
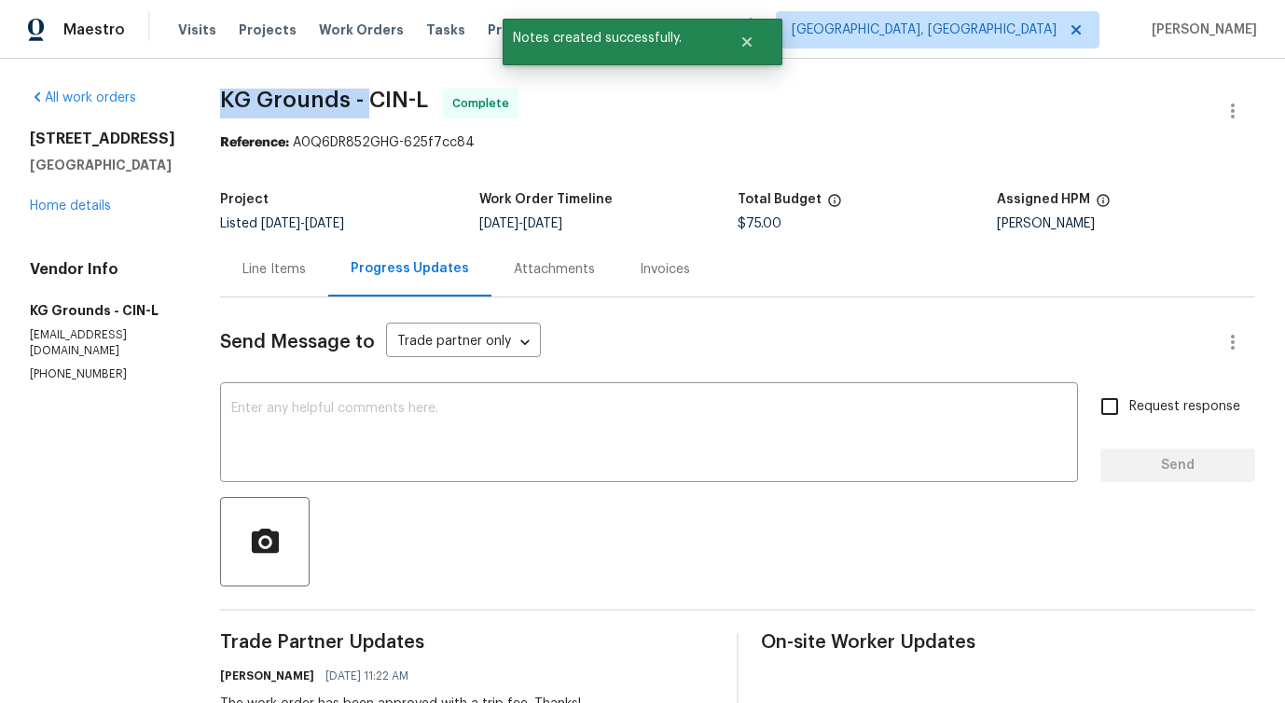
drag, startPoint x: 229, startPoint y: 98, endPoint x: 373, endPoint y: 103, distance: 143.7
click at [373, 103] on span "KG Grounds - CIN-L" at bounding box center [324, 100] width 208 height 22
copy span "KG Grounds -"
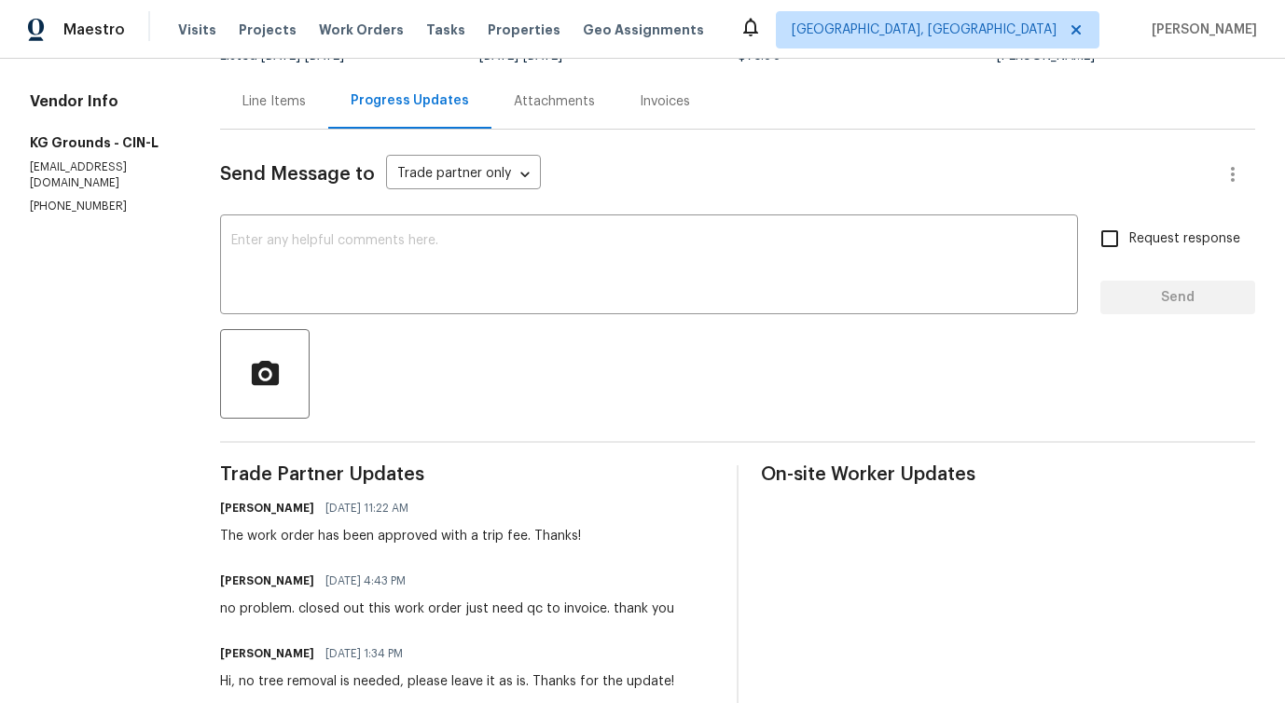
scroll to position [215, 0]
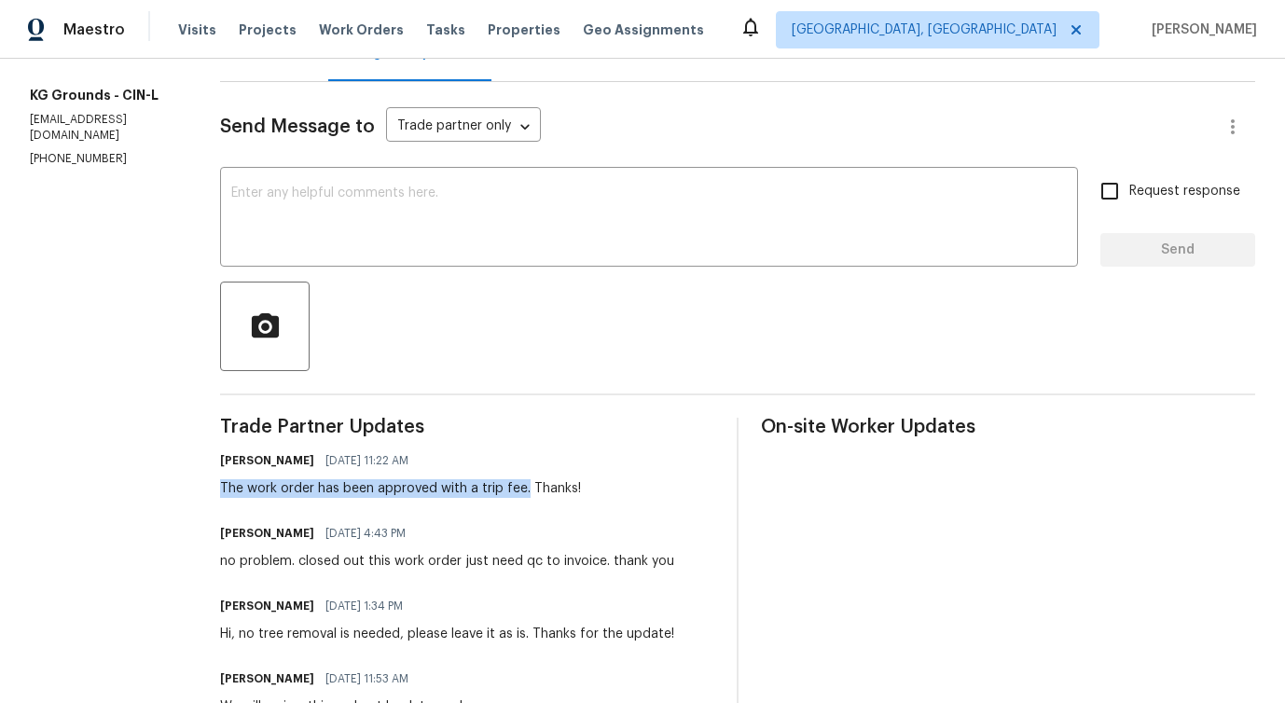
drag, startPoint x: 212, startPoint y: 494, endPoint x: 532, endPoint y: 491, distance: 320.7
click at [532, 491] on div "All work orders 8494 Wexford Ave Cincinnati, OH 45236 Home details Vendor Info …" at bounding box center [642, 599] width 1285 height 1512
copy div "The work order has been approved with a trip fee."
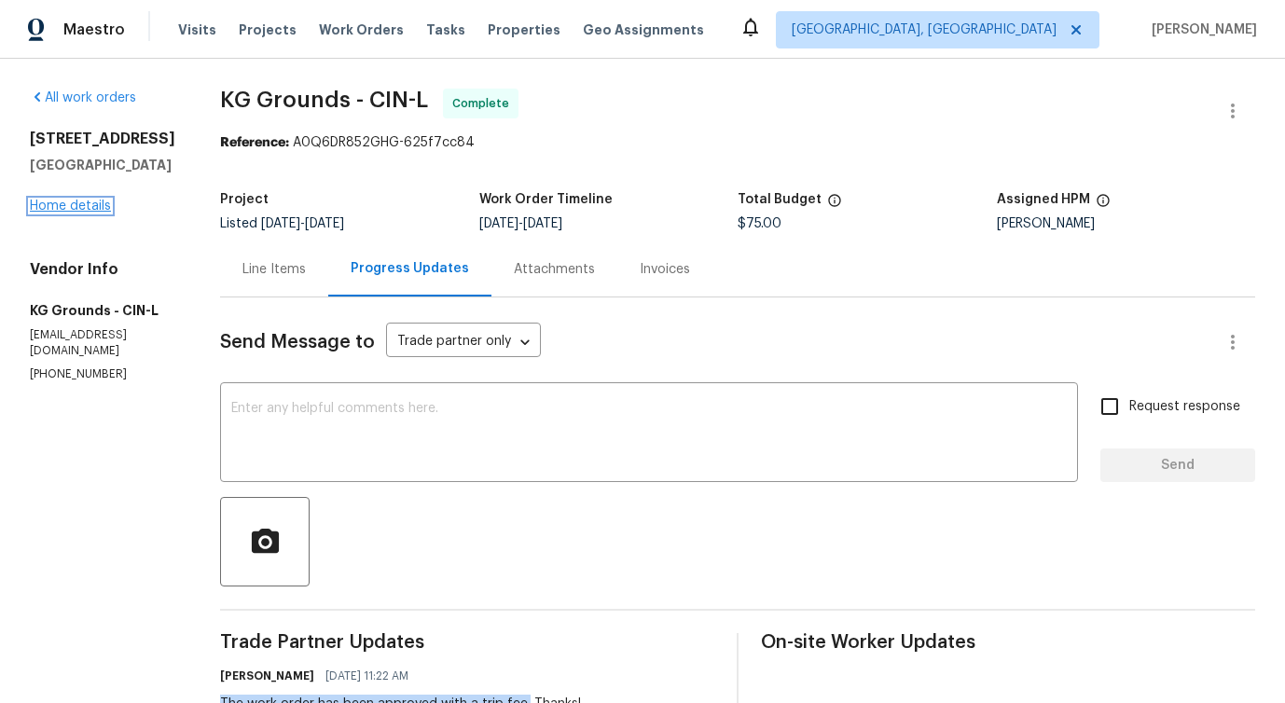
click at [62, 211] on link "Home details" at bounding box center [70, 206] width 81 height 13
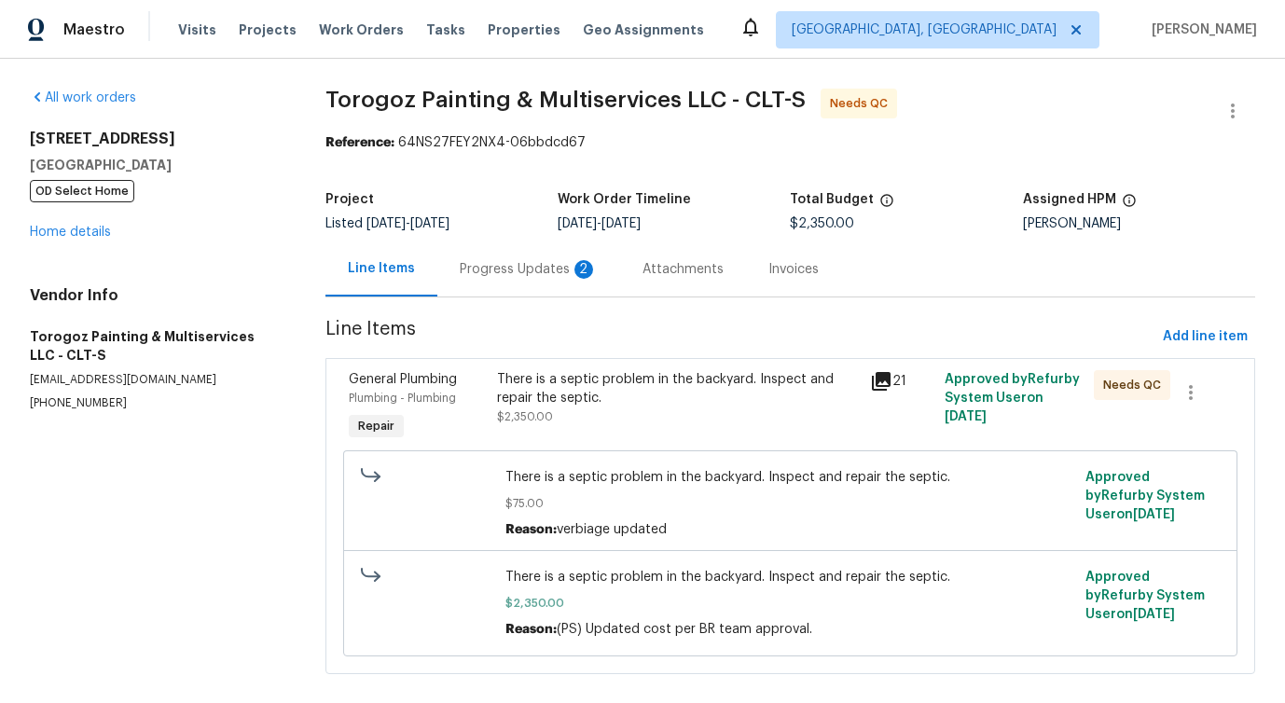
click at [578, 245] on div "Progress Updates 2" at bounding box center [528, 268] width 183 height 55
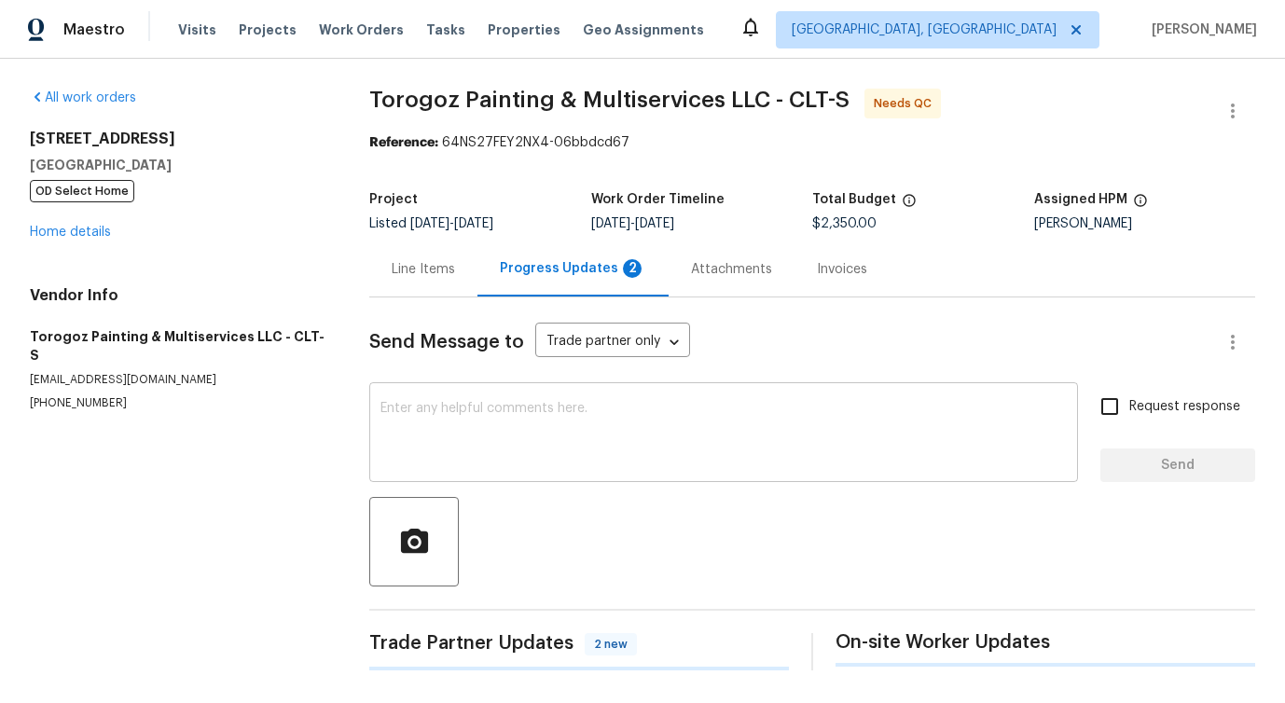
click at [597, 421] on textarea at bounding box center [723, 434] width 686 height 65
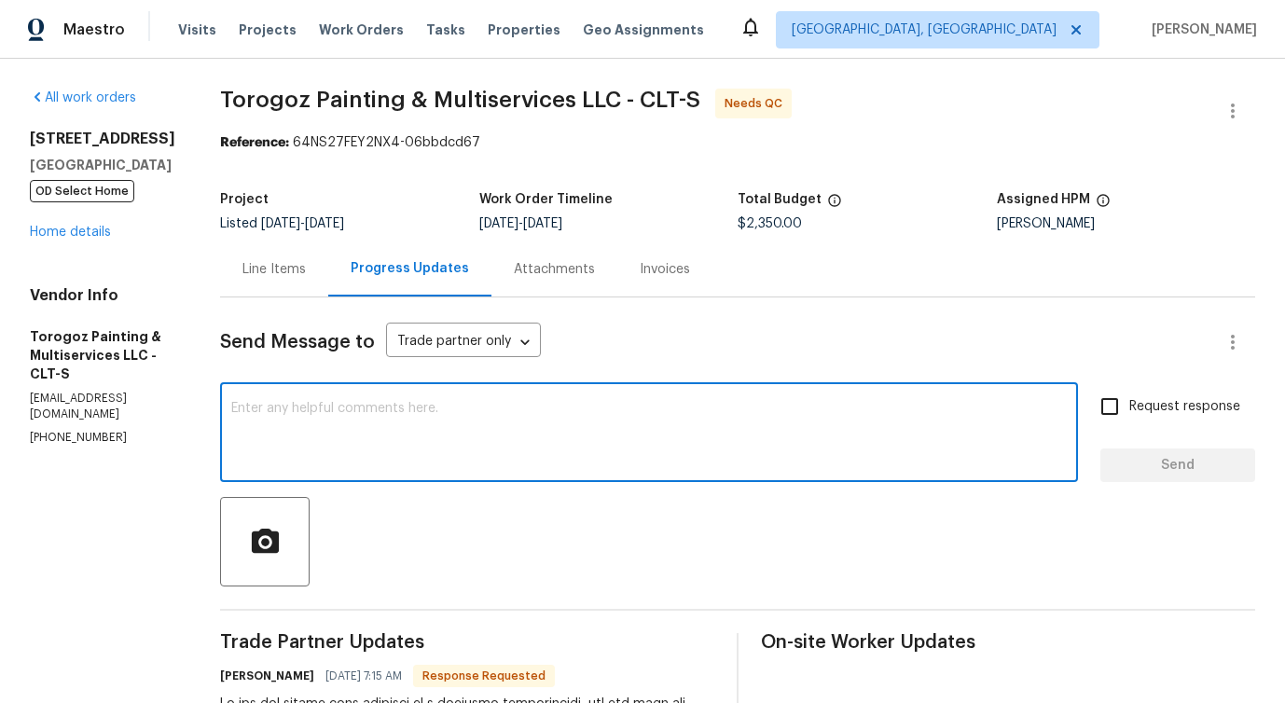
click at [306, 273] on div "Line Items" at bounding box center [273, 269] width 63 height 19
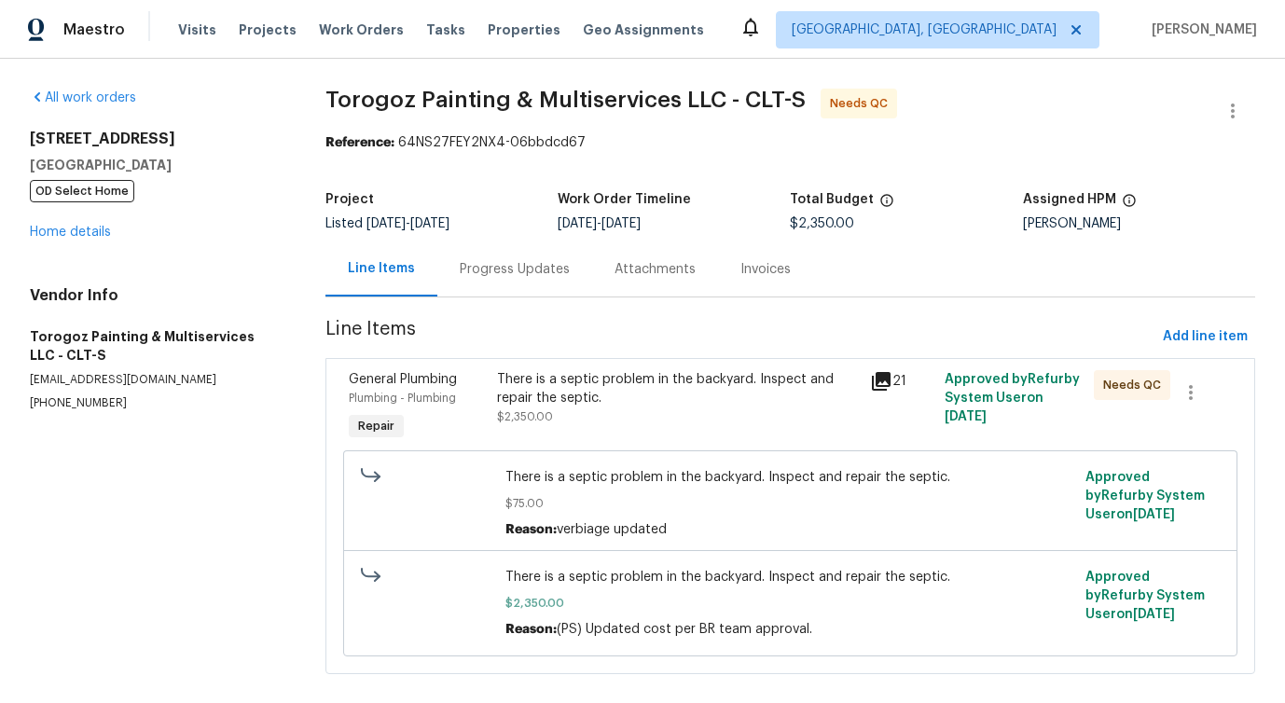
click at [600, 356] on section "Torogoz Painting & Multiservices LLC - CLT-S Needs QC Reference: 64NS27FEY2NX4-…" at bounding box center [790, 393] width 931 height 608
click at [600, 363] on div "General Plumbing Plumbing - Plumbing Repair There is a septic problem in the ba…" at bounding box center [790, 516] width 931 height 316
click at [595, 437] on div "There is a septic problem in the backyard. Inspect and repair the septic. $2,35…" at bounding box center [677, 408] width 373 height 86
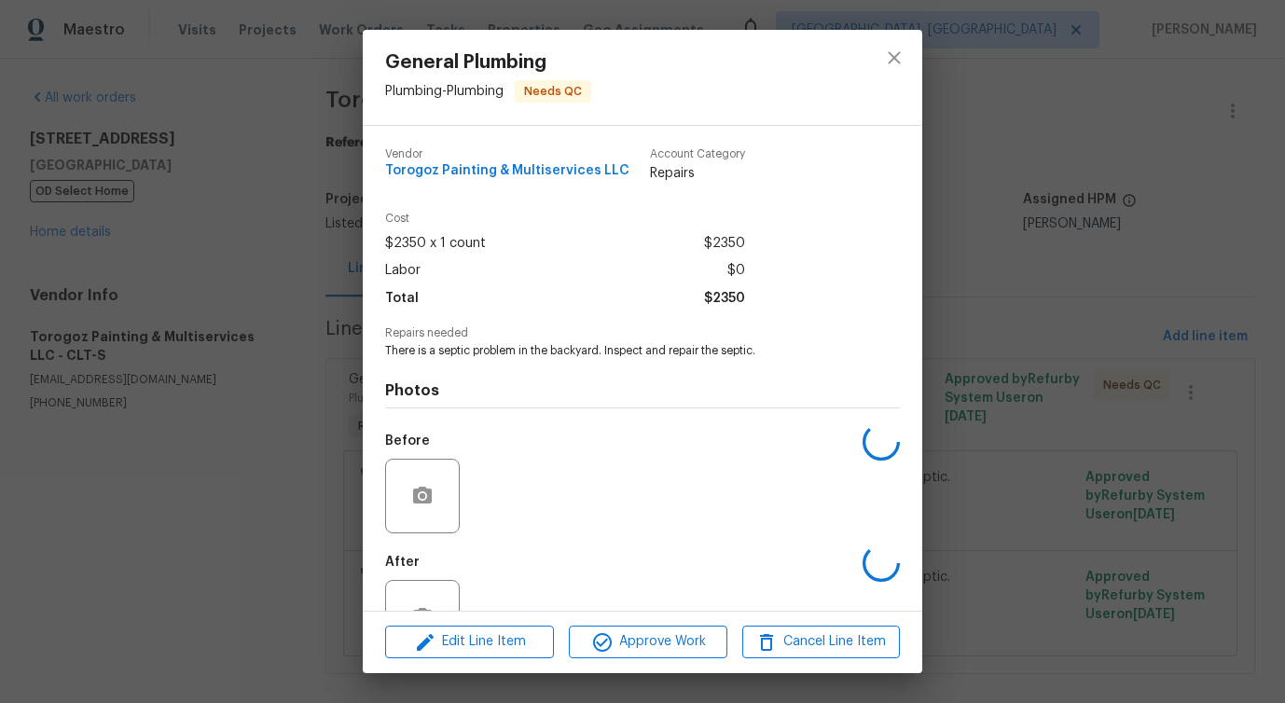
scroll to position [62, 0]
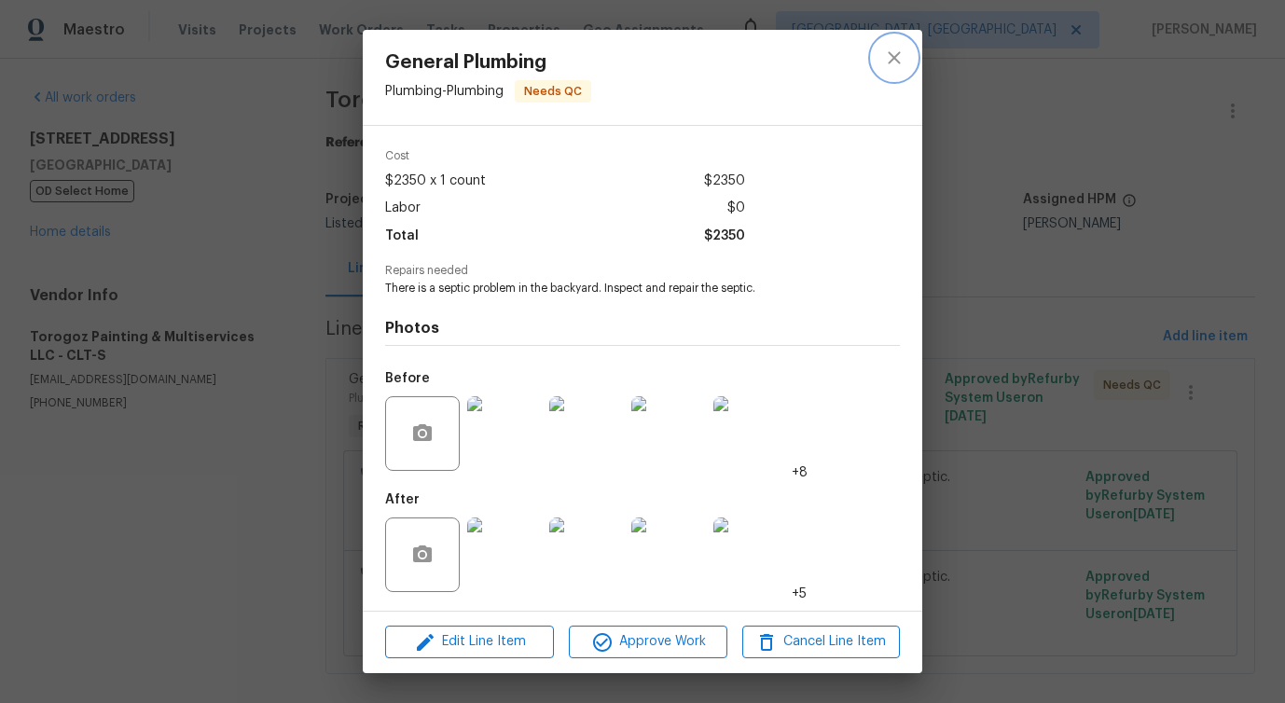
click at [900, 61] on icon "close" at bounding box center [894, 58] width 22 height 22
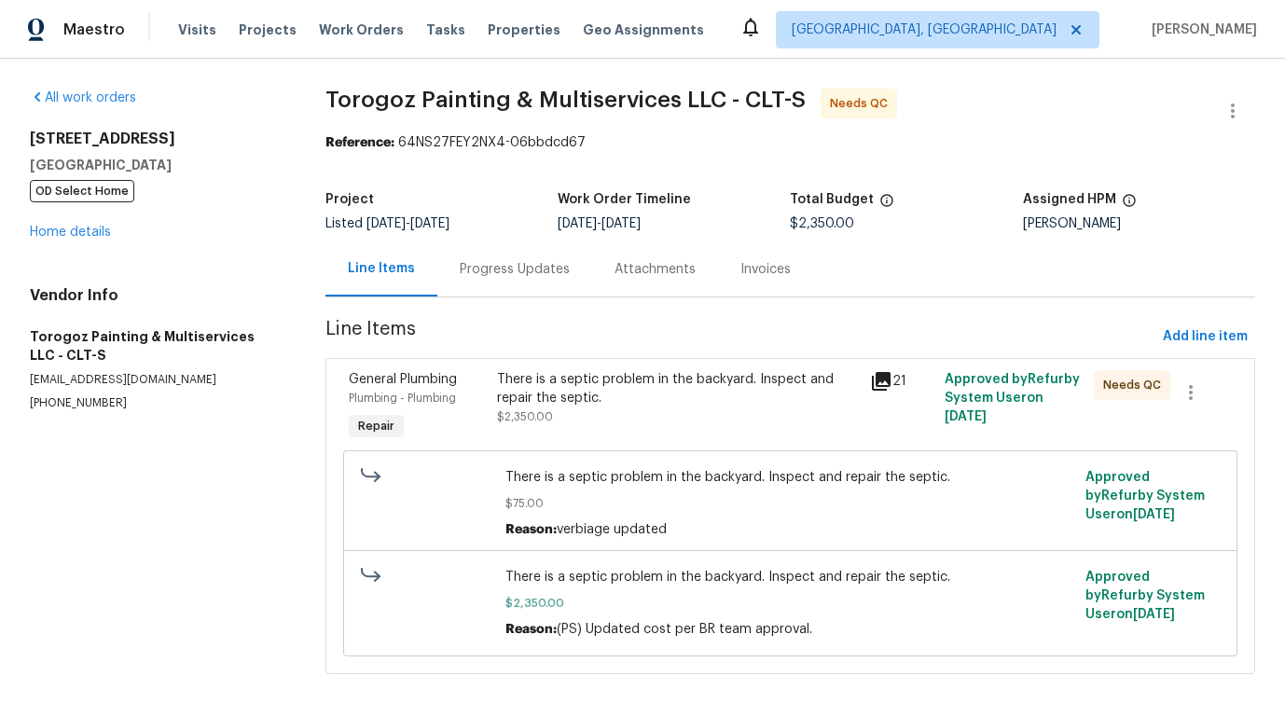
scroll to position [24, 0]
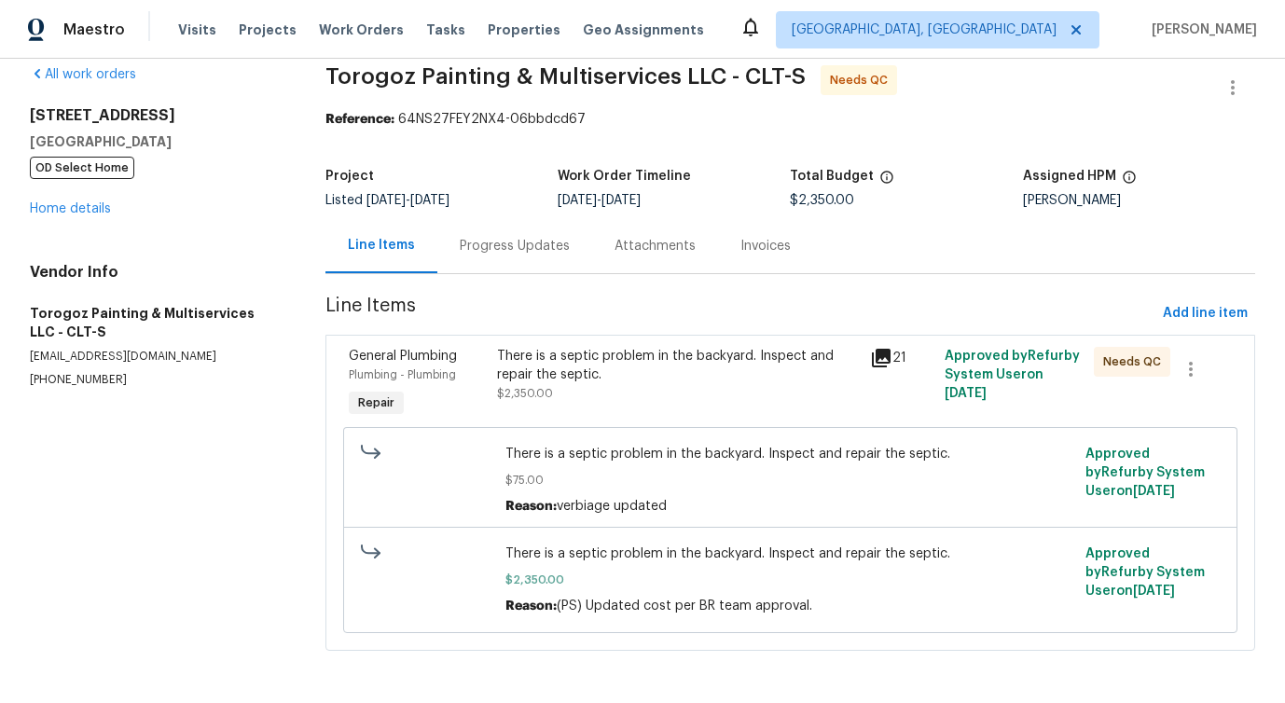
click at [531, 249] on div "Progress Updates" at bounding box center [515, 246] width 110 height 19
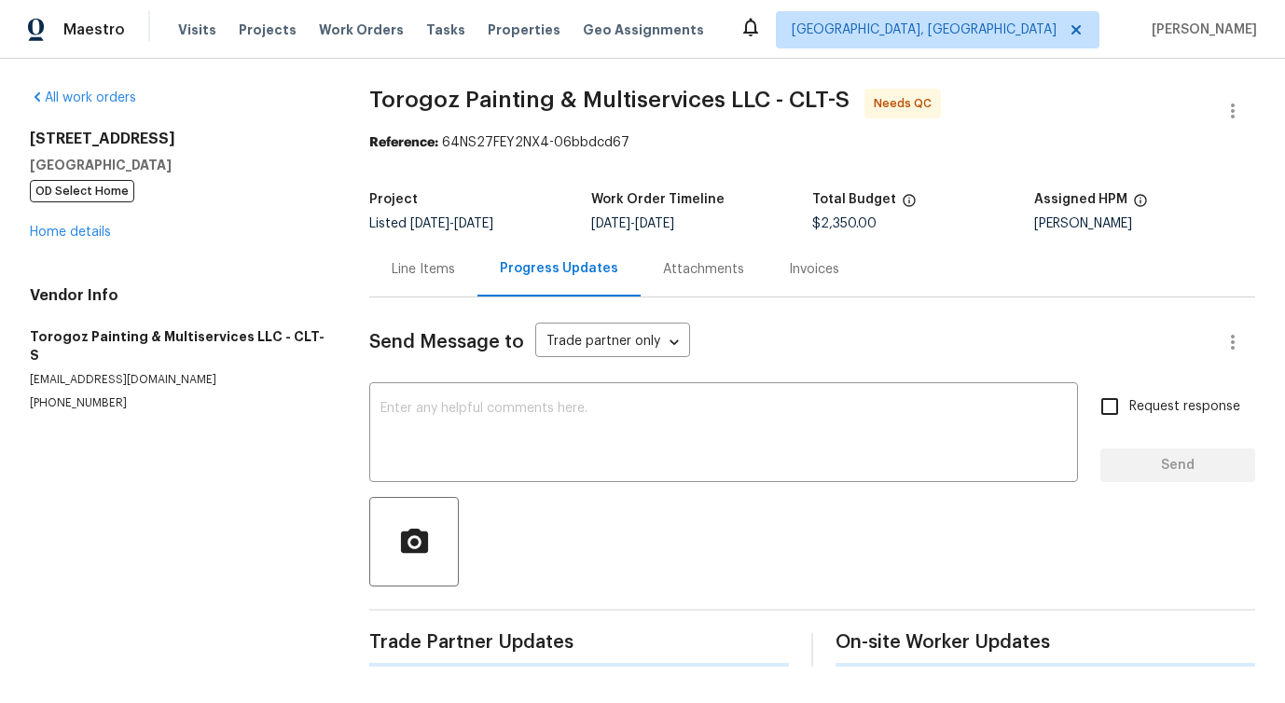
click at [572, 382] on div "Send Message to Trade partner only Trade partner only ​ x ​ Request response Se…" at bounding box center [812, 481] width 886 height 369
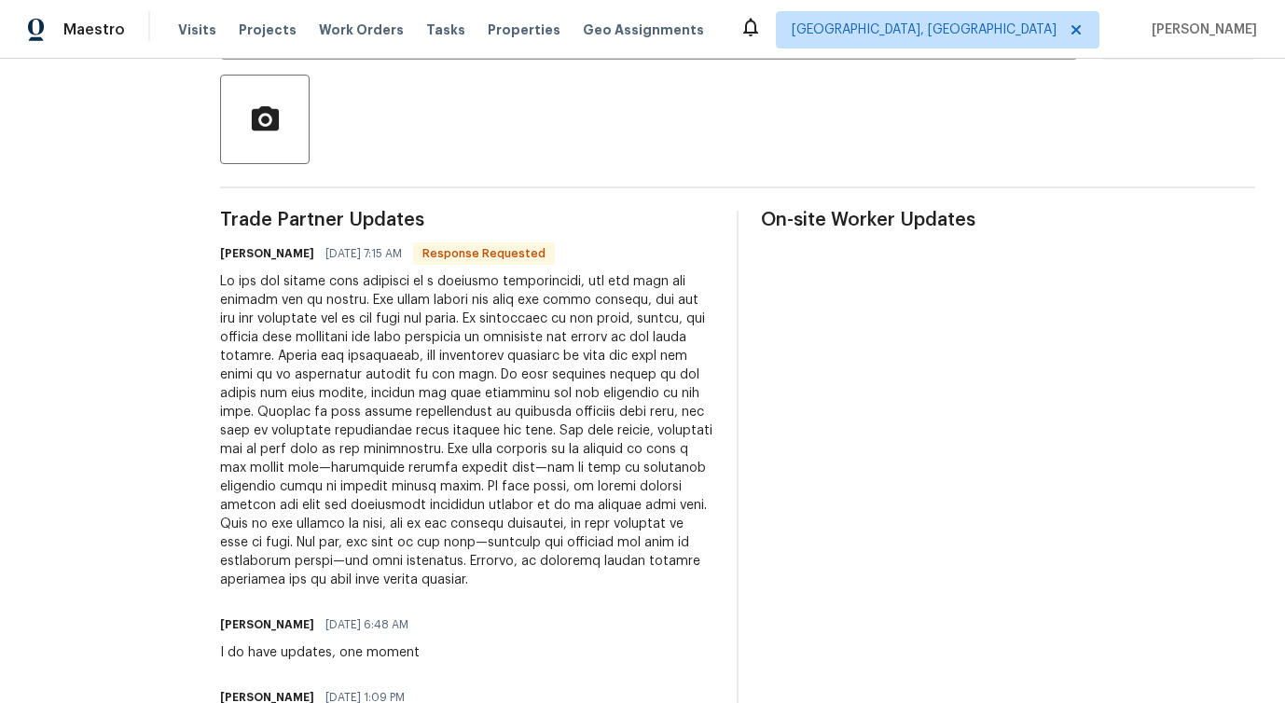
scroll to position [378, 0]
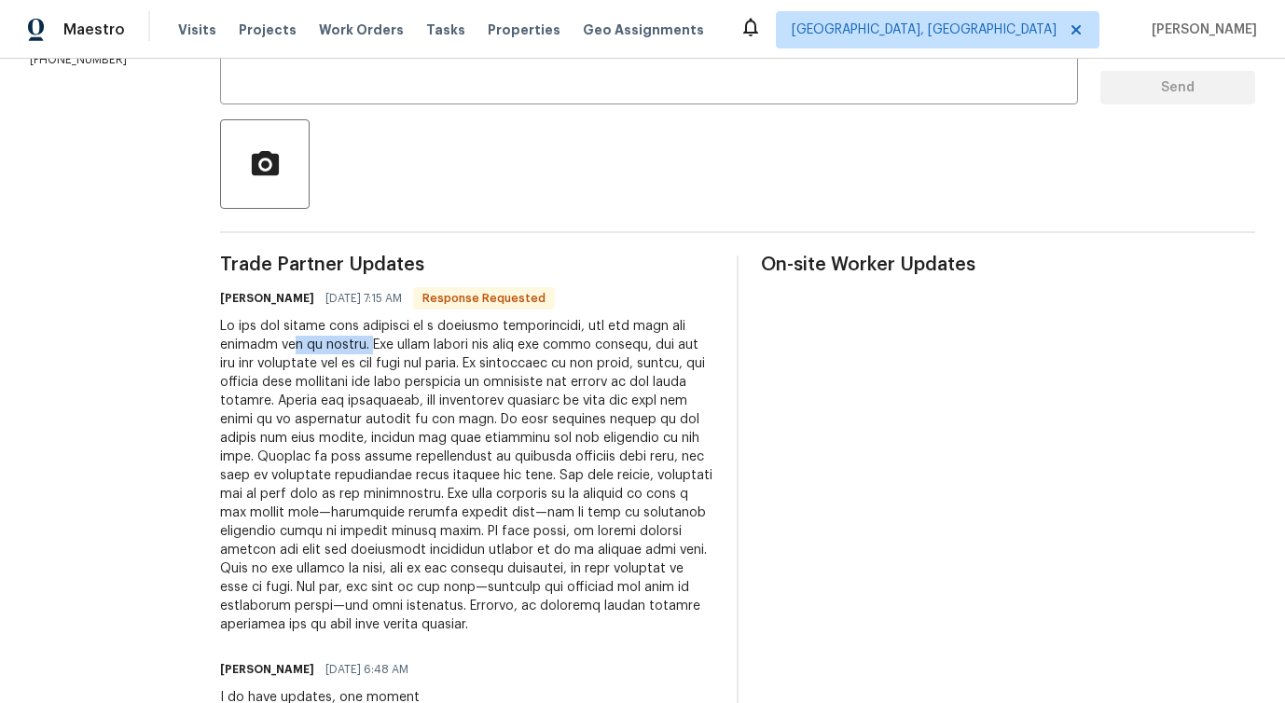
drag, startPoint x: 324, startPoint y: 341, endPoint x: 402, endPoint y: 341, distance: 77.4
click at [402, 342] on div at bounding box center [467, 475] width 494 height 317
drag, startPoint x: 372, startPoint y: 372, endPoint x: 468, endPoint y: 370, distance: 96.1
click at [468, 370] on div at bounding box center [467, 475] width 494 height 317
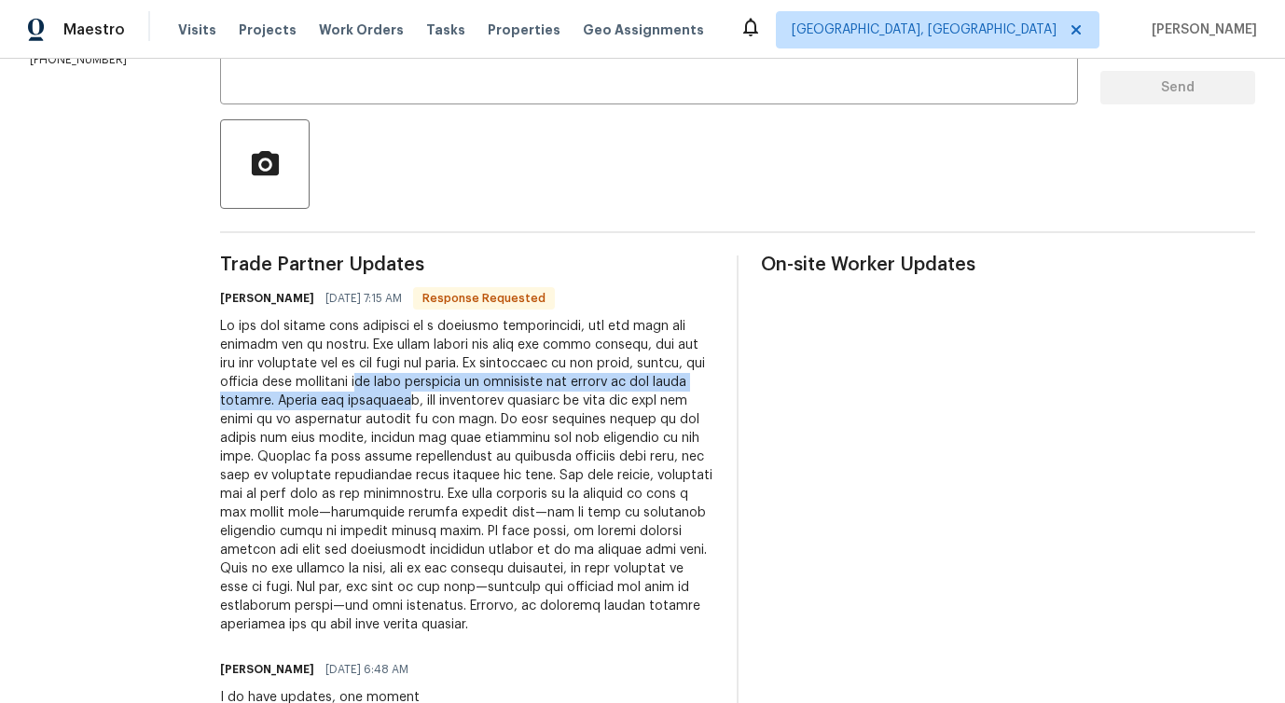
drag, startPoint x: 432, startPoint y: 388, endPoint x: 476, endPoint y: 404, distance: 47.5
click at [476, 404] on div at bounding box center [467, 475] width 494 height 317
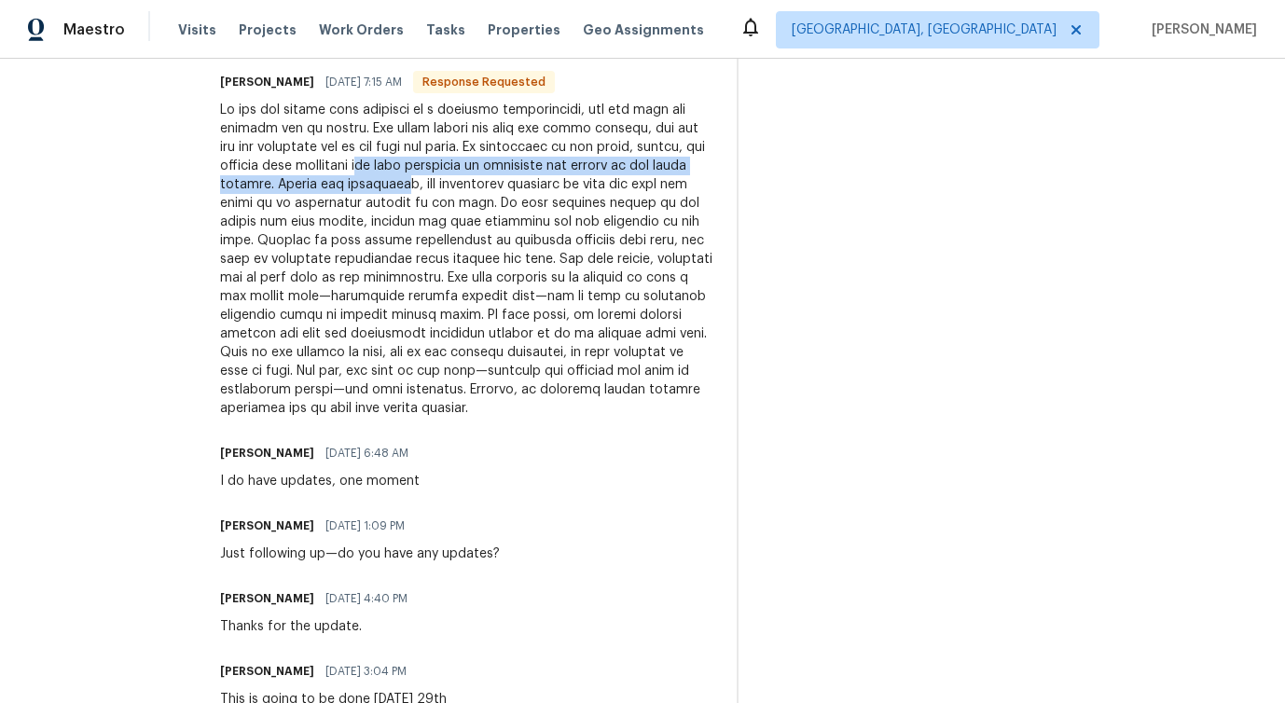
scroll to position [0, 0]
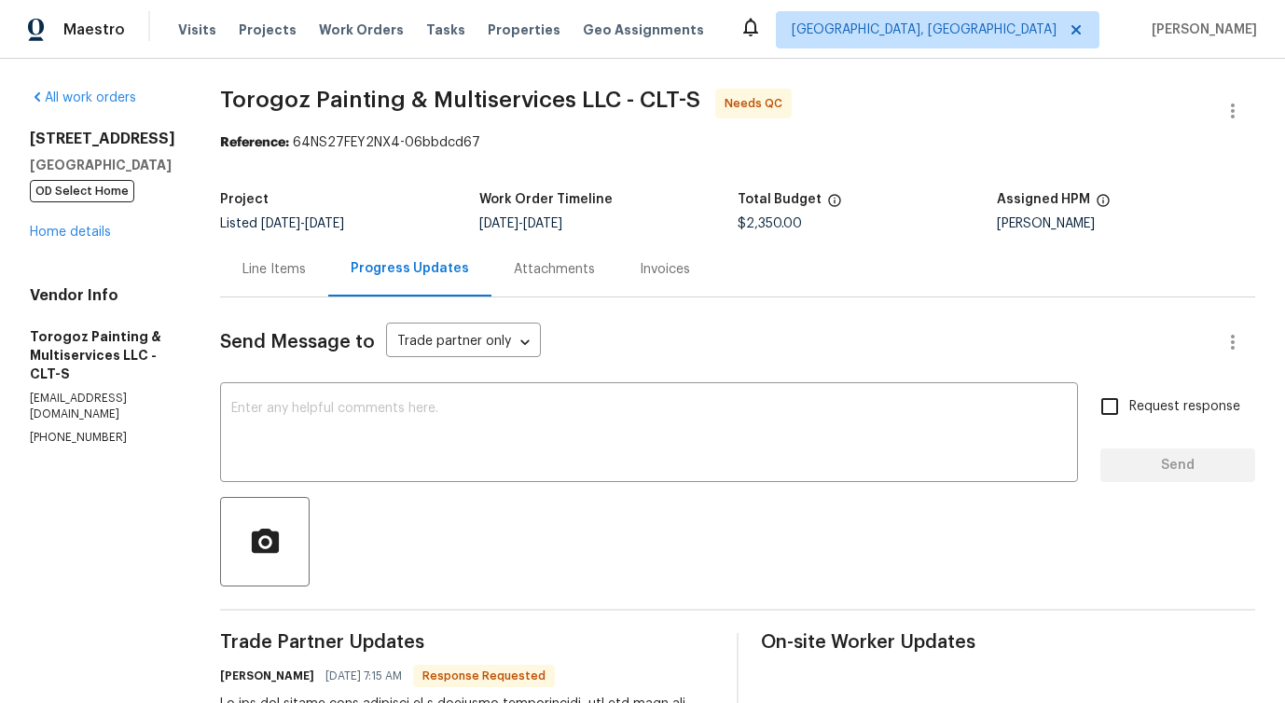
click at [306, 268] on div "Line Items" at bounding box center [273, 269] width 63 height 19
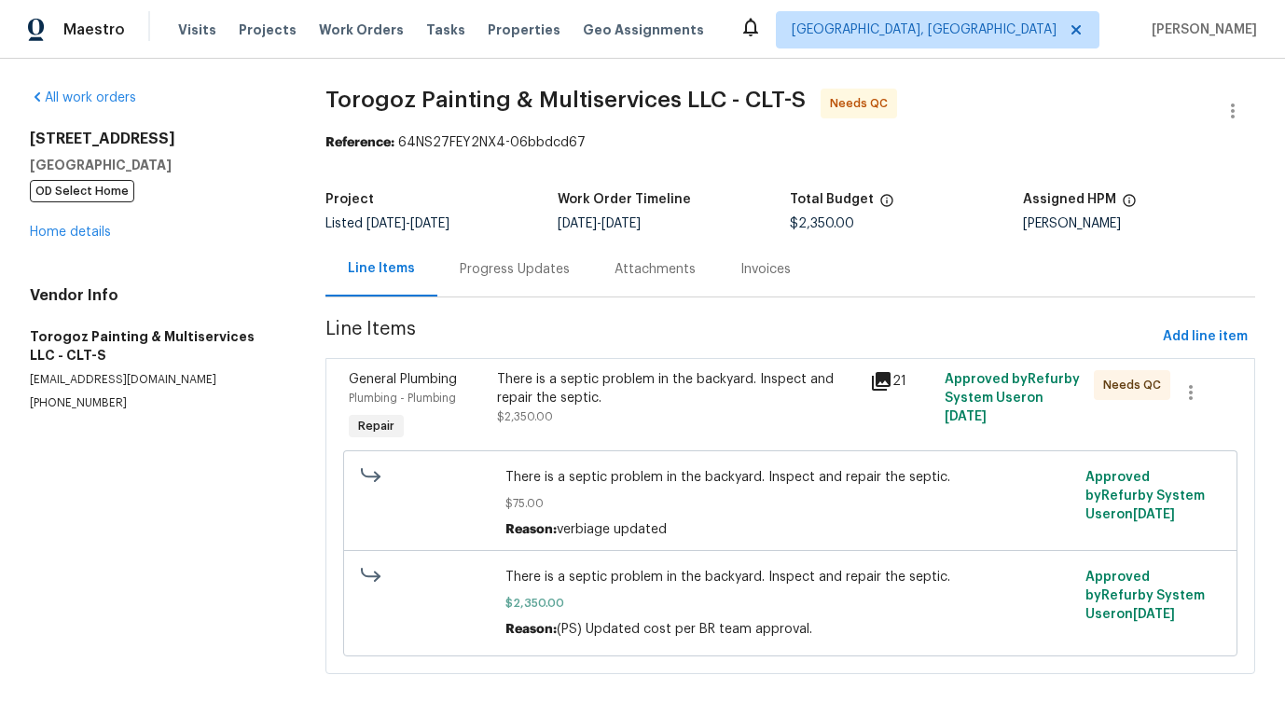
scroll to position [24, 0]
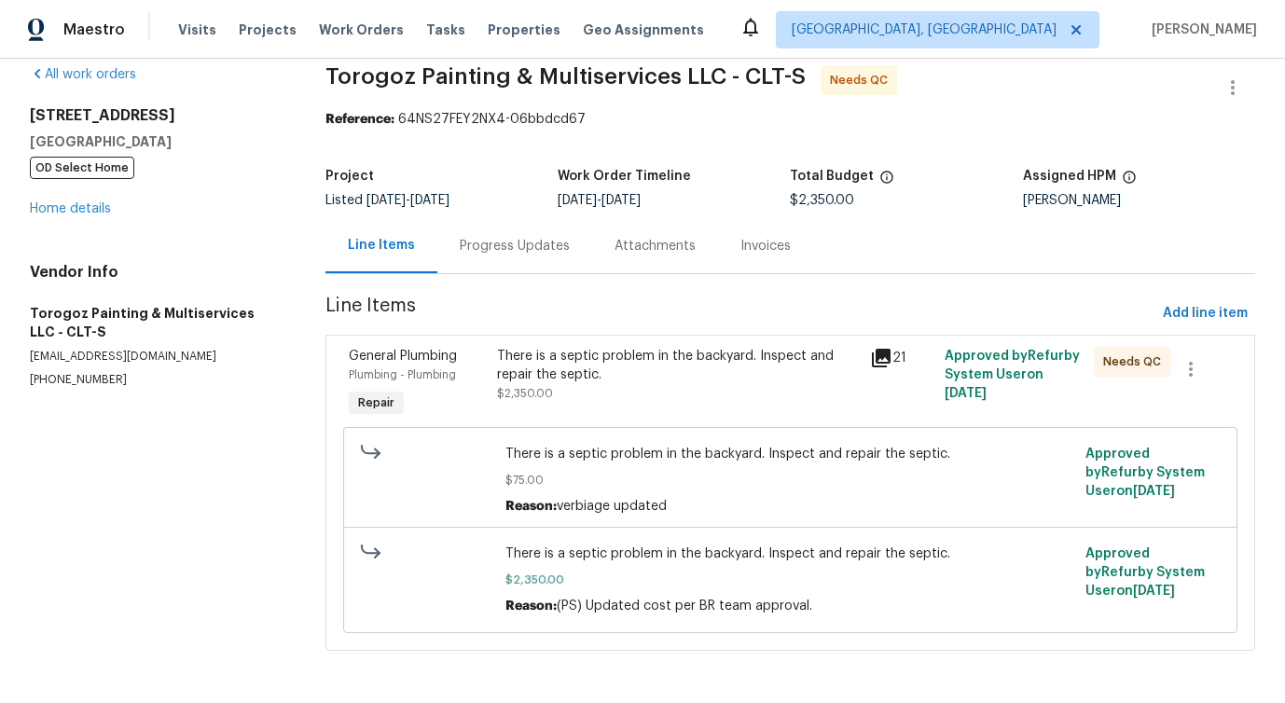
click at [602, 364] on div "There is a septic problem in the backyard. Inspect and repair the septic." at bounding box center [678, 365] width 362 height 37
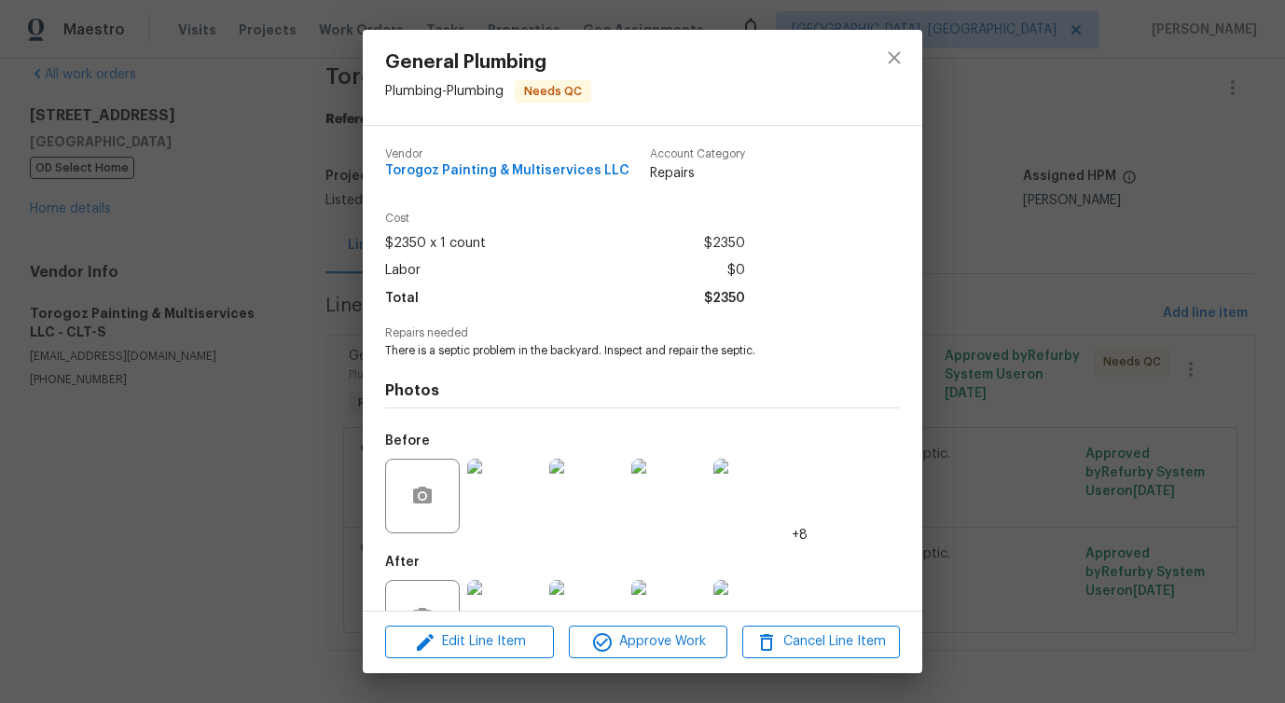
scroll to position [62, 0]
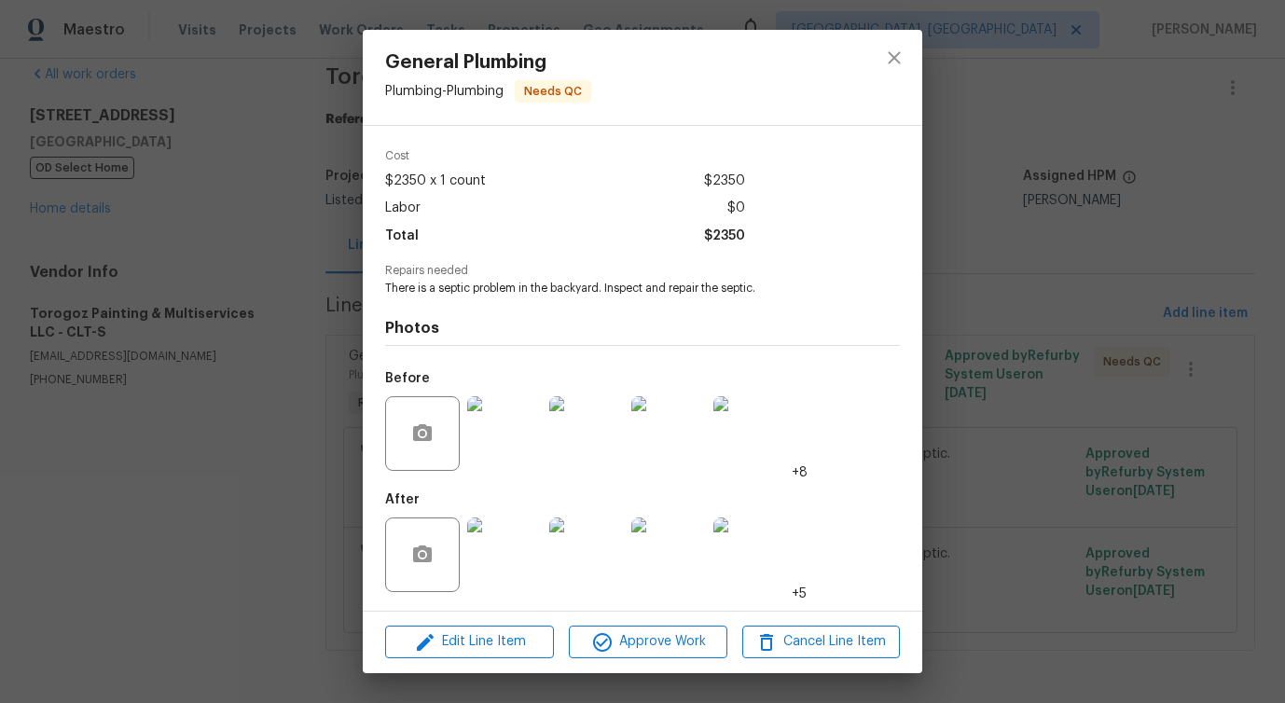
click at [528, 537] on img at bounding box center [504, 554] width 75 height 75
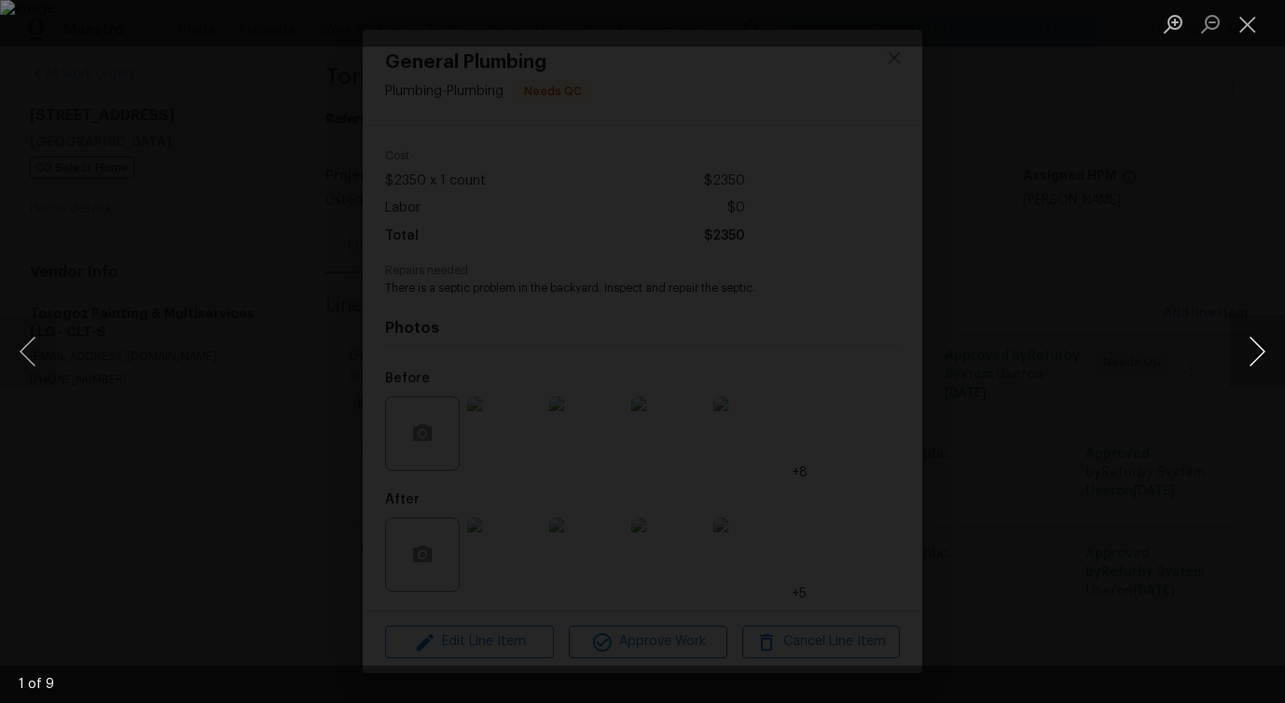
click at [1260, 344] on button "Next image" at bounding box center [1257, 351] width 56 height 75
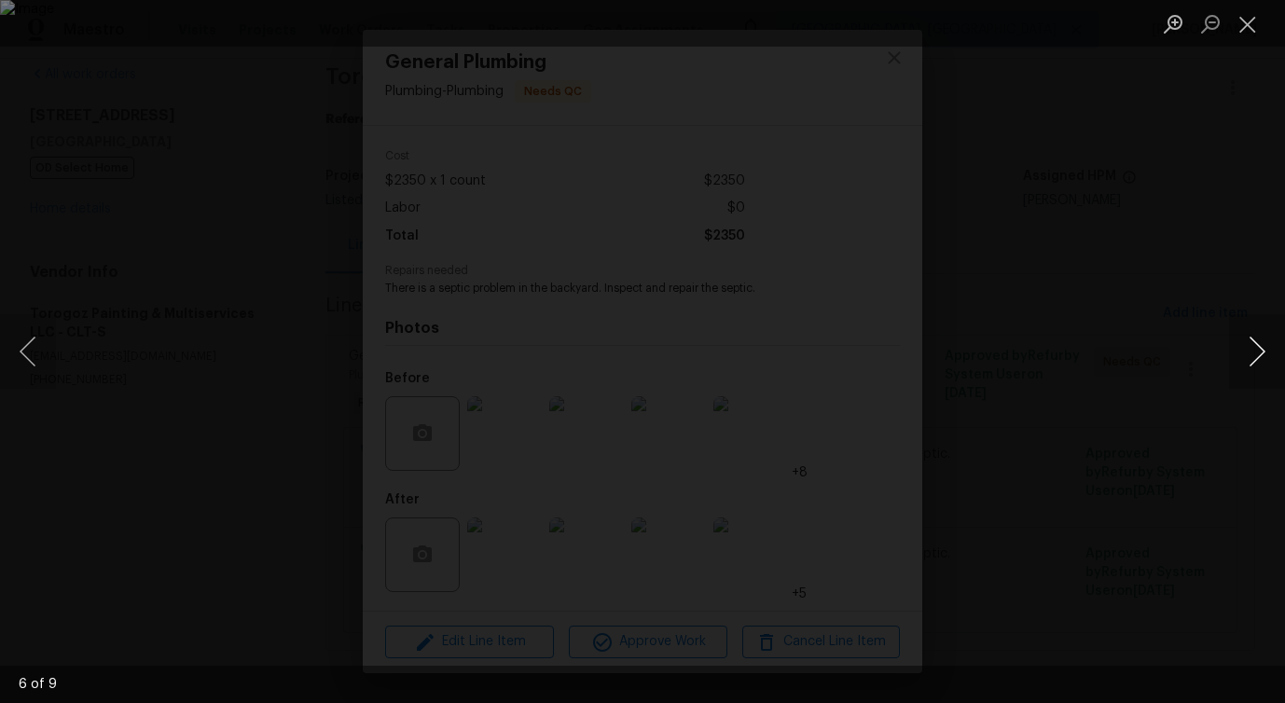
click at [1260, 344] on button "Next image" at bounding box center [1257, 351] width 56 height 75
click at [1249, 20] on button "Close lightbox" at bounding box center [1247, 23] width 37 height 33
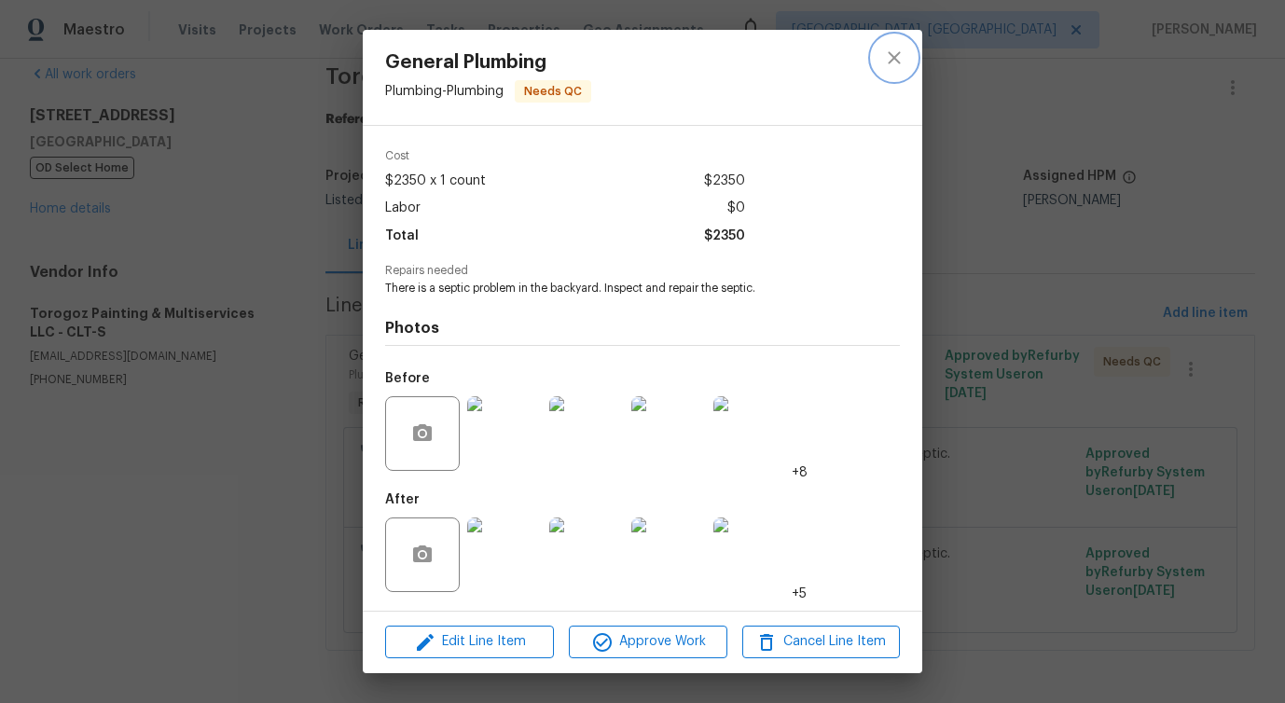
click at [891, 62] on icon "close" at bounding box center [894, 58] width 22 height 22
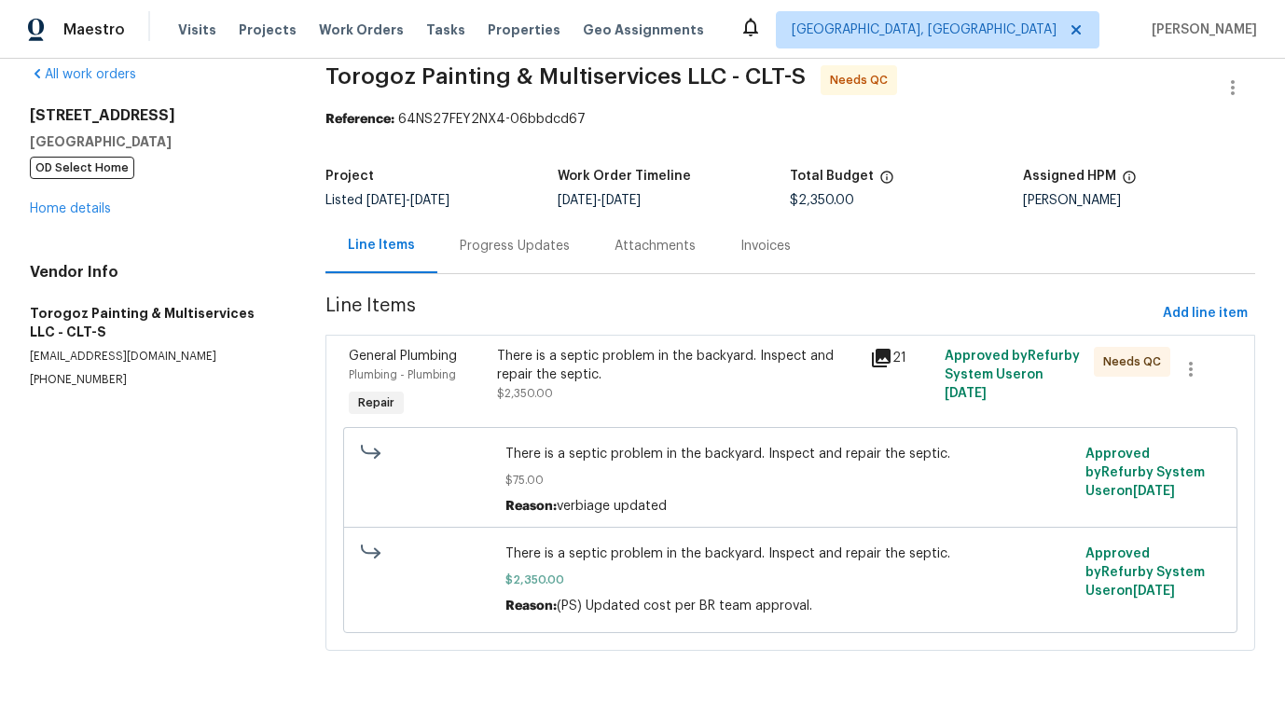
click at [518, 245] on div "Progress Updates" at bounding box center [515, 246] width 110 height 19
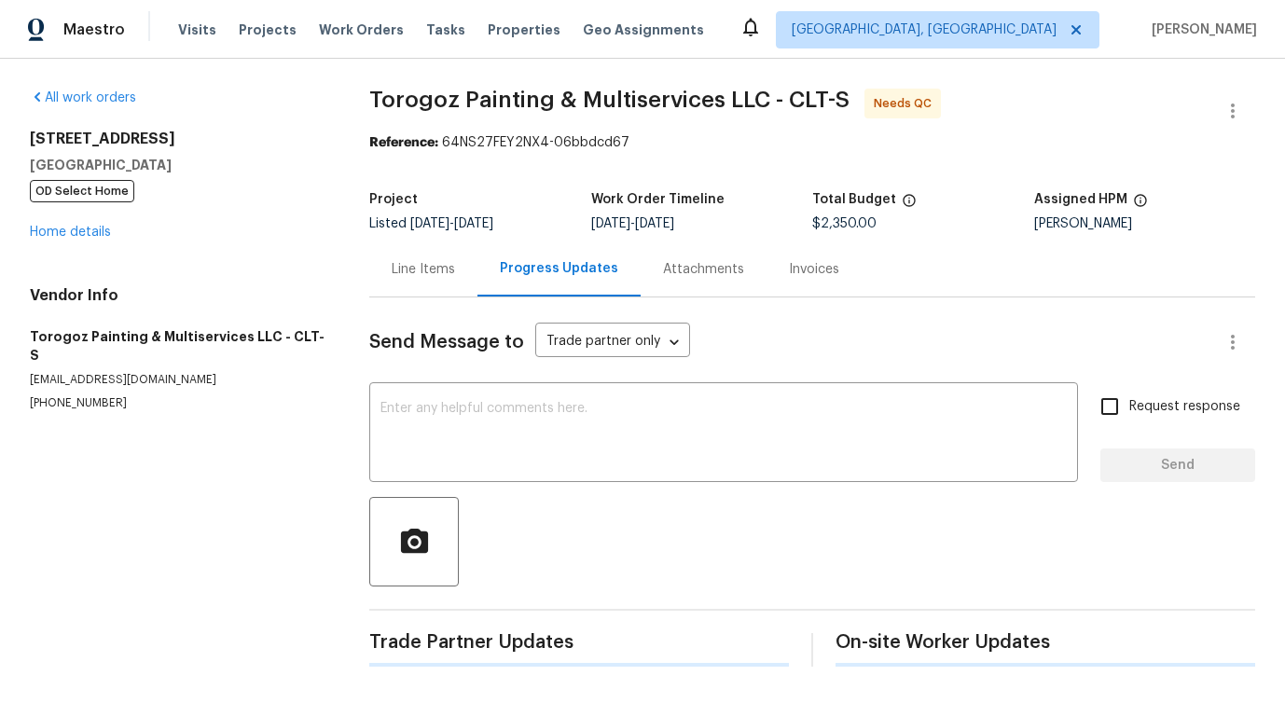
click at [562, 365] on div "Send Message to Trade partner only Trade partner only ​ x ​ Request response Se…" at bounding box center [812, 481] width 886 height 369
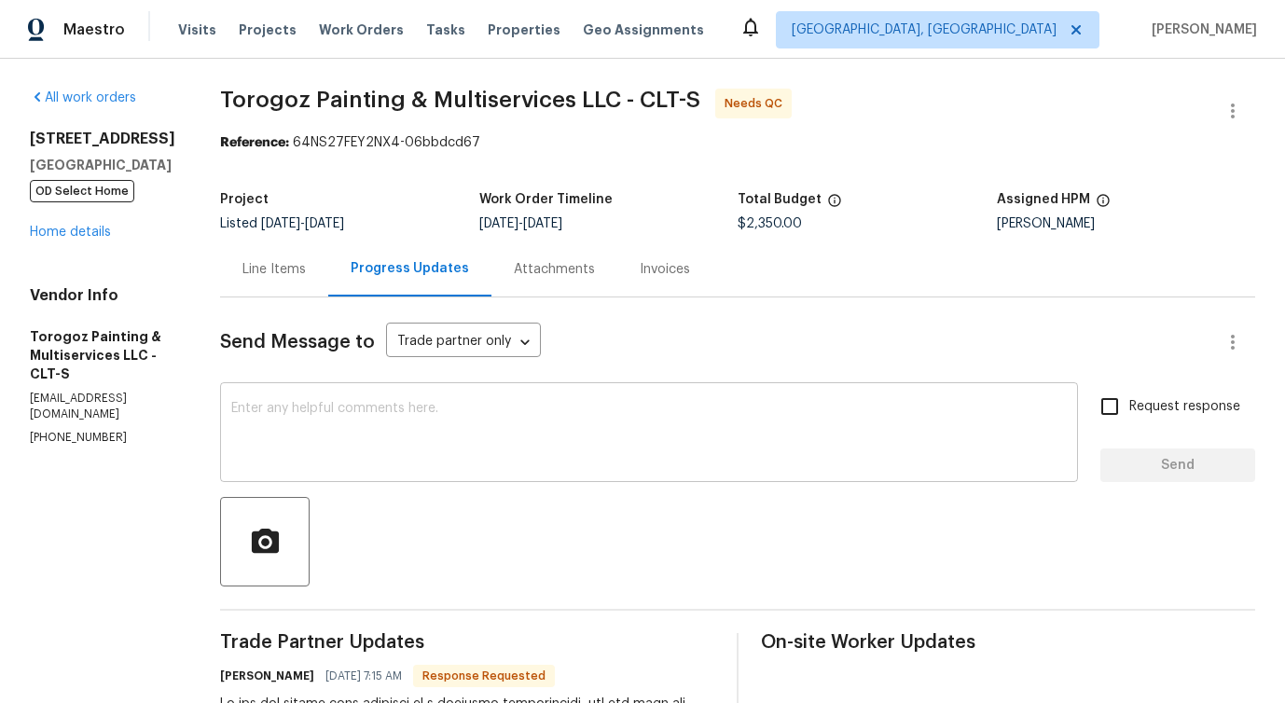
click at [566, 443] on textarea at bounding box center [648, 434] width 835 height 65
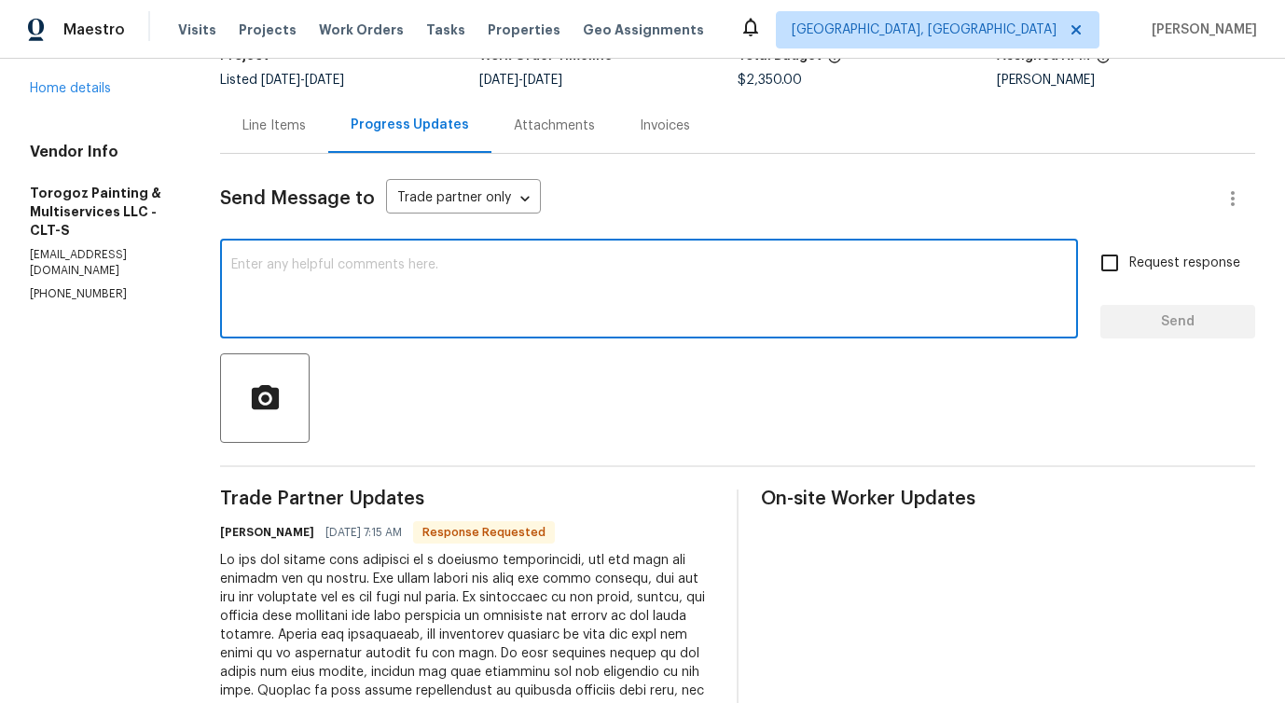
scroll to position [39, 0]
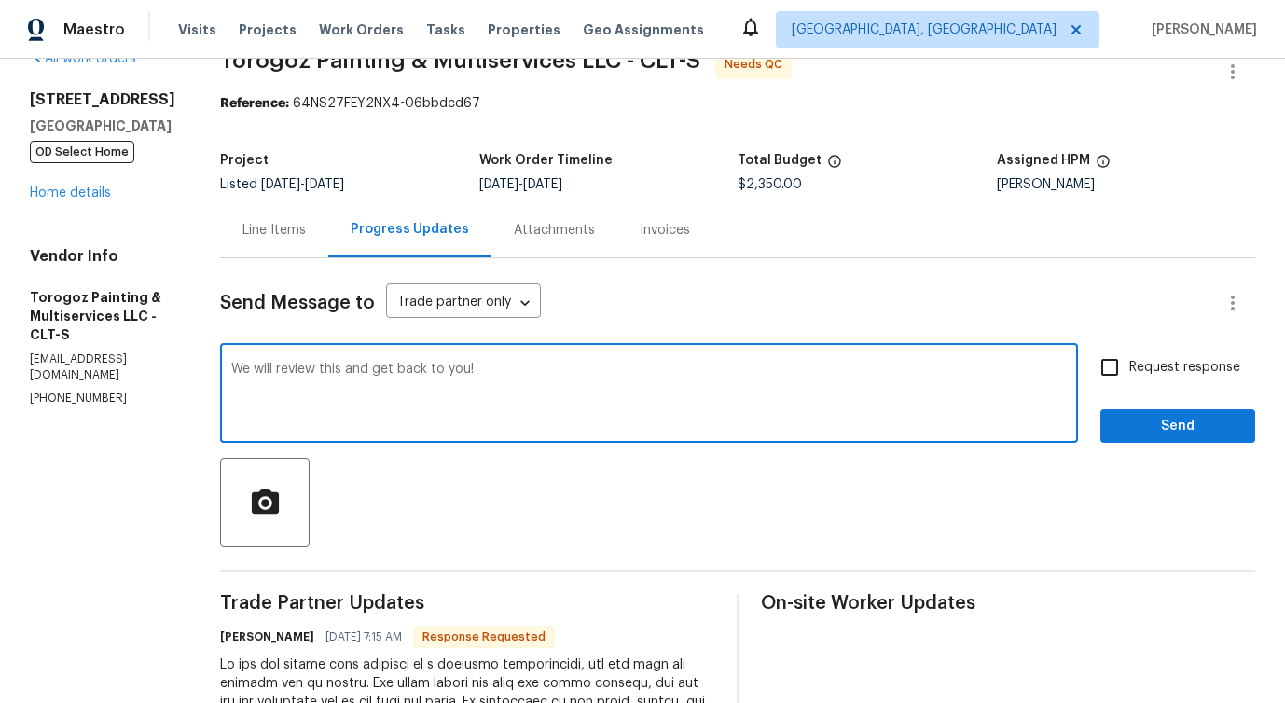
type textarea "We will review this and get back to you!"
click at [1196, 406] on div "Request response Send" at bounding box center [1177, 395] width 155 height 95
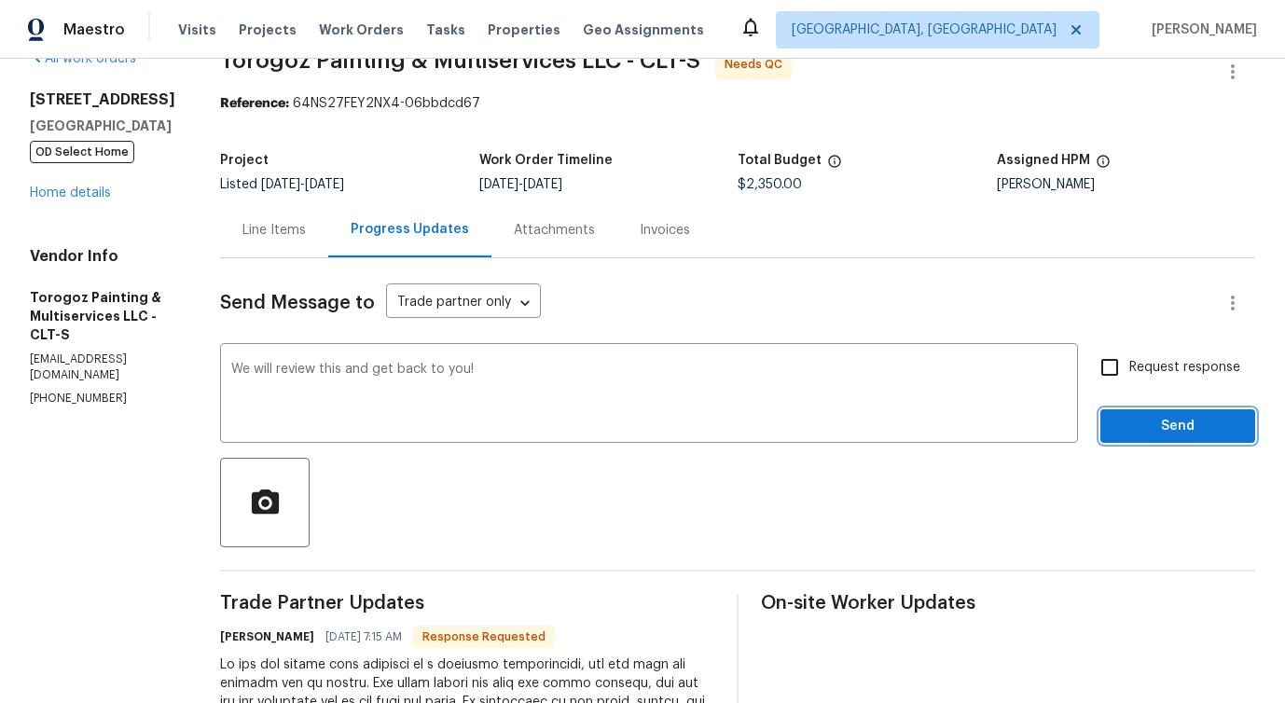
click at [1194, 429] on span "Send" at bounding box center [1177, 426] width 125 height 23
